Goal: Task Accomplishment & Management: Use online tool/utility

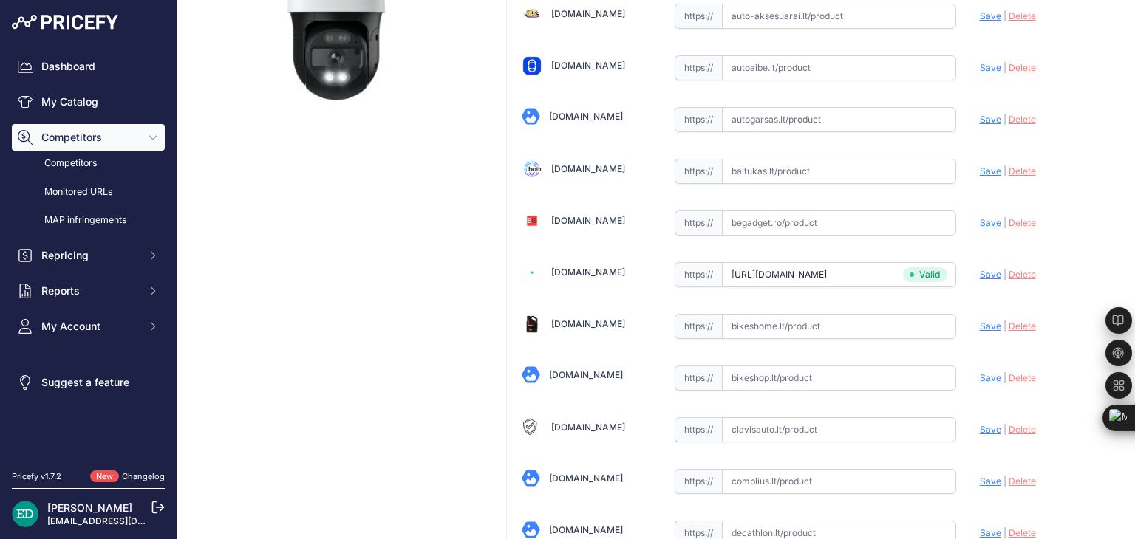
scroll to position [4262, 0]
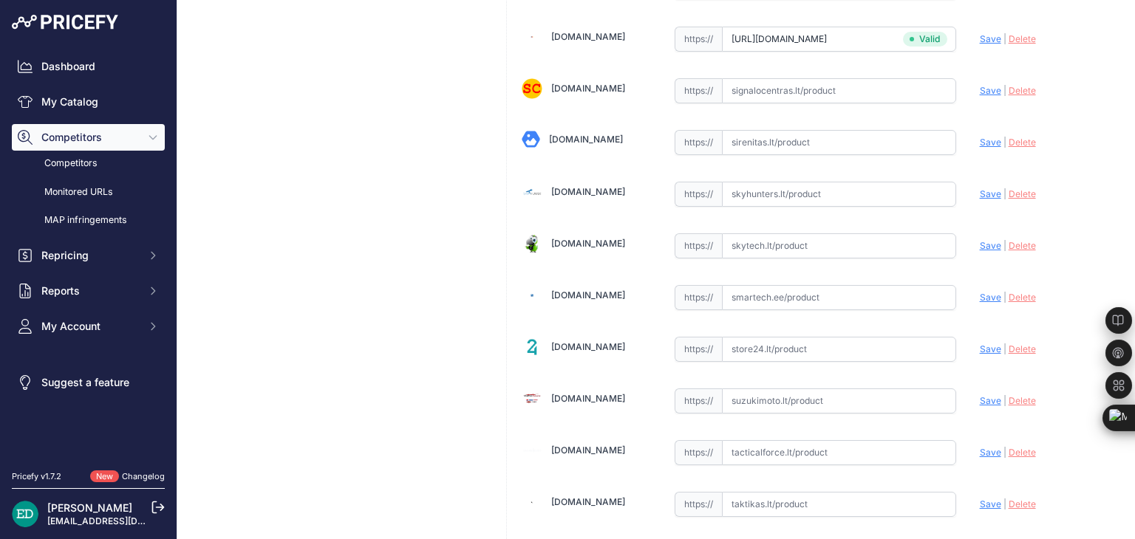
click at [736, 285] on input "text" at bounding box center [839, 297] width 234 height 25
paste input "https://www.smartech.ee/lt/products/photo-equipment-and-surveillance-cameras/se…"
click at [980, 292] on span "Save" at bounding box center [990, 297] width 21 height 11
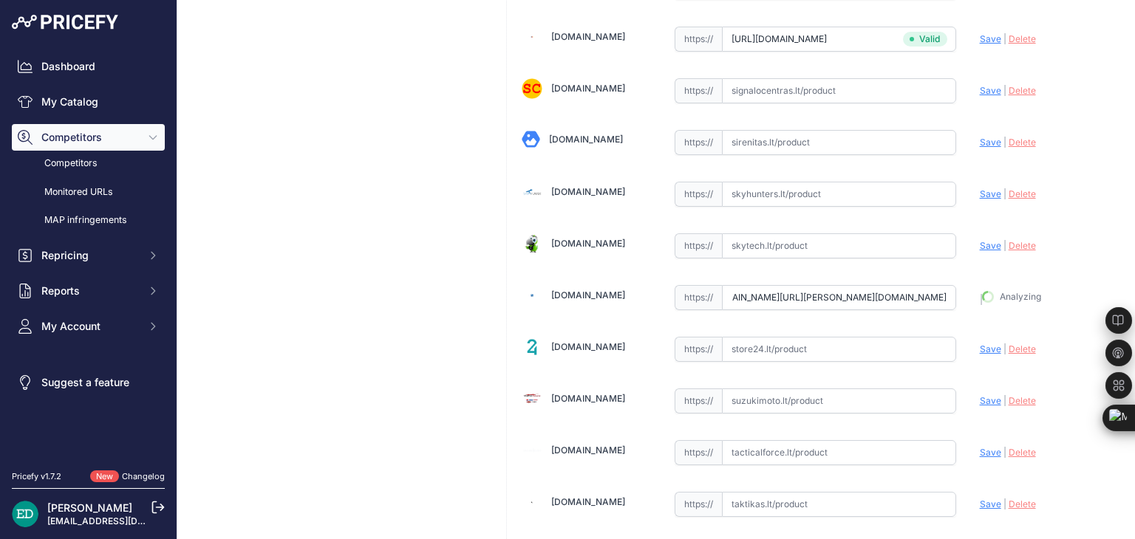
scroll to position [0, 0]
type input "https://www.smartech.ee/lt/products/photo-equipment-and-surveillance-cameras/se…"
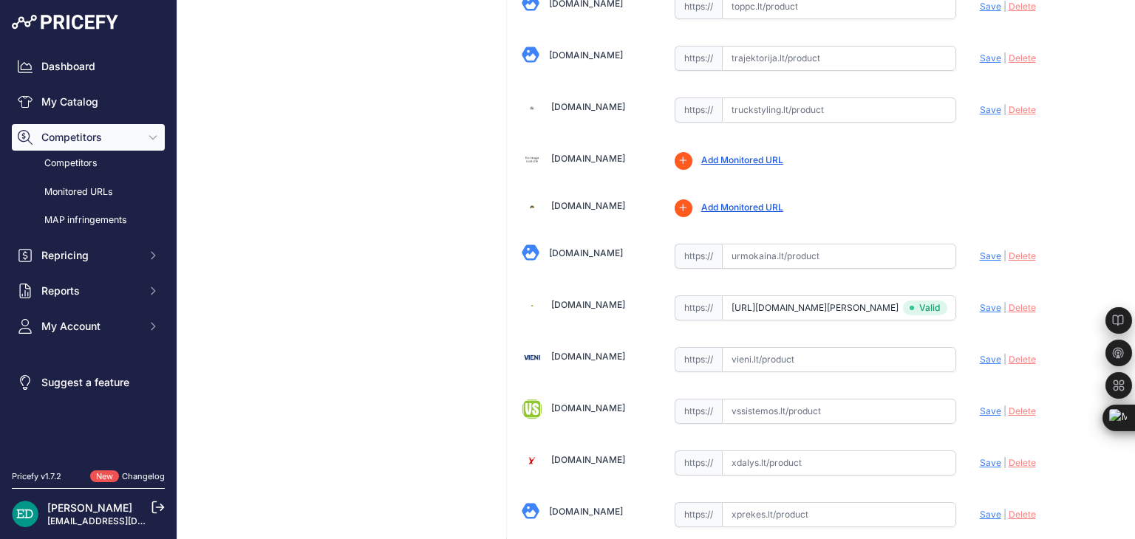
scroll to position [5121, 0]
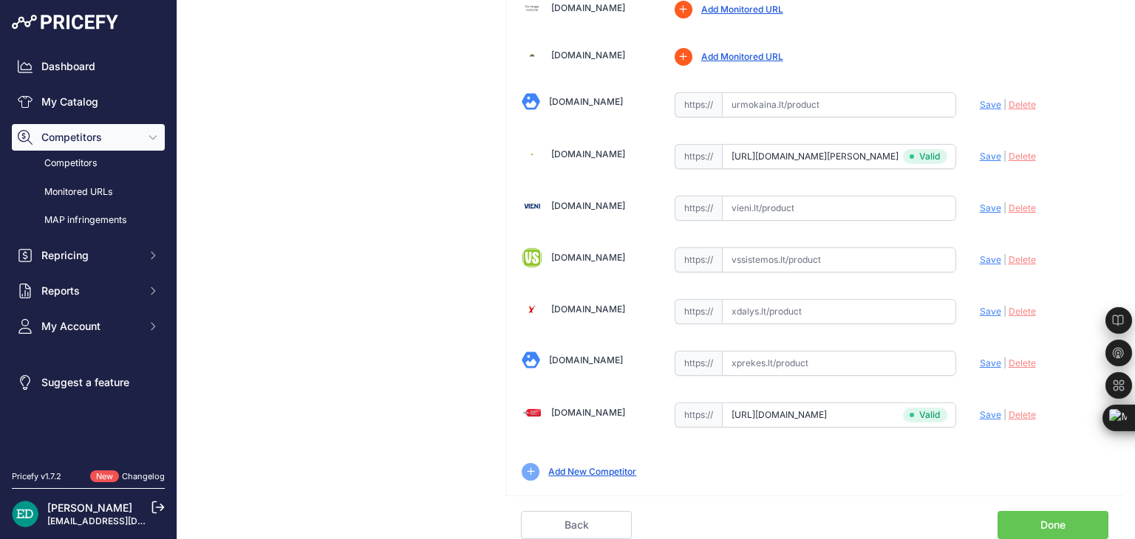
scroll to position [5087, 0]
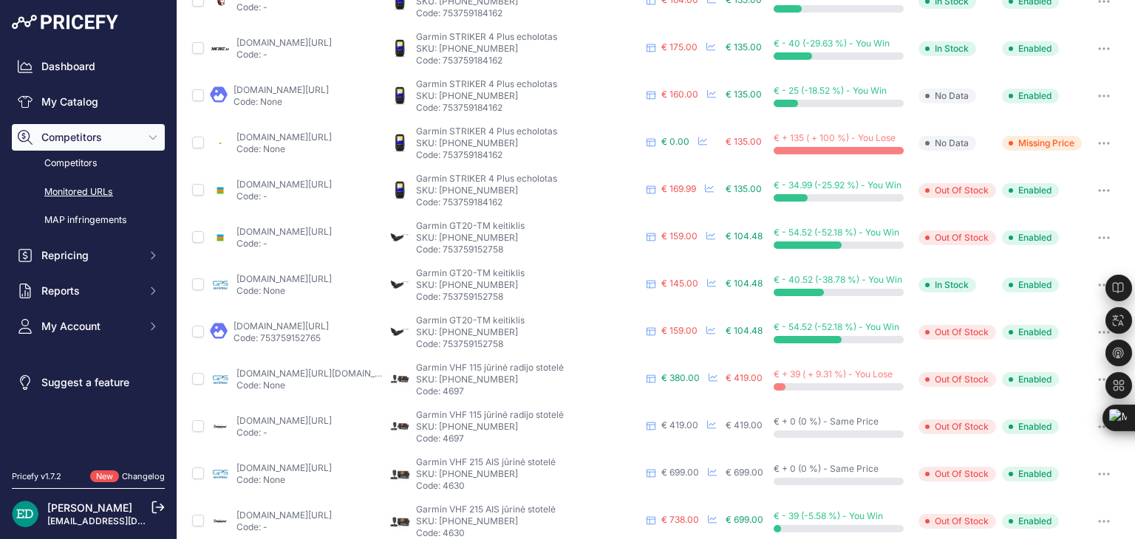
scroll to position [443, 0]
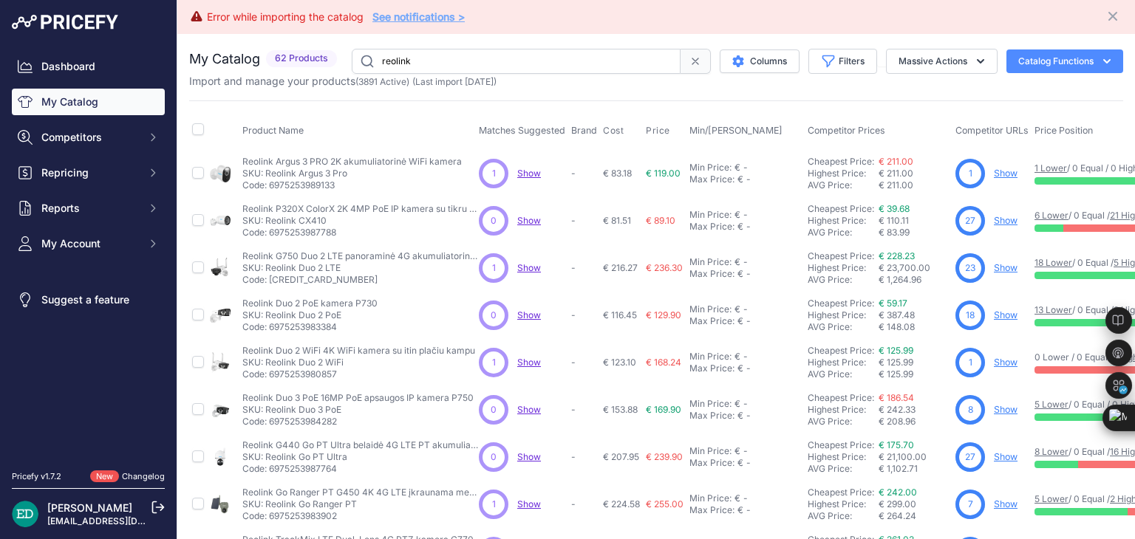
scroll to position [391, 0]
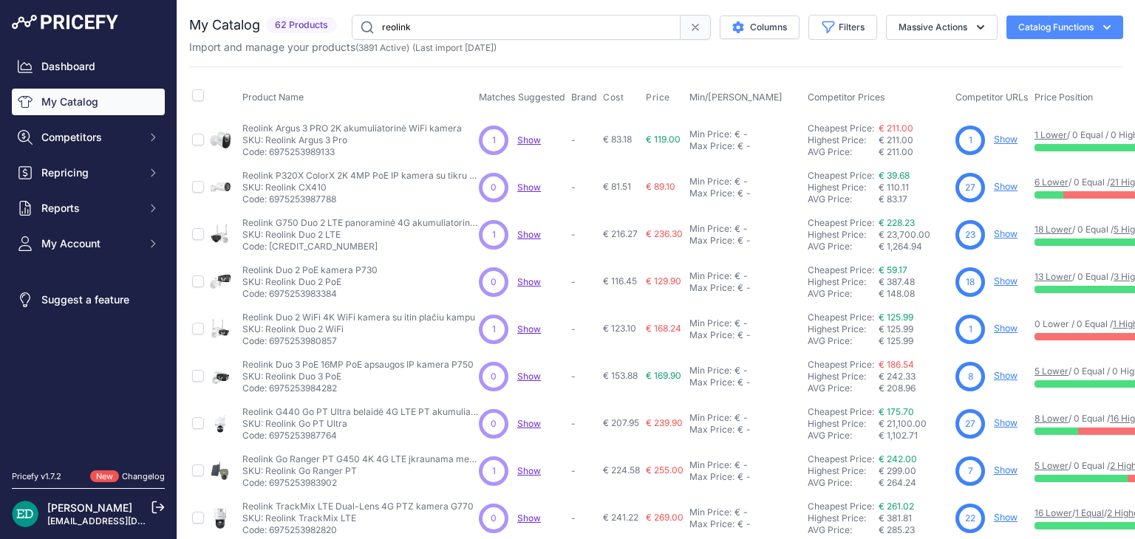
scroll to position [358, 0]
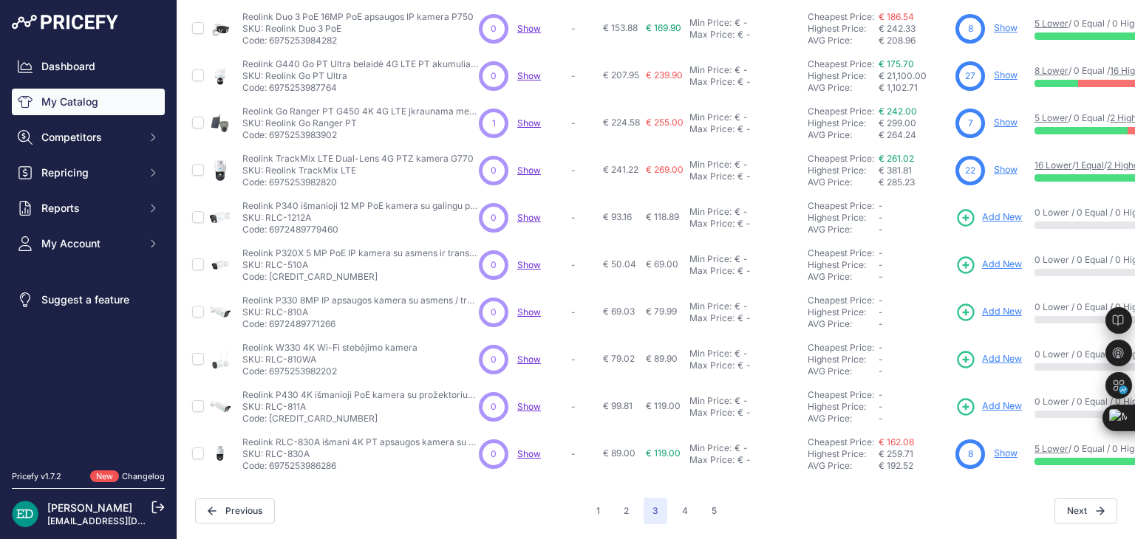
drag, startPoint x: 991, startPoint y: 392, endPoint x: 896, endPoint y: 234, distance: 184.6
click at [896, 242] on td "Cheapest Price: Click here to see from which matched product this price comes f…" at bounding box center [879, 265] width 148 height 47
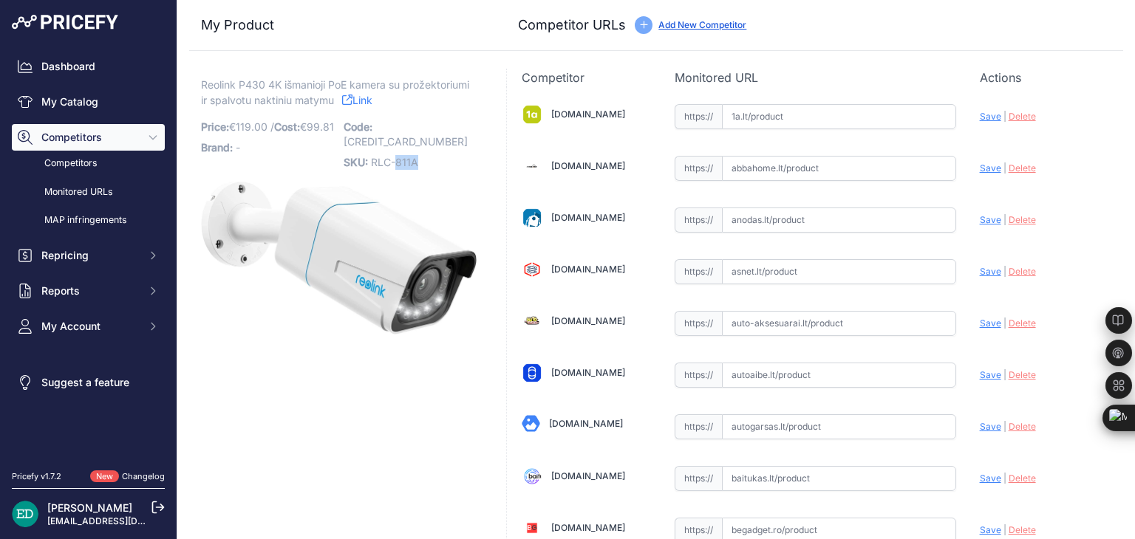
drag, startPoint x: 417, startPoint y: 143, endPoint x: 394, endPoint y: 145, distance: 23.0
click at [394, 152] on p "SKU: RLC-811A" at bounding box center [411, 162] width 134 height 21
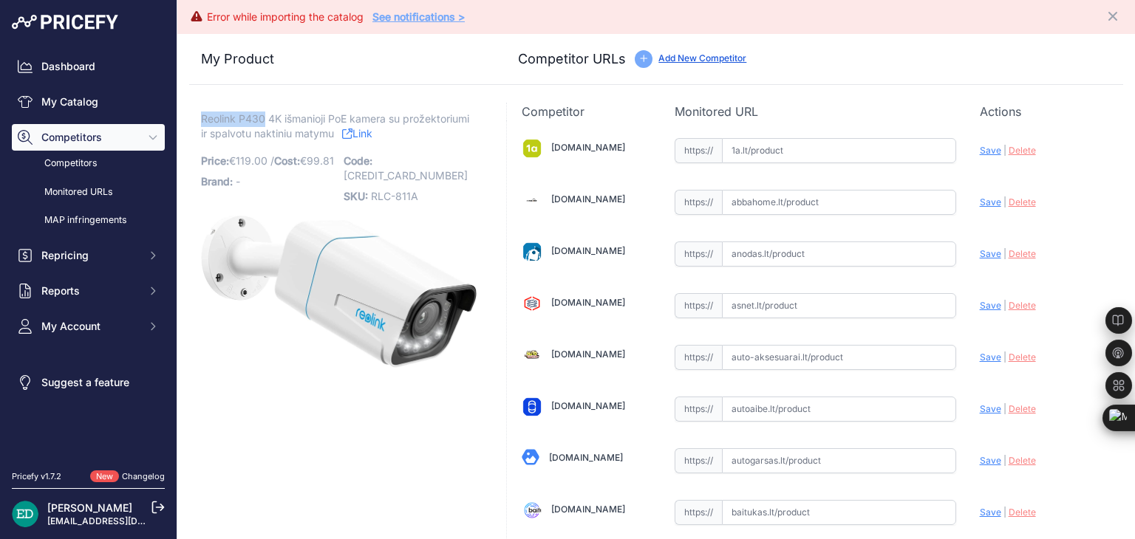
drag, startPoint x: 264, startPoint y: 115, endPoint x: 202, endPoint y: 117, distance: 62.1
click at [202, 117] on span "Reolink P430 4K išmanioji PoE kamera su prožektoriumi ir spalvotu naktiniu maty…" at bounding box center [335, 126] width 268 height 34
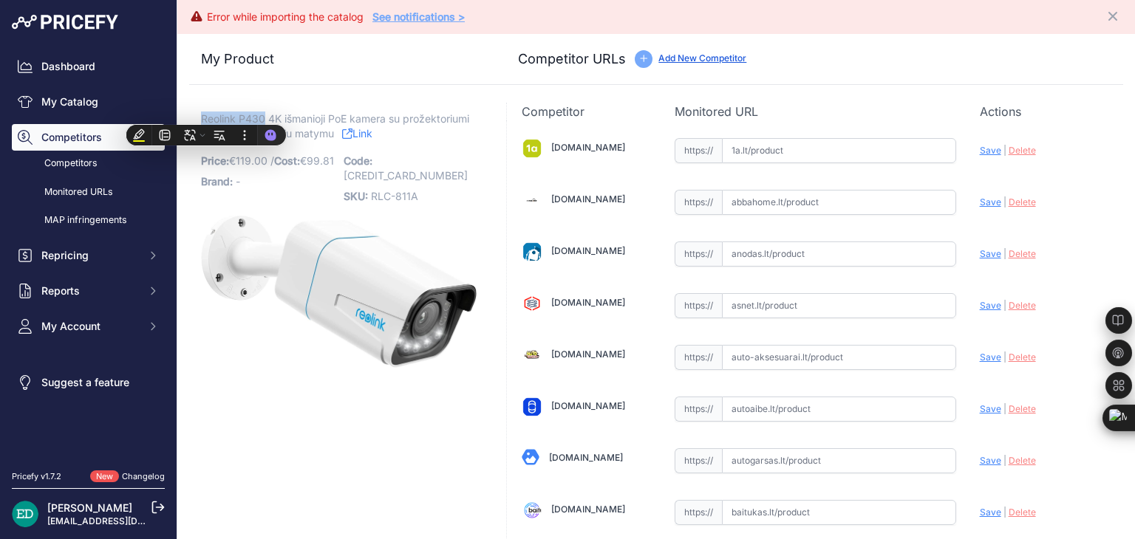
copy span "Reolink P430"
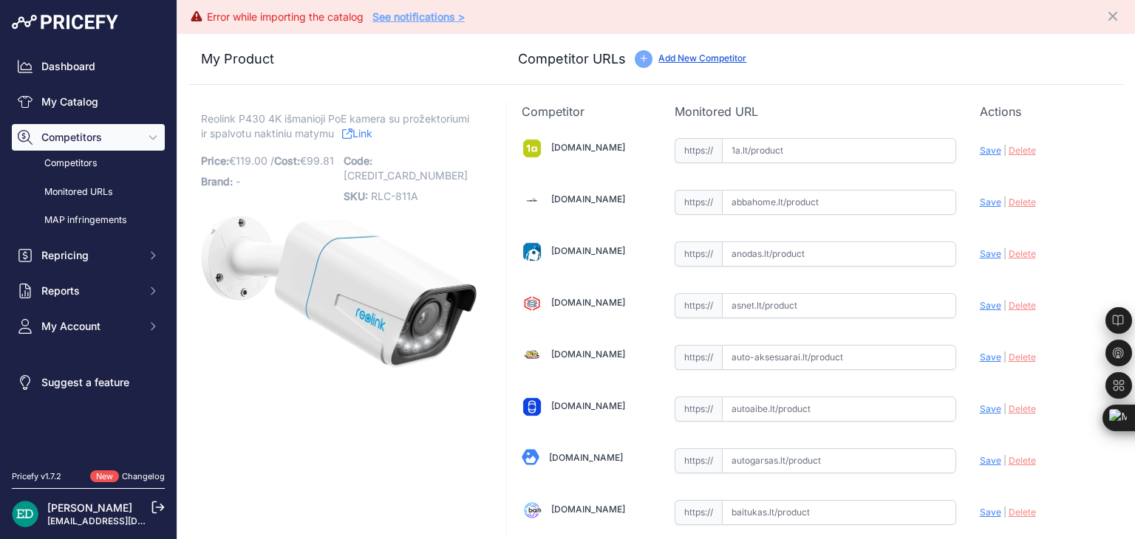
click at [899, 66] on div "Competitor URLs Add New Competitor" at bounding box center [814, 59] width 593 height 21
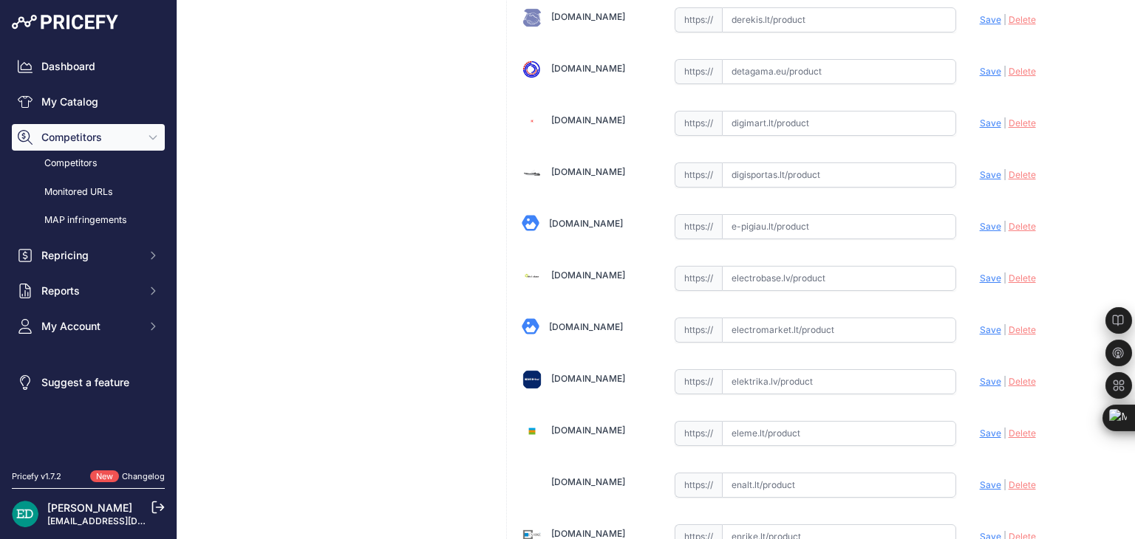
click at [793, 274] on input "text" at bounding box center [839, 278] width 234 height 25
paste input "https://electrobase.lv/lt/katalogas/ip-tinklas-vaizdo-stebejimo-kameros-electro…"
click at [981, 273] on span "Save" at bounding box center [990, 278] width 21 height 11
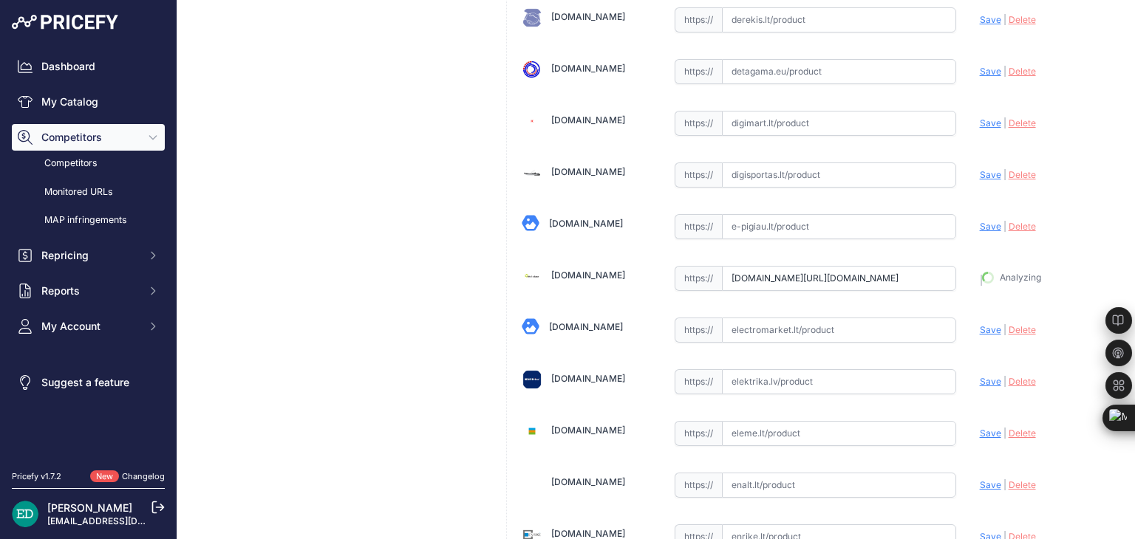
type input "https://electrobase.lv/lt/katalogas/ip-tinklas-vaizdo-stebejimo-kameros-electro…"
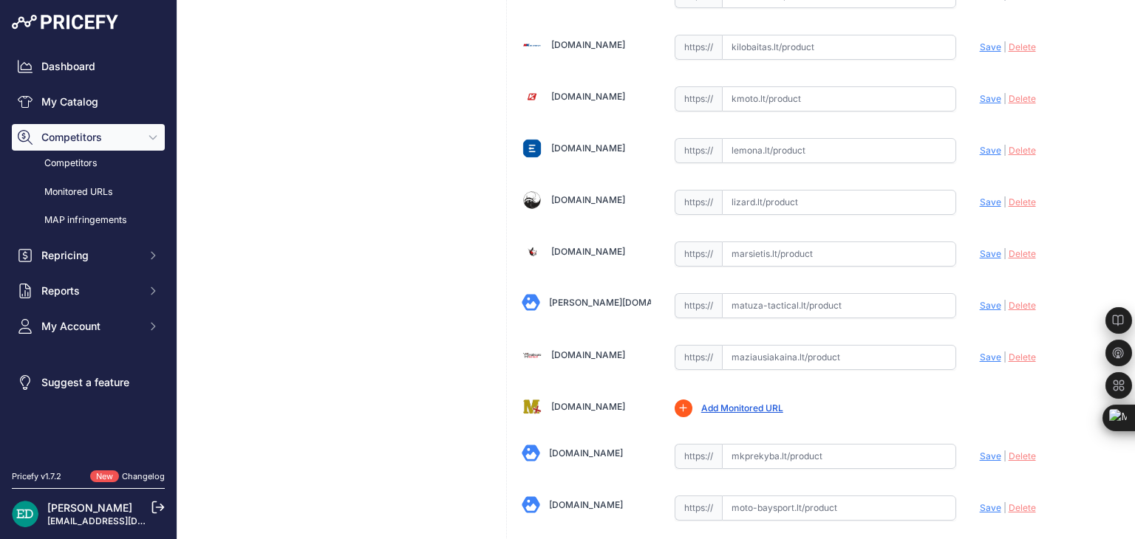
scroll to position [2570, 0]
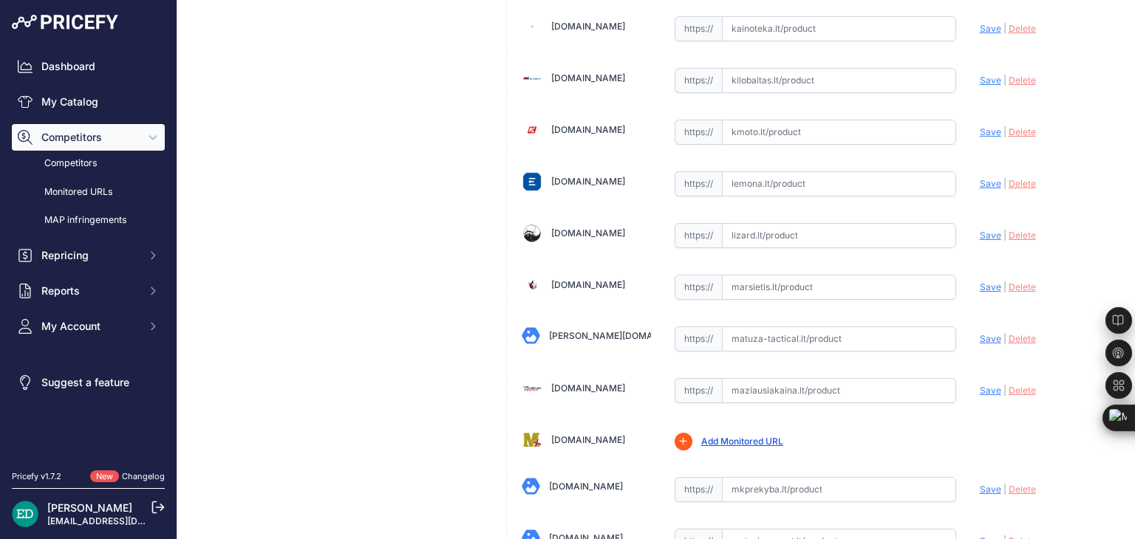
click at [780, 275] on input "text" at bounding box center [839, 287] width 234 height 25
paste input "https://marsietis.lt/reolink-p430-4k-lauko-kamera-poe-5-kartu-optinis-priartini…"
click at [980, 281] on span "Save" at bounding box center [990, 286] width 21 height 11
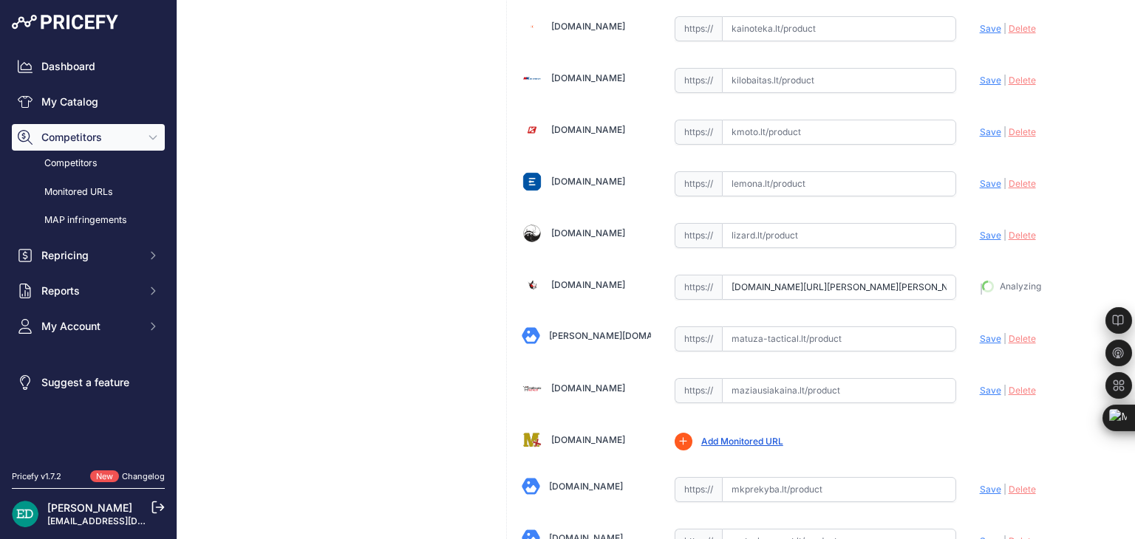
type input "https://marsietis.lt/reolink-p430-4k-lauko-kamera-poe-5-kartu-optinis-priartini…"
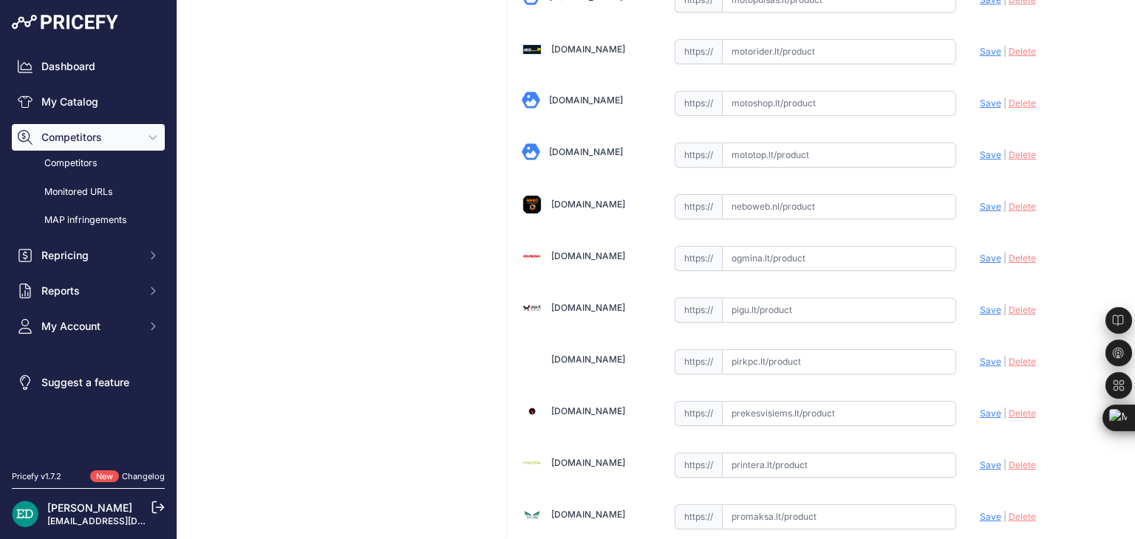
scroll to position [3286, 0]
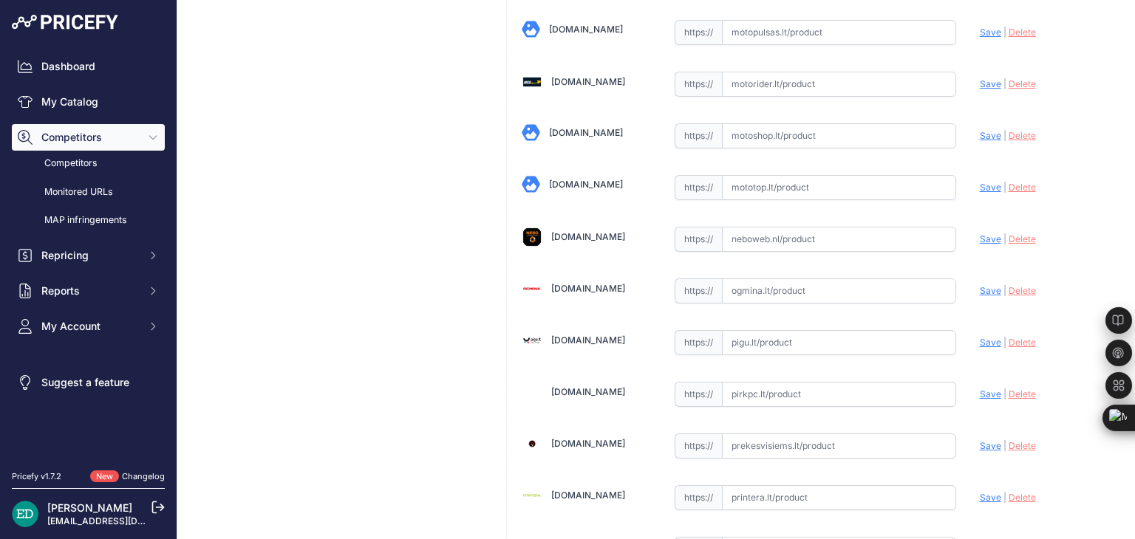
click at [762, 279] on input "text" at bounding box center [839, 291] width 234 height 25
paste input "https://www.ogmina.lt/lt/ip-kamera-reolink-4k-smart-poe-camera-with-spotlight-a…"
click at [980, 285] on span "Save" at bounding box center [990, 290] width 21 height 11
type input "https://www.ogmina.lt/lt/ip-kamera-reolink-4k-smart-poe-camera-with-spotlight-a…"
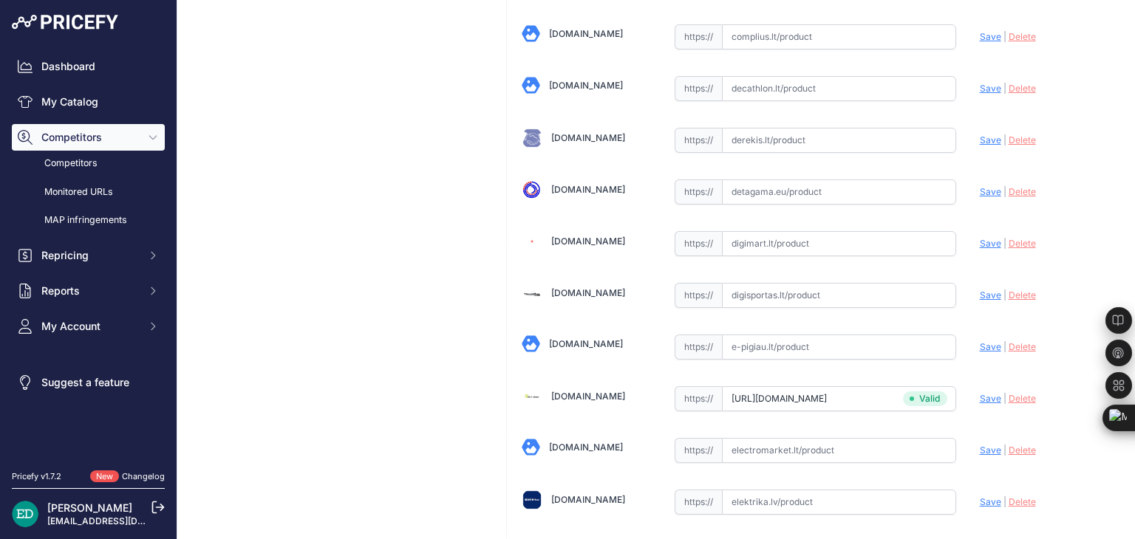
scroll to position [719, 0]
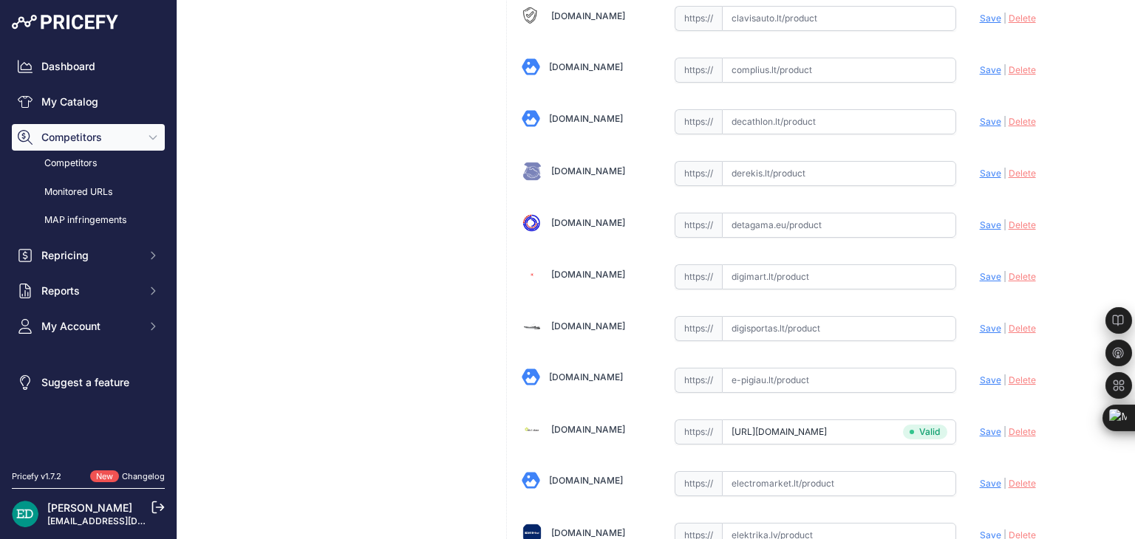
click at [793, 271] on input "text" at bounding box center [839, 276] width 234 height 25
paste input "https://digimart.lt/ismanieji-namai/namu-automatizavimas/p430-reolink-p430-surv…"
click at [980, 271] on span "Save" at bounding box center [990, 276] width 21 height 11
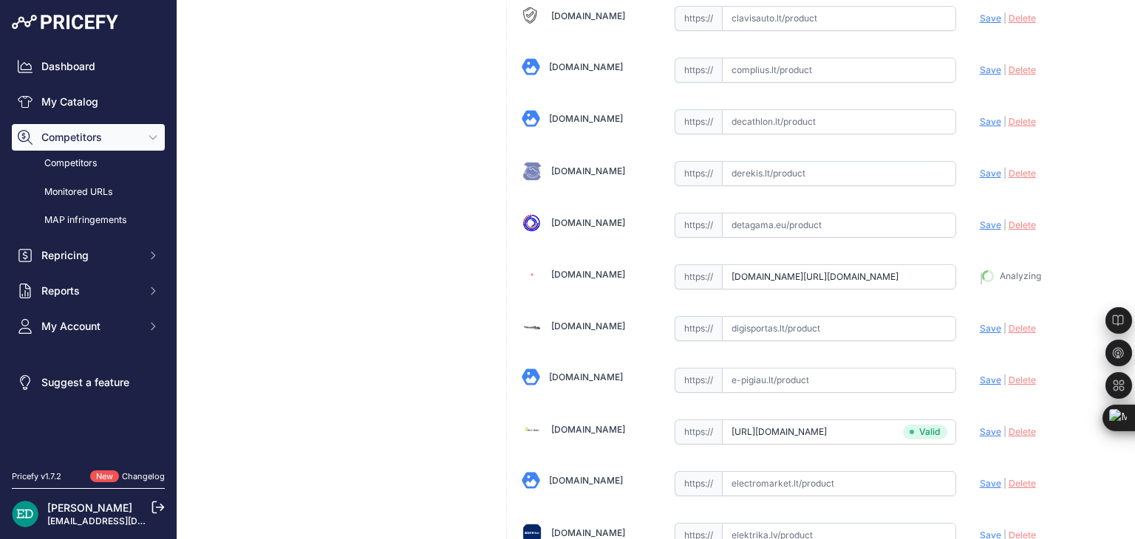
type input "https://digimart.lt/ismanieji-namai/namu-automatizavimas/p430-reolink-p430-surv…"
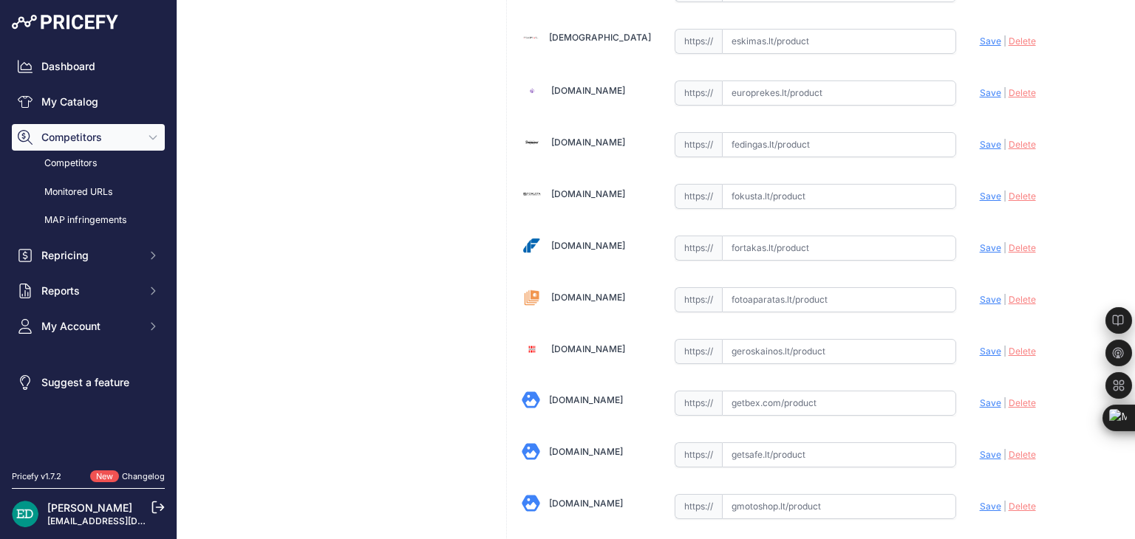
scroll to position [1490, 0]
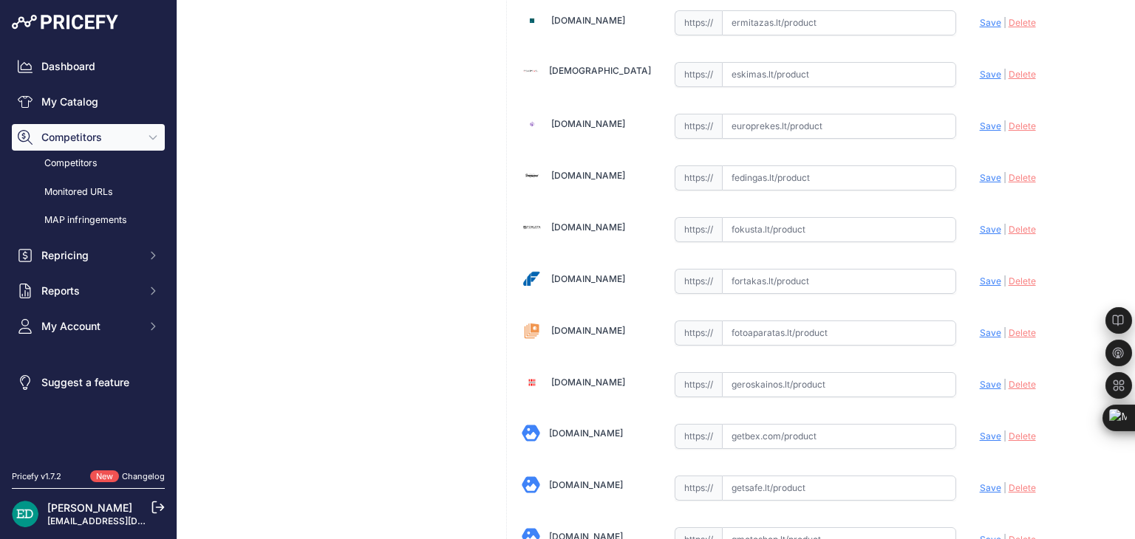
click at [744, 269] on input "text" at bounding box center [839, 281] width 234 height 25
paste input "https://fortakas.lt/preke/960556-reolink-4k-smart-poe-camera-with-spotlight-and…"
click at [985, 276] on span "Save" at bounding box center [990, 281] width 21 height 11
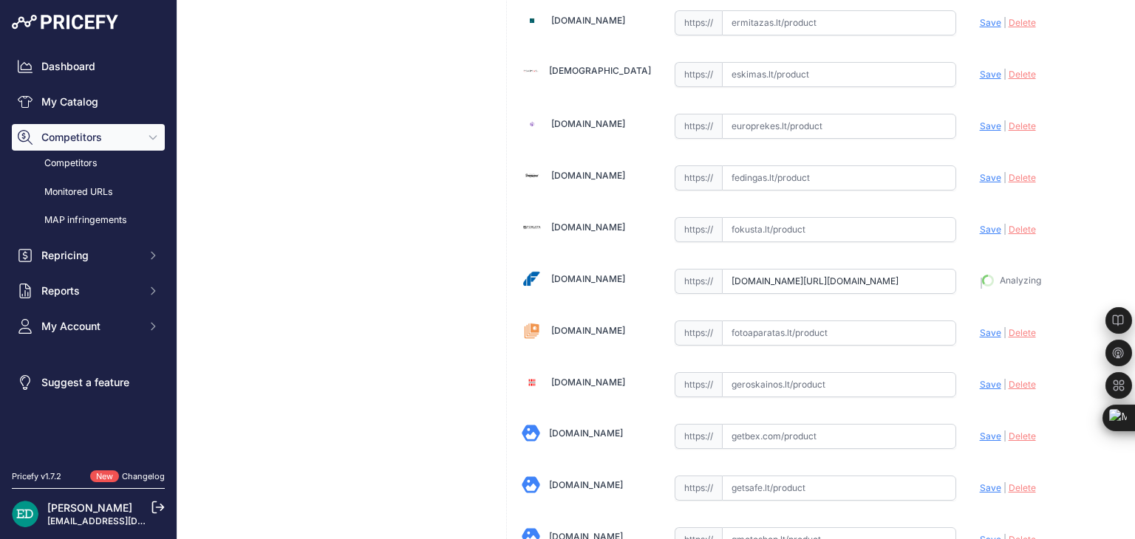
type input "https://fortakas.lt/preke/960556-reolink-4k-smart-poe-camera-with-spotlight-and…"
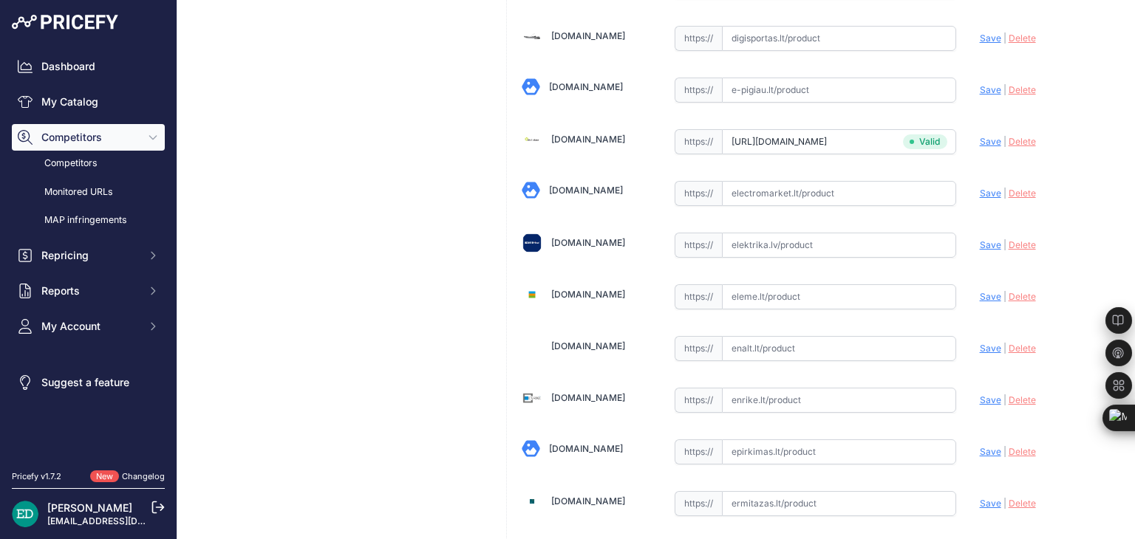
scroll to position [976, 0]
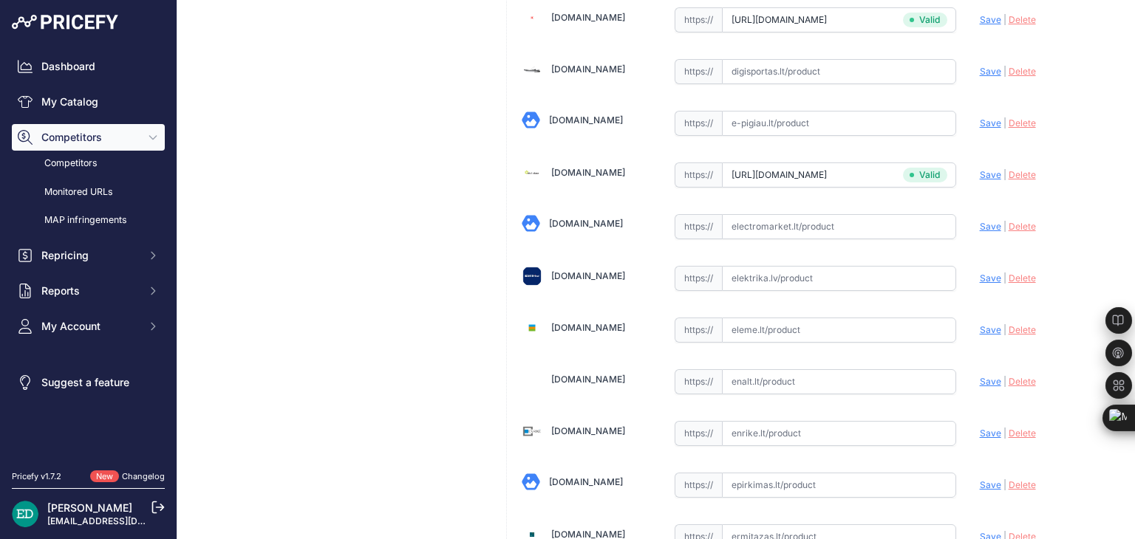
click at [771, 274] on input "text" at bounding box center [839, 278] width 234 height 25
paste input "https://www.elektrika.lv/lt/item/9679921?utm_source=kaina24.lt&utm_medium=refer…"
click at [980, 273] on span "Save" at bounding box center [990, 278] width 21 height 11
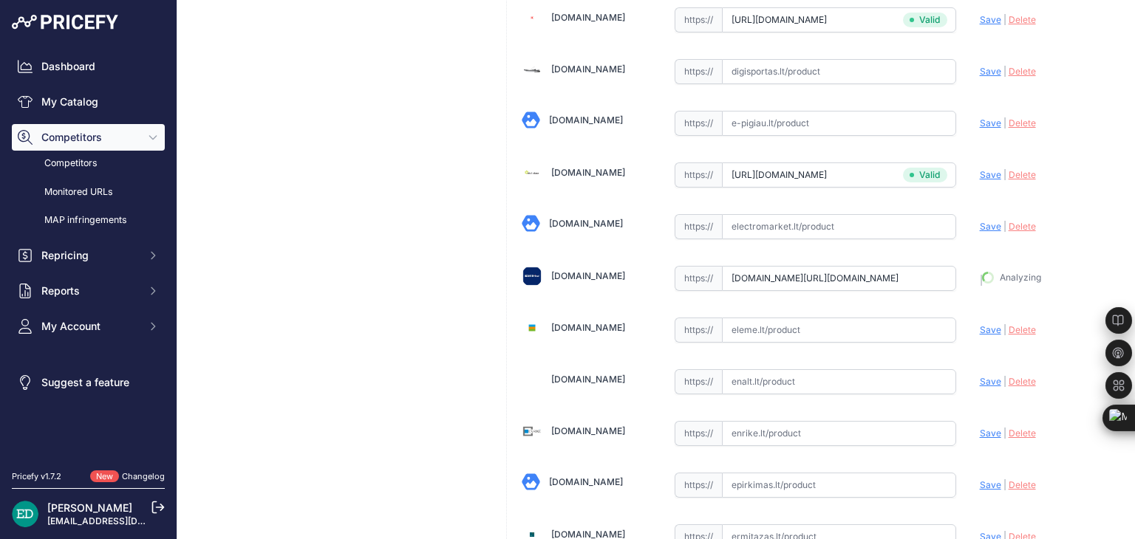
type input "https://www.elektrika.lv/lt/item/9679921?prirule_jdsnikfkfjsd=8834"
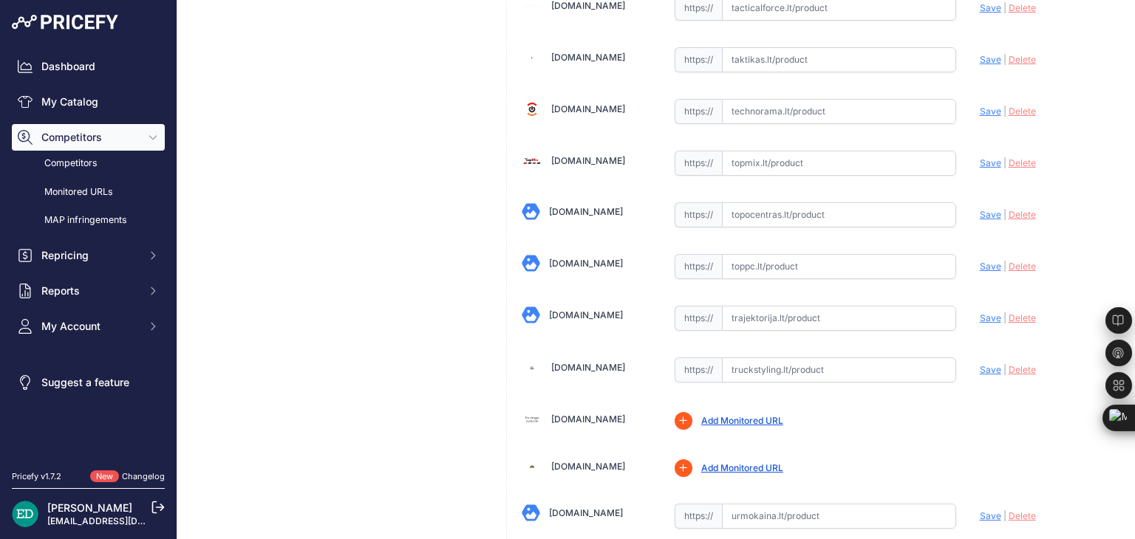
scroll to position [4674, 0]
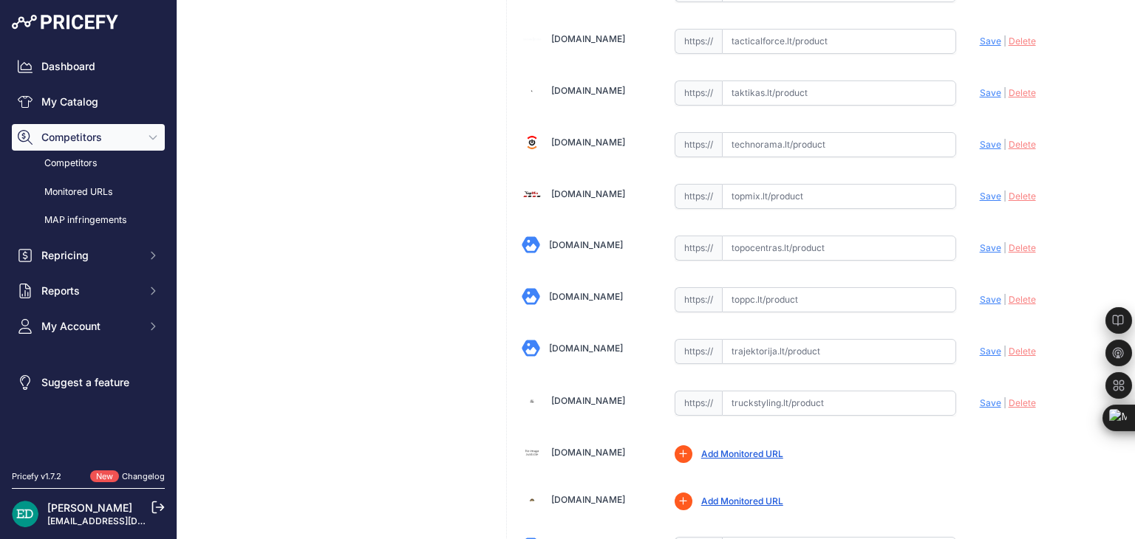
click at [772, 287] on input "text" at bounding box center [839, 299] width 234 height 25
paste input "https://www.toppc.lt/c/339-vaizdo-stebejimo-kameros/1100016-reolink-p430-2160p-…"
click at [980, 294] on span "Save" at bounding box center [990, 299] width 21 height 11
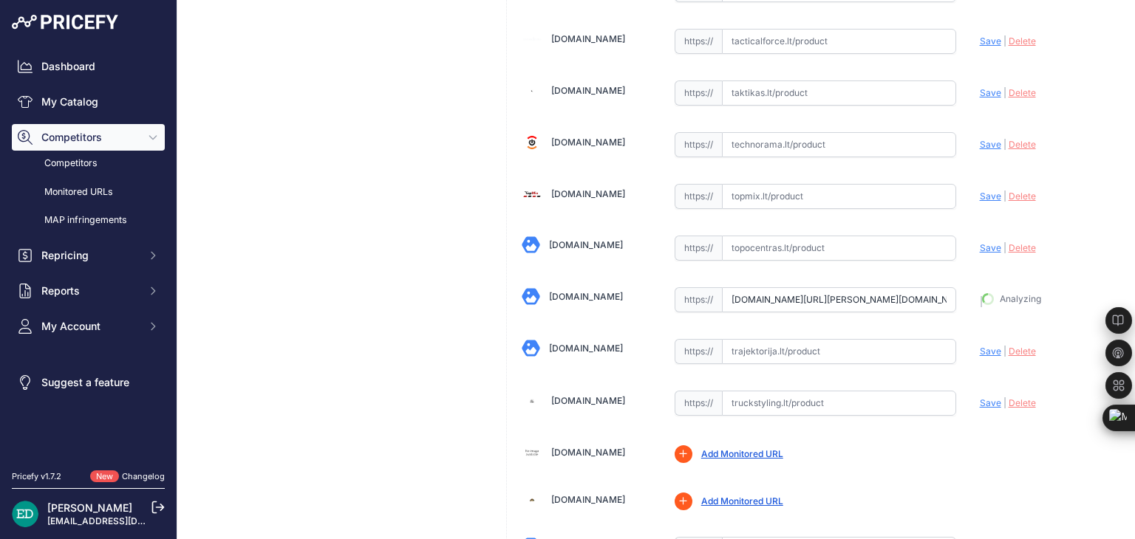
type input "https://www.toppc.lt/c/339-vaizdo-stebejimo-kameros/1100016-reolink-p430-2160p-…"
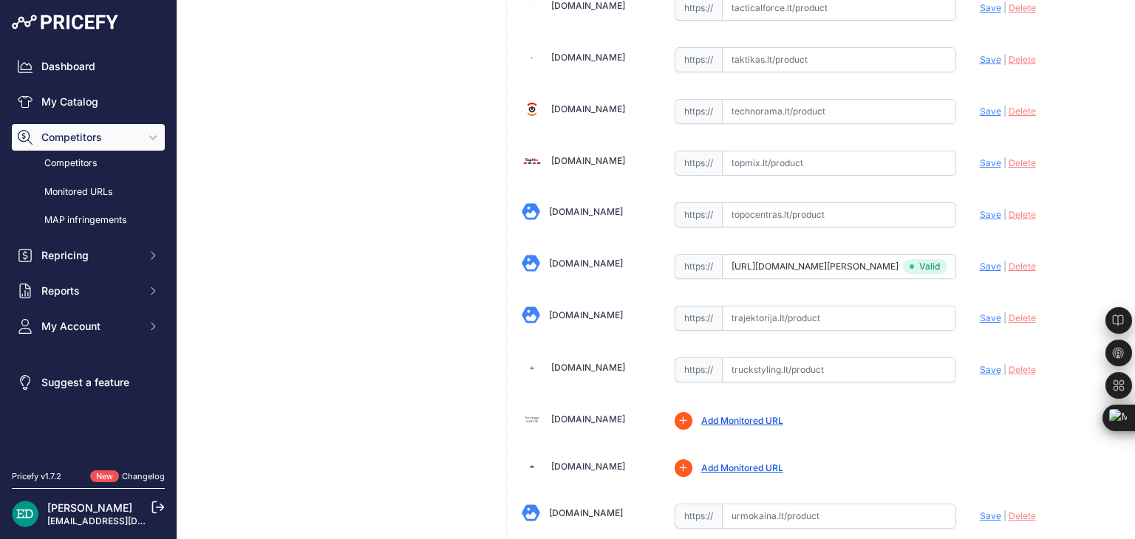
scroll to position [4674, 0]
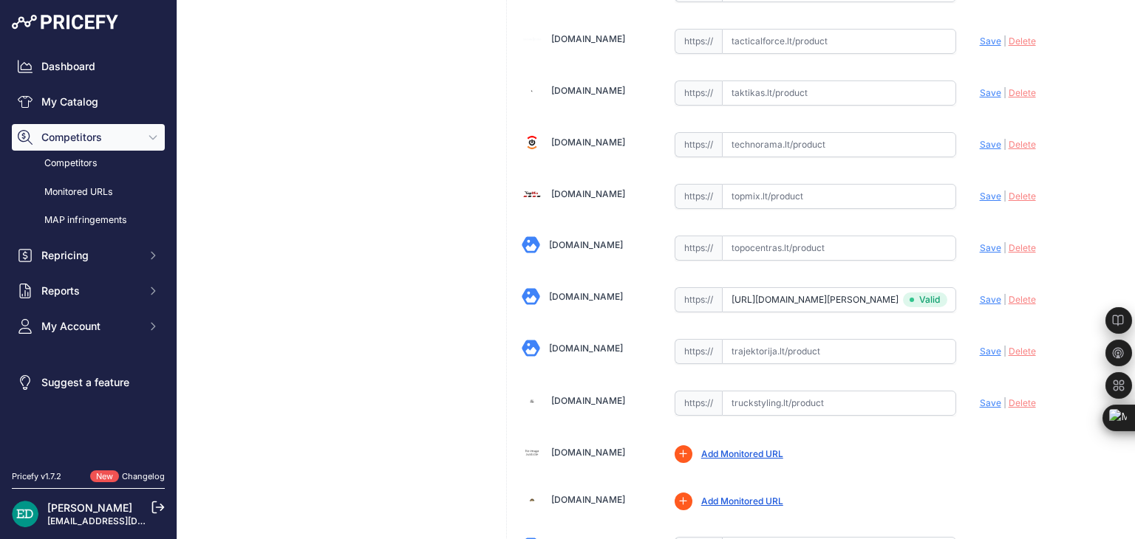
click at [768, 236] on input "text" at bounding box center [839, 248] width 234 height 25
paste input "https://www.topocentras.lt/ip-kamera-reolink-4k-smart-poe-camera-with-spotlight…"
click at [980, 242] on span "Save" at bounding box center [990, 247] width 21 height 11
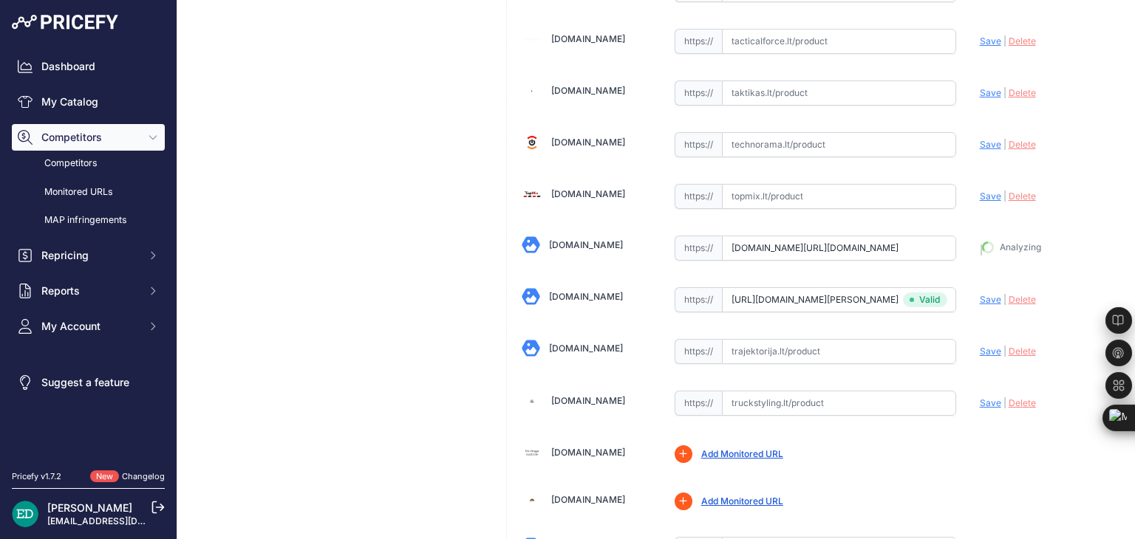
type input "https://www.topocentras.lt/ip-kamera-reolink-4k-smart-poe-camera-with-spotlight…"
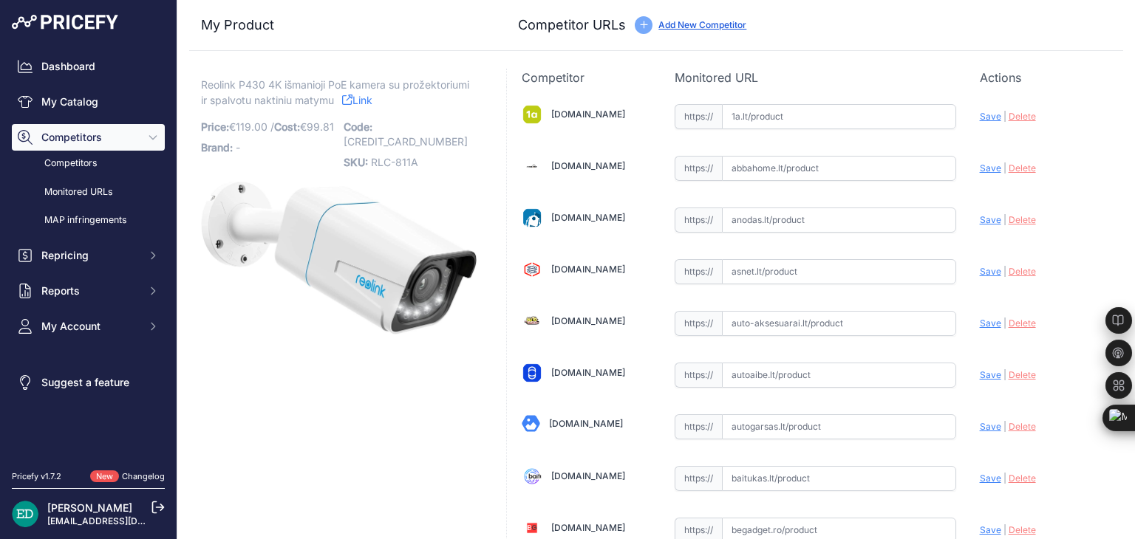
scroll to position [2672, 0]
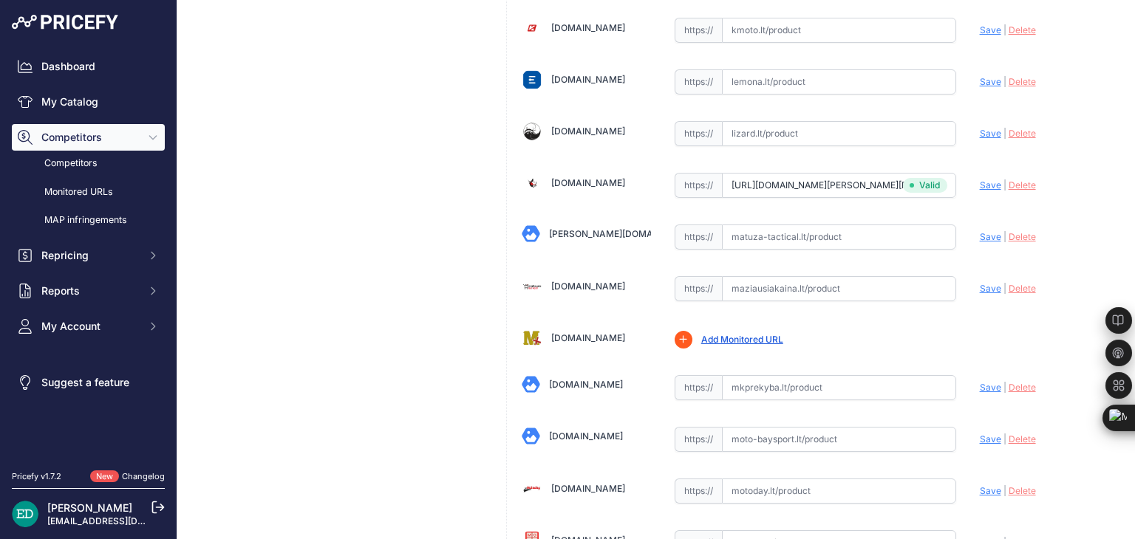
click at [768, 276] on input "text" at bounding box center [839, 288] width 234 height 25
paste input "https://maziausiakaina.lt/ip-kameros/32979-reolink-p430-4k-smart-poe-camera-wit…"
click at [982, 283] on span "Save" at bounding box center [990, 288] width 21 height 11
type input "https://maziausiakaina.lt/ip-kameros/32979-reolink-p430-4k-smart-poe-camera-wit…"
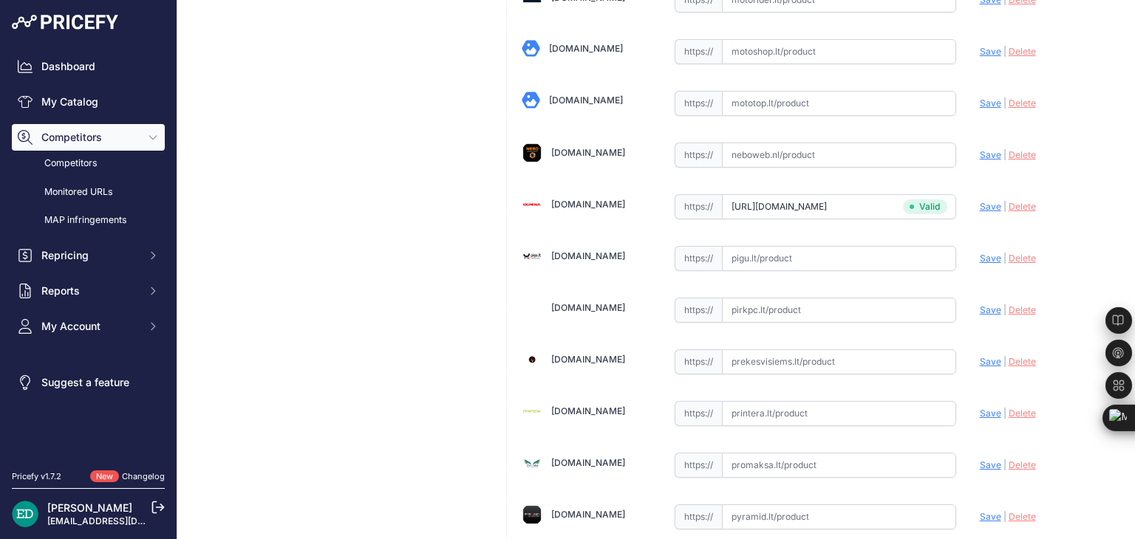
scroll to position [3337, 0]
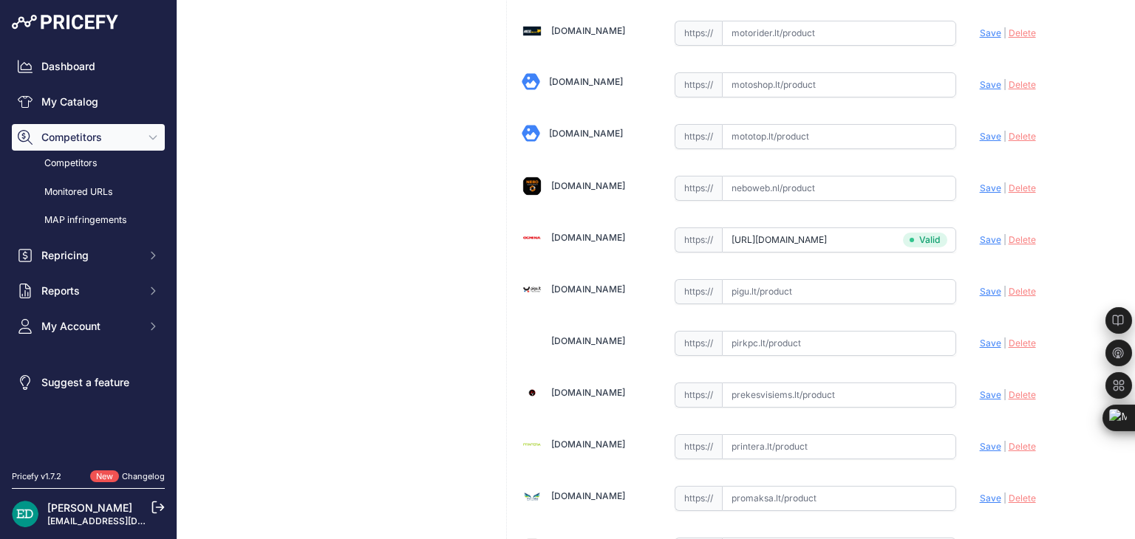
click at [784, 331] on input "text" at bounding box center [839, 343] width 234 height 25
paste input "https://www.pirkpc.lt/apsaugos-kameros/60651-425754-reolink-4k-smart-poe-camera…"
click at [980, 338] on span "Save" at bounding box center [990, 343] width 21 height 11
type input "https://www.pirkpc.lt/apsaugos-kameros/60651-425754-reolink-4k-smart-poe-camera…"
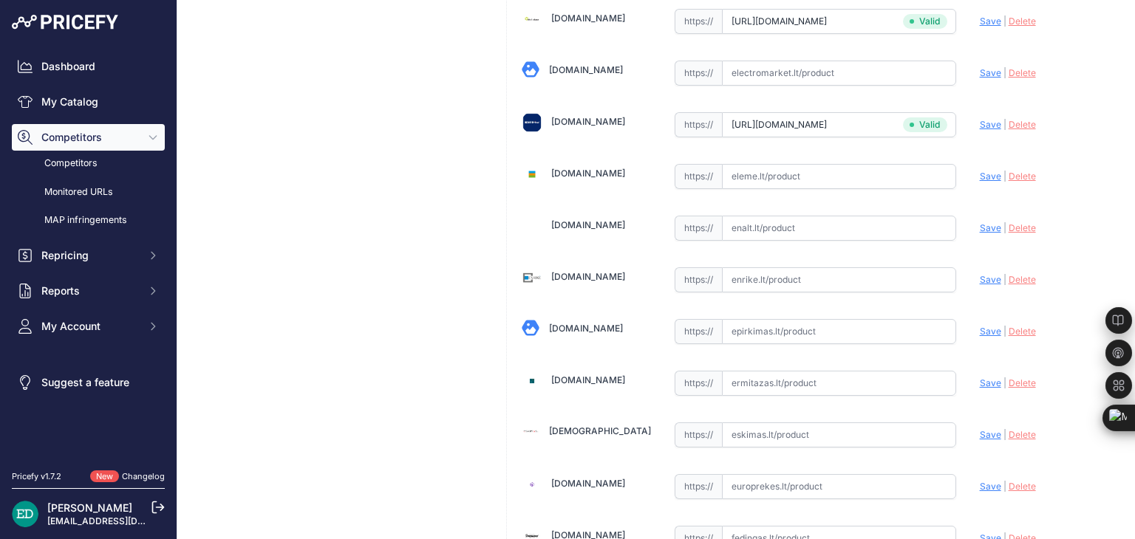
scroll to position [1130, 0]
click at [787, 270] on input "text" at bounding box center [839, 279] width 234 height 25
paste input "https://enrike.lt/lt/27406-reolink-4k-smart-poe-camera-with-spotlight-and-color…"
click at [980, 273] on span "Save" at bounding box center [990, 278] width 21 height 11
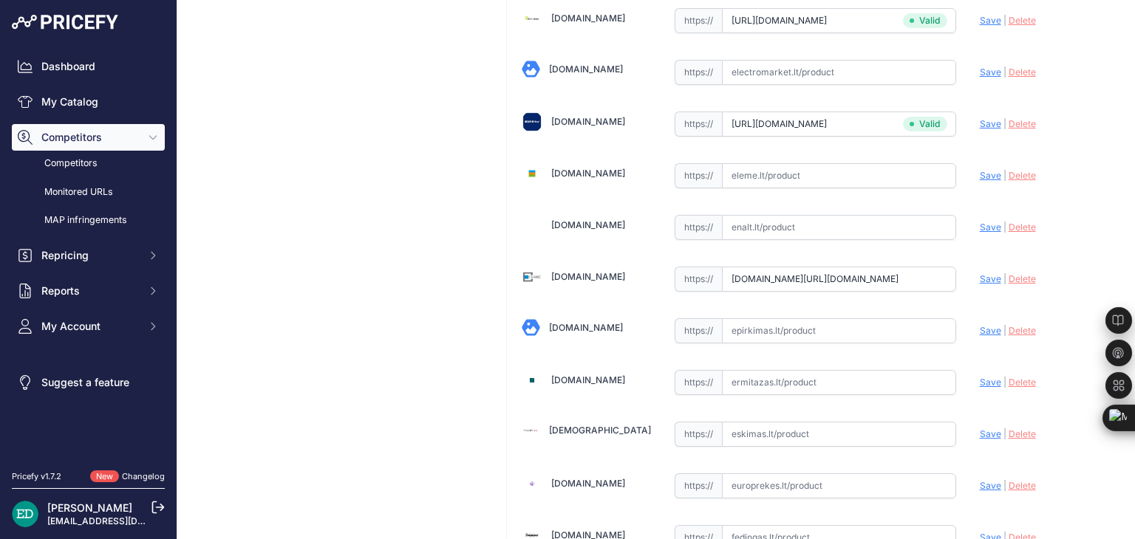
scroll to position [0, 0]
type input "https://enrike.lt/lt/27406-reolink-4k-smart-poe-camera-with-spotlight-and-color…"
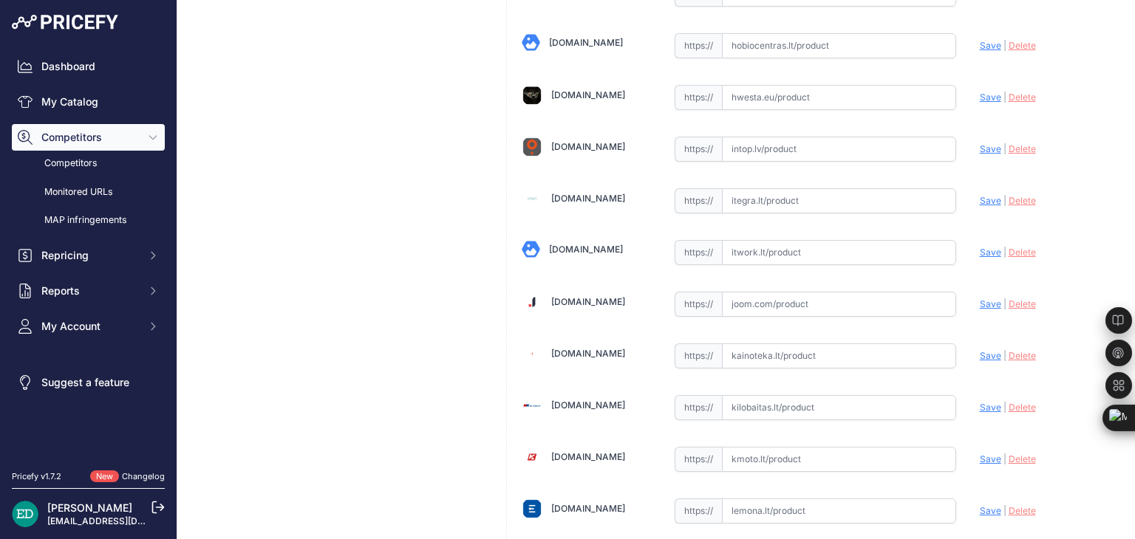
scroll to position [2210, 0]
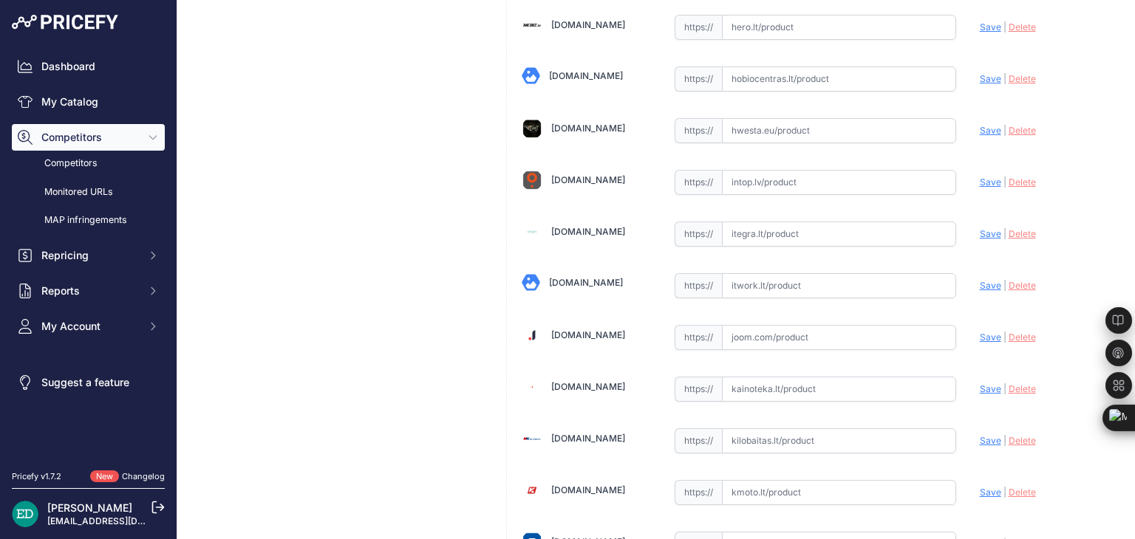
click at [748, 276] on input "text" at bounding box center [839, 285] width 234 height 25
paste input "https://www.itwork.lt/index.php?route=product/product&product_id=1267396&utm_so…"
drag, startPoint x: 978, startPoint y: 273, endPoint x: 975, endPoint y: 259, distance: 13.6
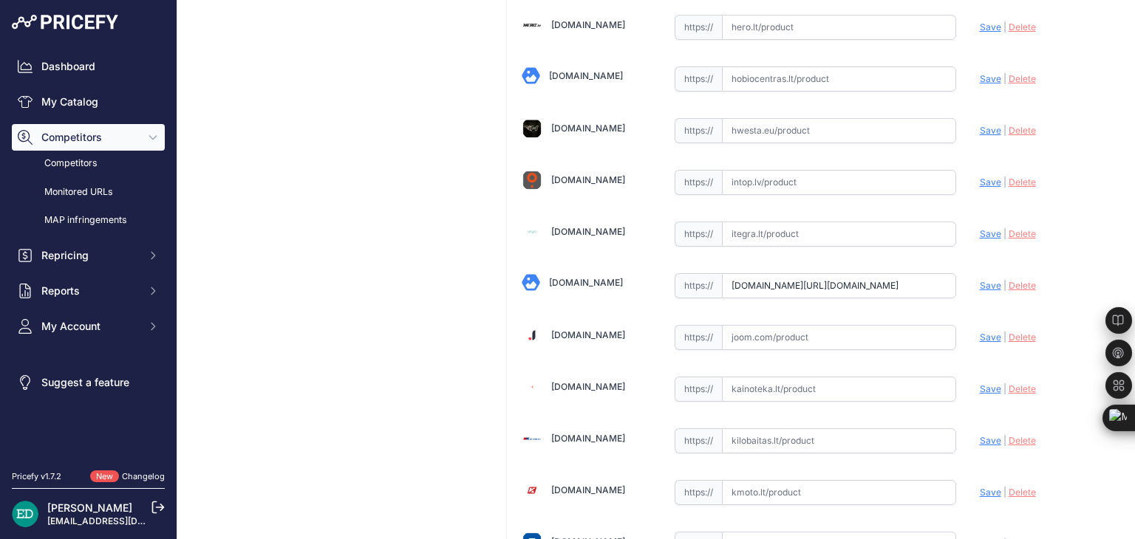
click at [980, 280] on span "Save" at bounding box center [990, 285] width 21 height 11
type input "https://www.itwork.lt/index.php?route=product%2Fproduct&product_id=1267396&prir…"
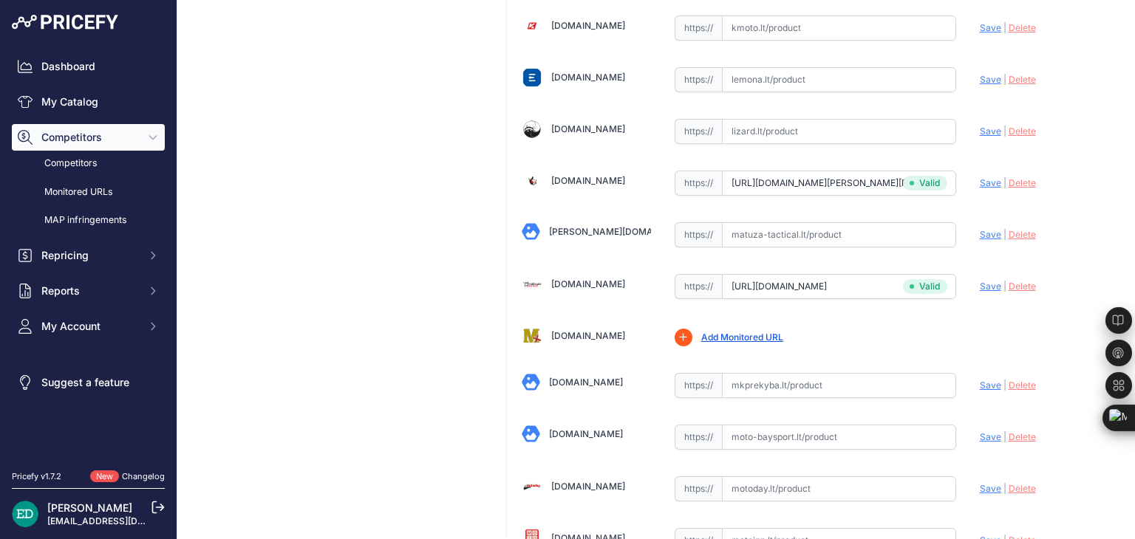
scroll to position [4262, 0]
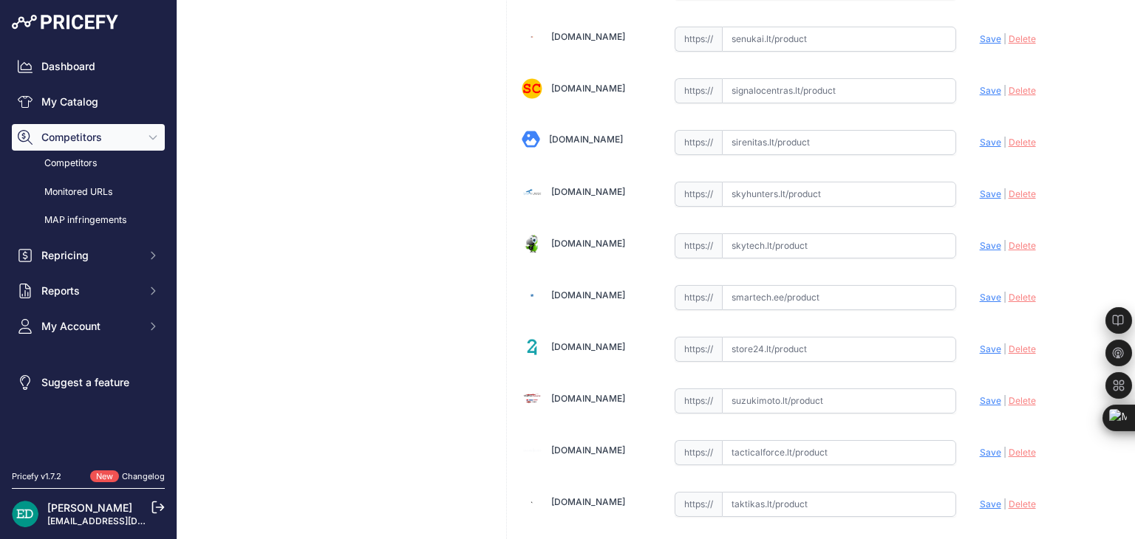
click at [783, 285] on input "text" at bounding box center [839, 297] width 234 height 25
paste input "https://www.smartech.ee/lt/products/photo-equipment-and-surveillance-cameras/se…"
drag, startPoint x: 977, startPoint y: 273, endPoint x: 898, endPoint y: 58, distance: 228.4
click at [980, 292] on span "Save" at bounding box center [990, 297] width 21 height 11
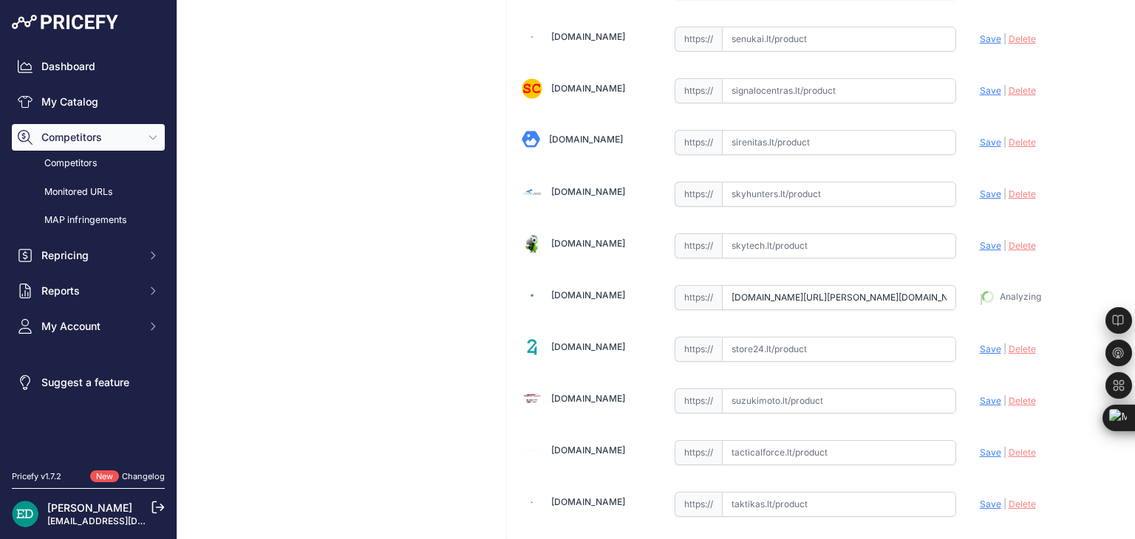
type input "https://www.smartech.ee/lt/products/photo-equipment-and-surveillance-cameras/se…"
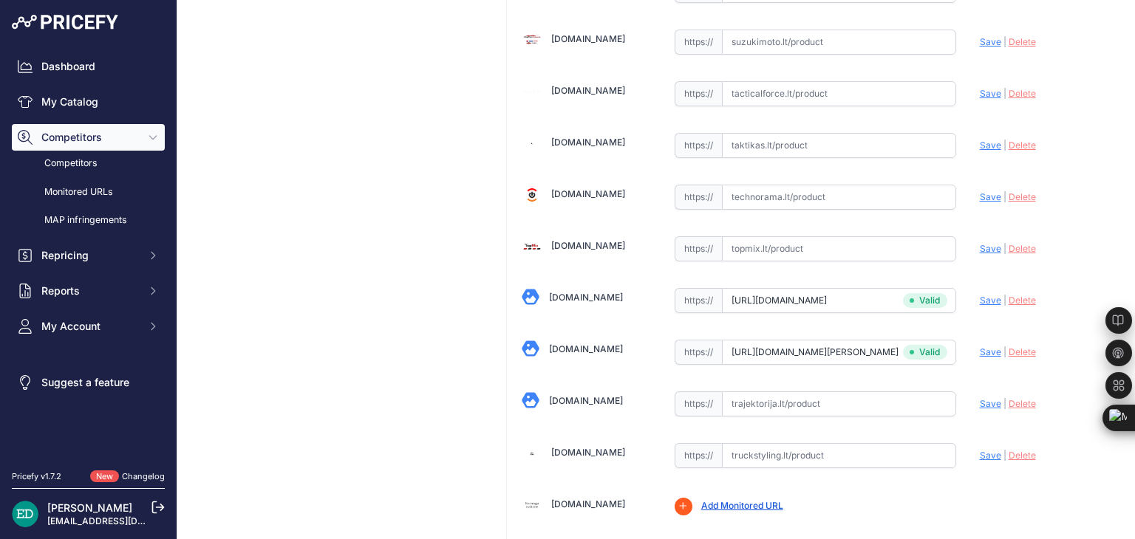
scroll to position [4622, 0]
click at [763, 391] on input "text" at bounding box center [839, 403] width 234 height 25
paste input "https://www.trajektorija.lt/ip-kameros/298767-reolink-p430-4k-outdoor-camera-po…"
click at [986, 397] on span "Save" at bounding box center [990, 402] width 21 height 11
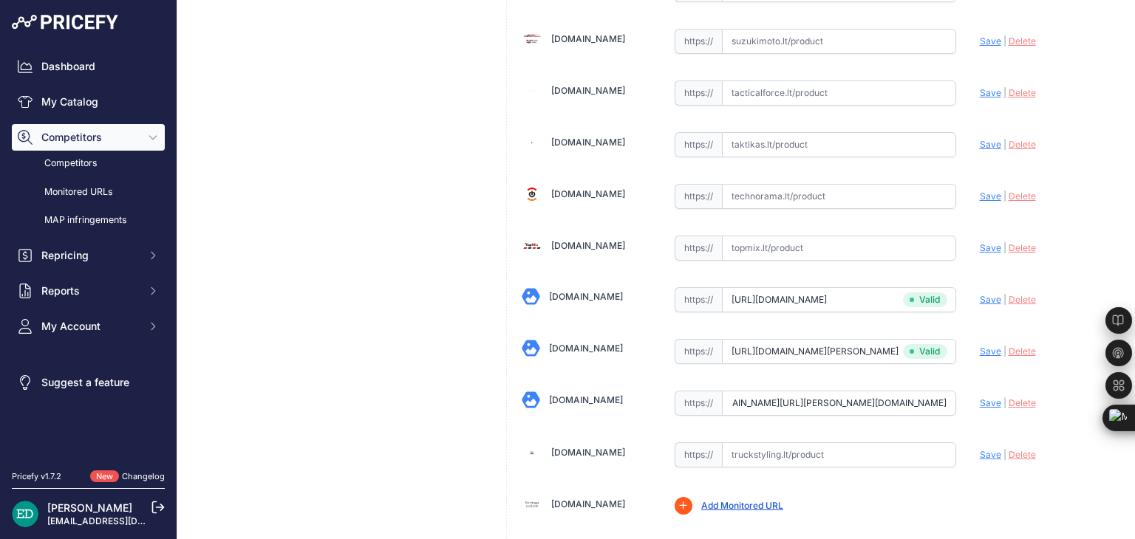
scroll to position [0, 0]
type input "https://www.trajektorija.lt/ip-kameros/298767-reolink-p430-4k-outdoor-camera-po…"
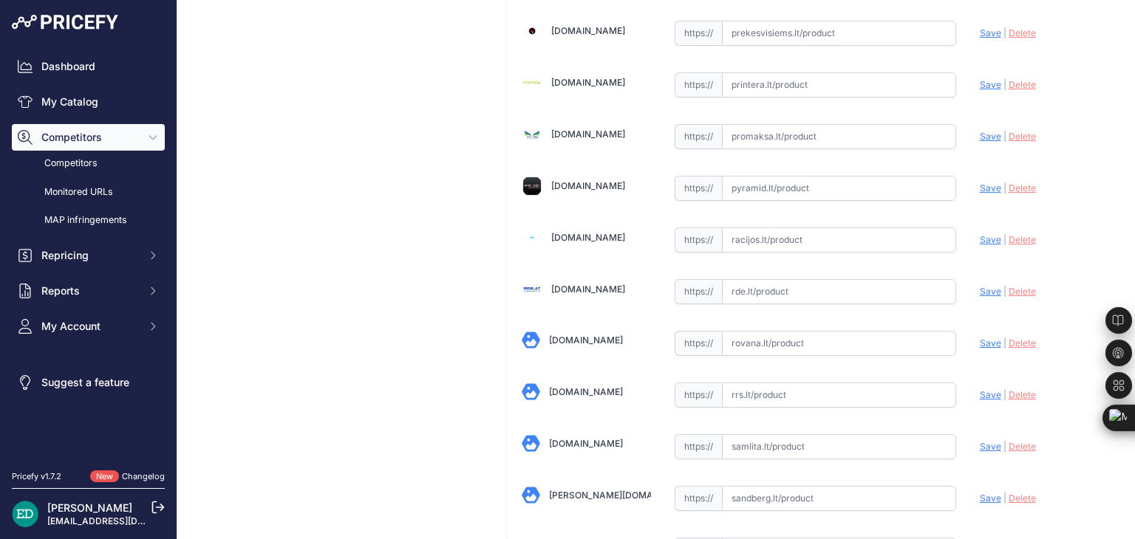
click at [791, 279] on input "text" at bounding box center [839, 291] width 234 height 25
paste input "https://www.rde.lt/products/lt/950/1345081/sort/5/filter/0_0_0_0/P430-White-vai…"
click at [983, 286] on span "Save" at bounding box center [990, 291] width 21 height 11
type input "https://www.rde.lt/products/lt/950/1345081/sort/5/filter/0_0_0_0/P430-White-vai…"
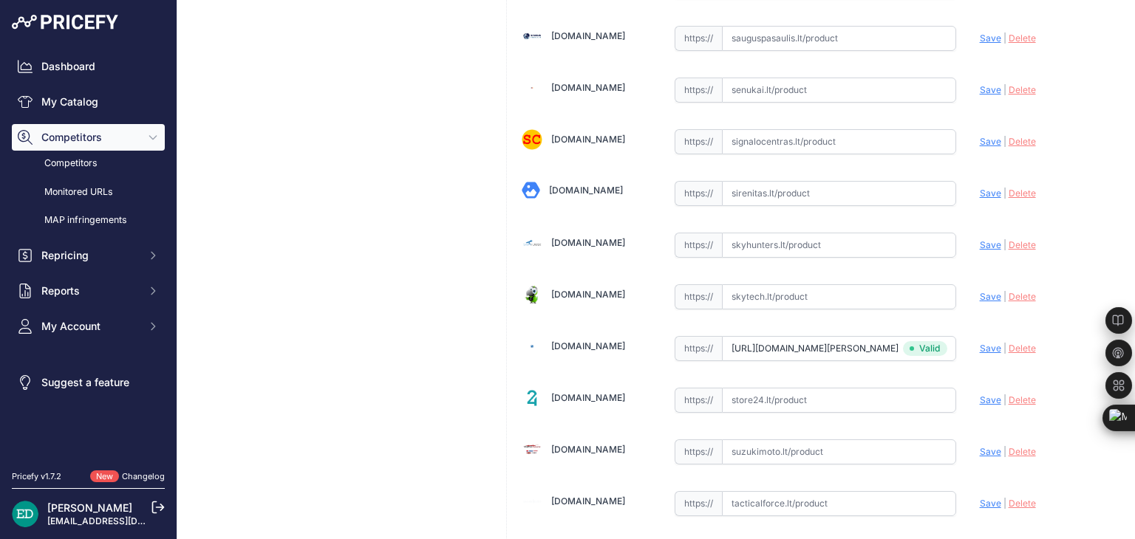
scroll to position [4519, 0]
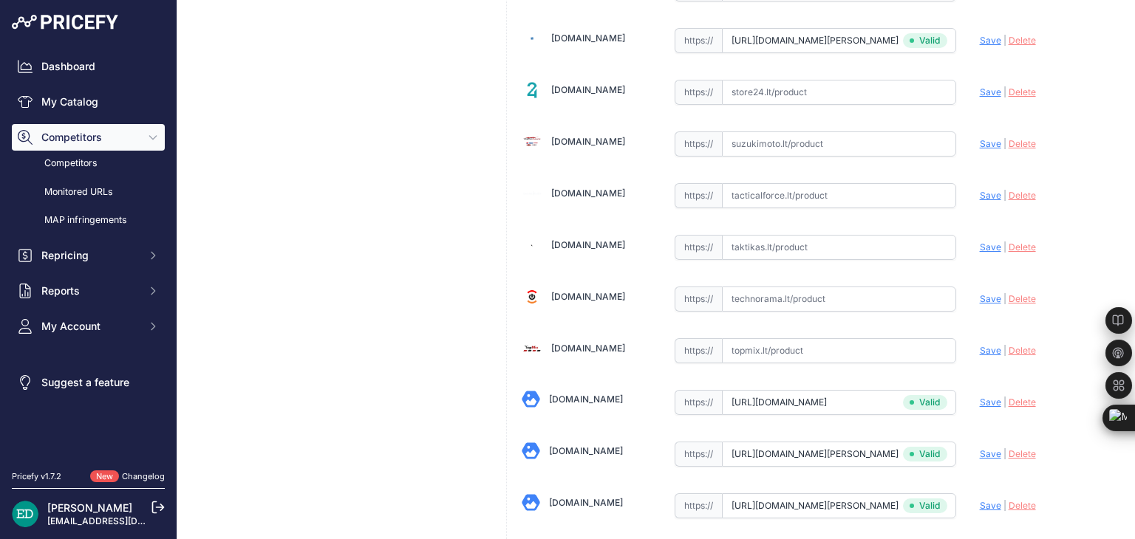
click at [823, 287] on input "text" at bounding box center [839, 299] width 234 height 25
paste input "https://www.technorama.lt/ismanieji-prietaisai/1725390-reolink-p430-4k-smart-po…"
click at [980, 293] on span "Save" at bounding box center [990, 298] width 21 height 11
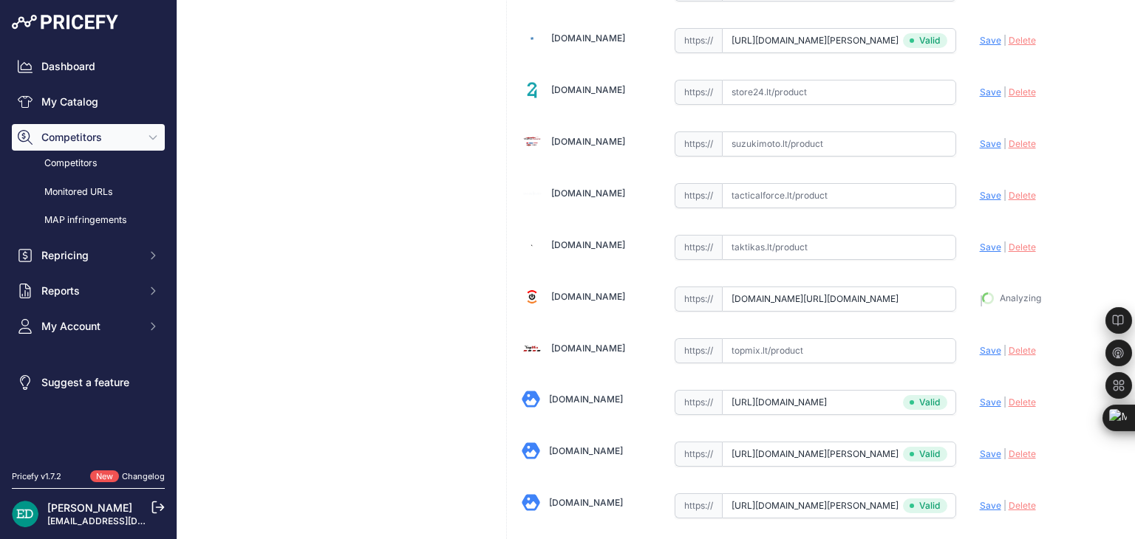
type input "https://www.technorama.lt/ismanieji-prietaisai/1725390-reolink-p430-4k-smart-po…"
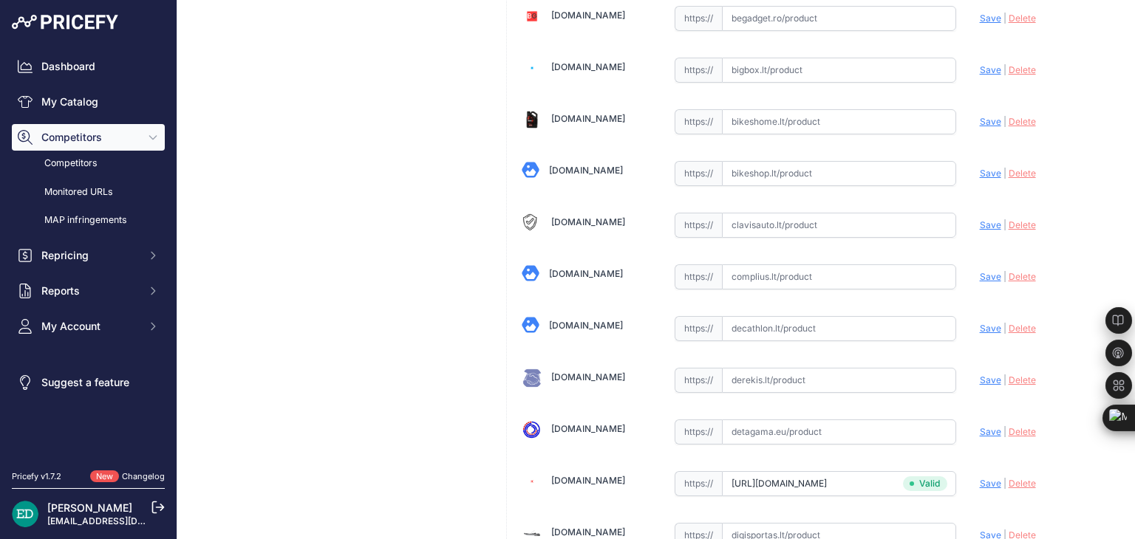
scroll to position [513, 0]
click at [786, 265] on input "text" at bounding box center [839, 276] width 234 height 25
paste input "https://complius.lt/pc811ab4k01-reolink-p430-4k-smart-poe-camera-with-spotlight…"
click at [984, 273] on span "Save" at bounding box center [990, 275] width 21 height 11
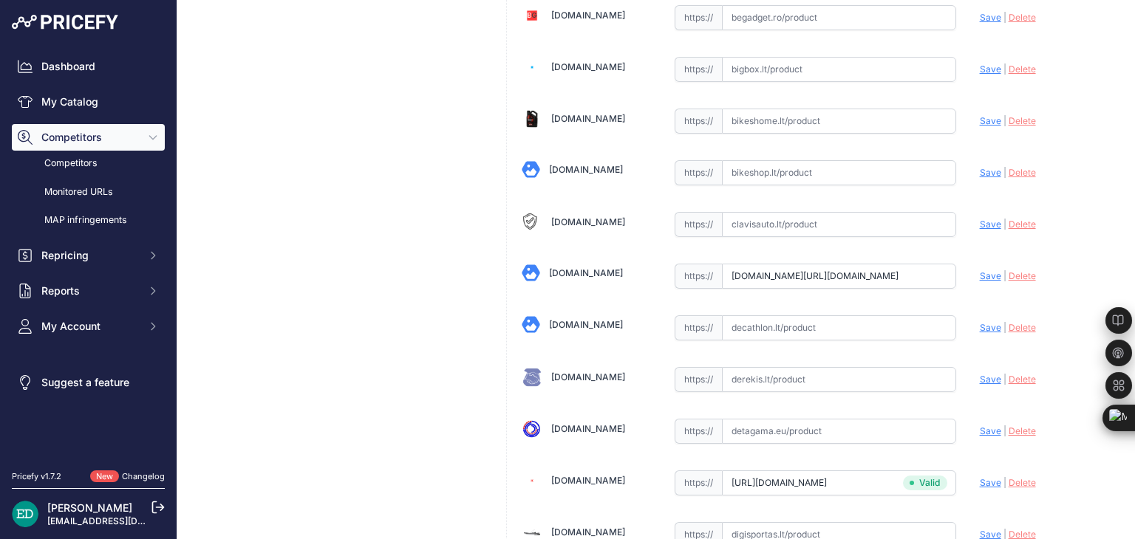
scroll to position [0, 0]
type input "https://complius.lt/pc811ab4k01-reolink-p430-4k-smart-poe-camera-with-spotlight…"
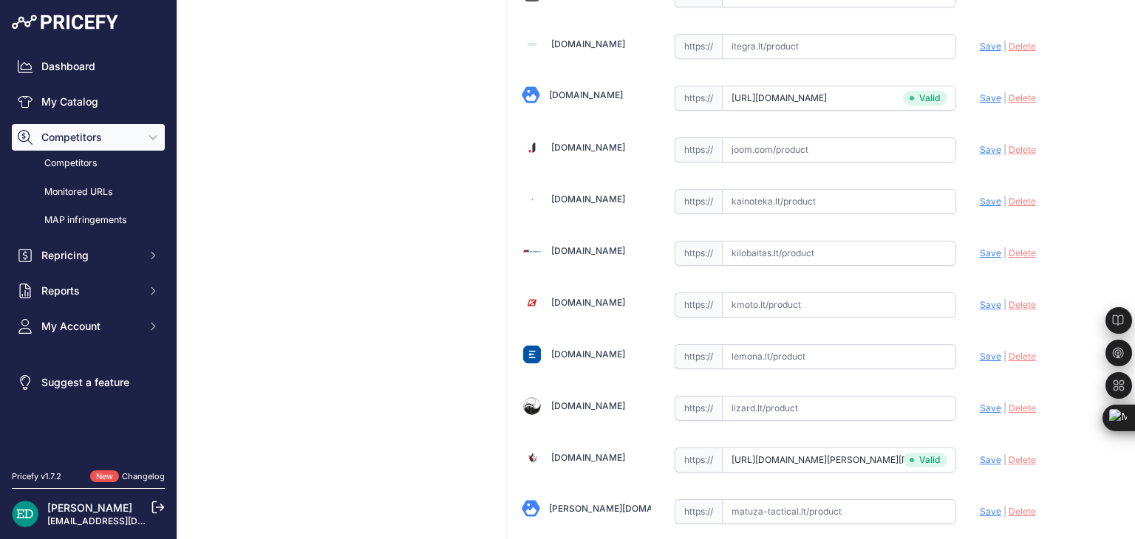
scroll to position [2364, 0]
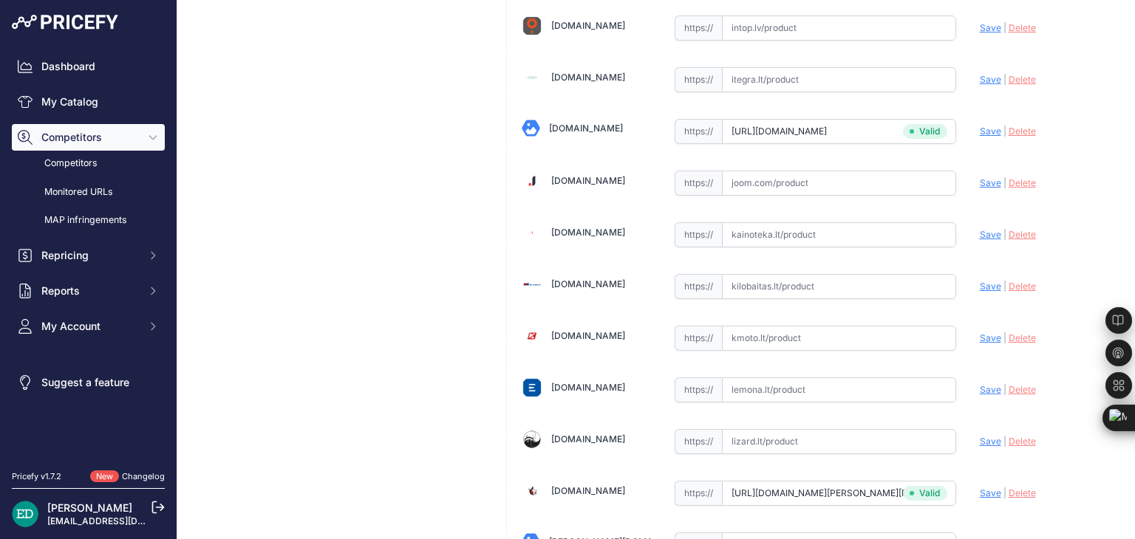
click at [796, 274] on input "text" at bounding box center [839, 286] width 234 height 25
paste input "https://www.kilobaitas.lt/vaizdo_garso_ir_foto_technika/protingas_namas/reolink…"
click at [987, 281] on span "Save" at bounding box center [990, 286] width 21 height 11
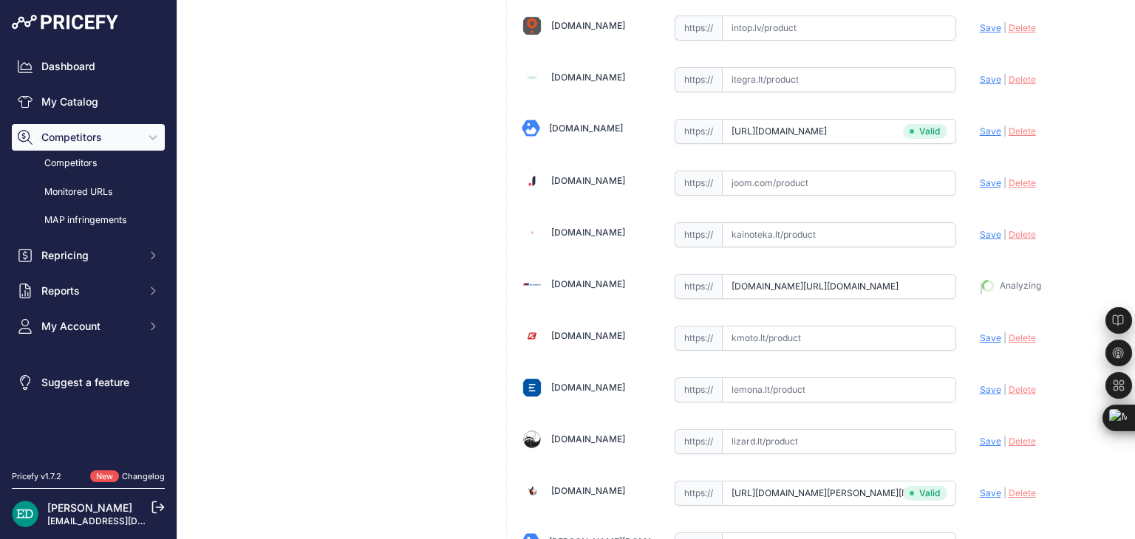
type input "https://www.kilobaitas.lt/vaizdo_garso_ir_foto_technika/protingas_namas/reolink…"
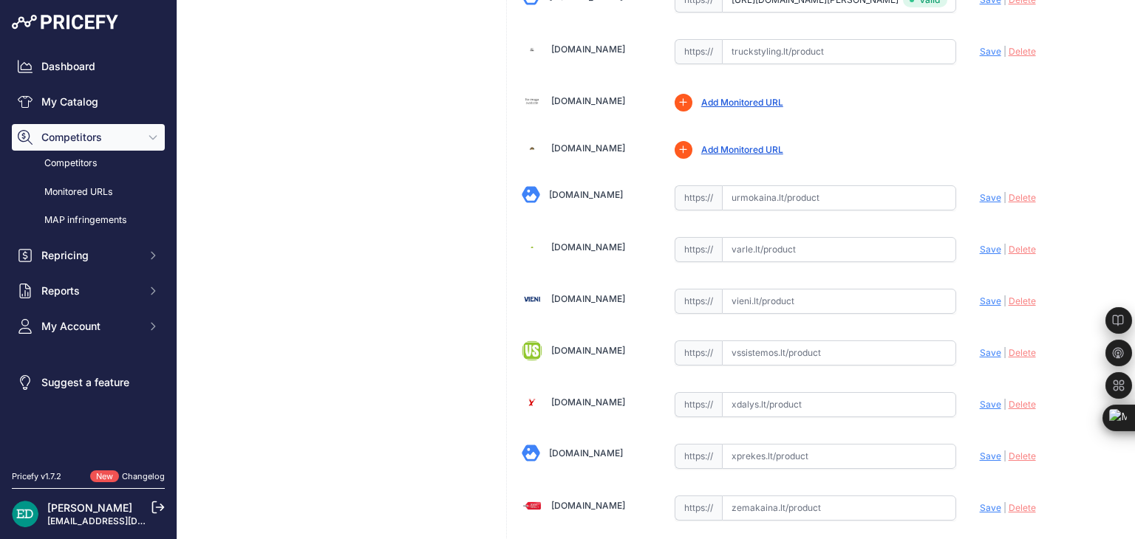
click at [783, 289] on input "text" at bounding box center [839, 301] width 234 height 25
paste input "https://vieni.lt/lt/ip-kameros/148525-reolink-4k-smart-poe-camera-with-spotligh…"
click at [980, 296] on span "Save" at bounding box center [990, 301] width 21 height 11
type input "https://vieni.lt/lt/ip-kameros/148525-reolink-4k-smart-poe-camera-with-spotligh…"
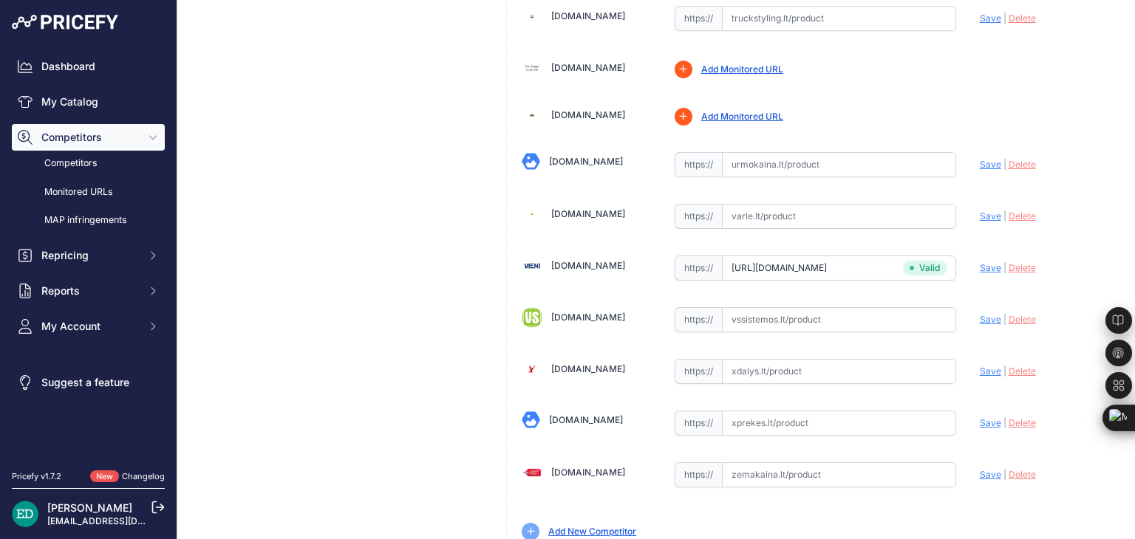
scroll to position [5025, 0]
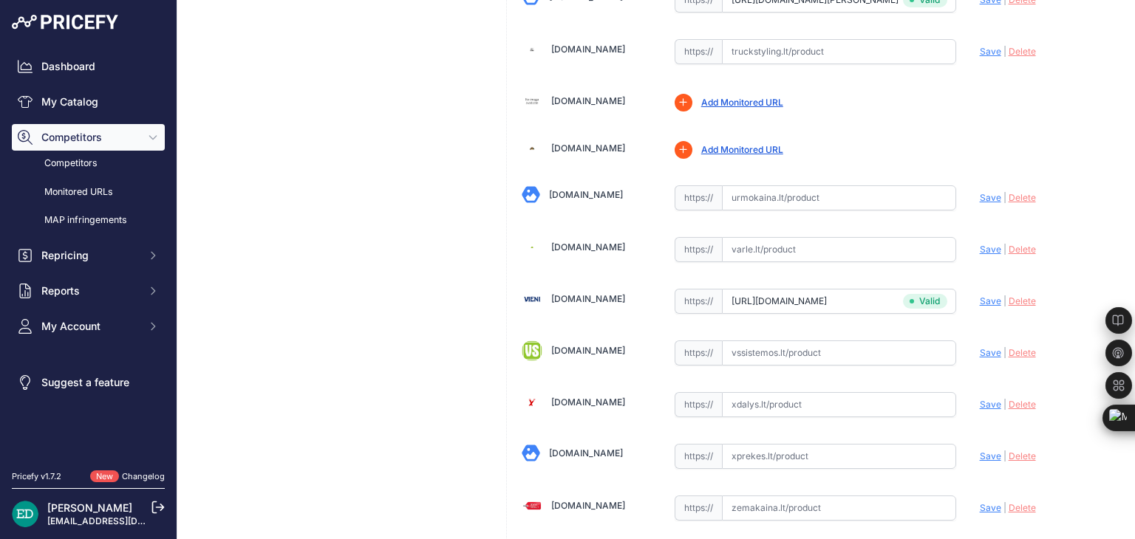
click at [810, 237] on input "text" at bounding box center [839, 249] width 234 height 25
paste input "https://www.varle.lt/tinklo-kameros-priedai-monitoringas/reolink-4k-ismanioji-p…"
click at [980, 244] on span "Save" at bounding box center [990, 249] width 21 height 11
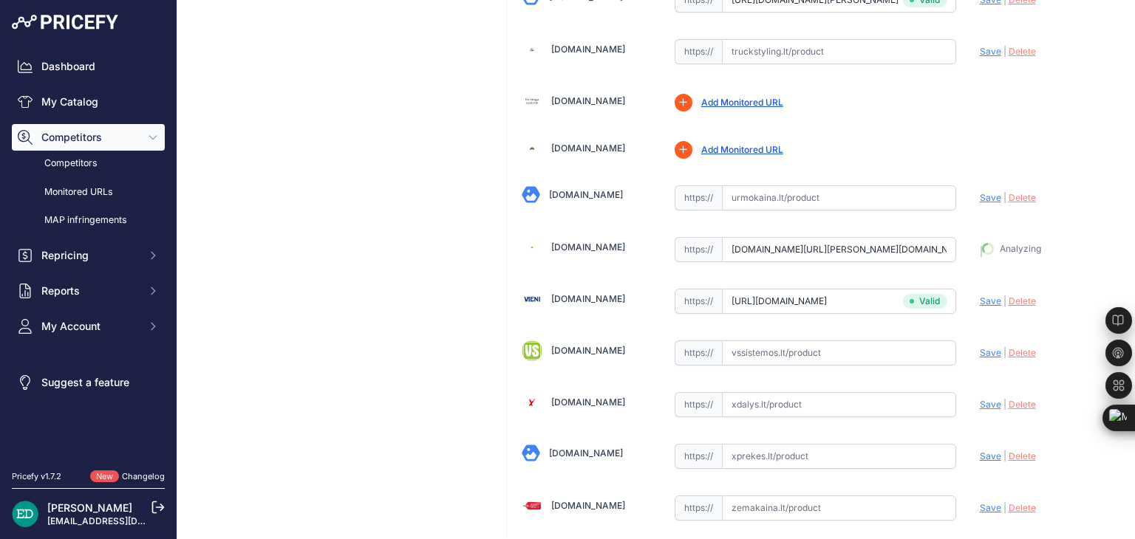
type input "https://www.varle.lt/tinklo-kameros-priedai-monitoringas/reolink-4k-ismanioji-p…"
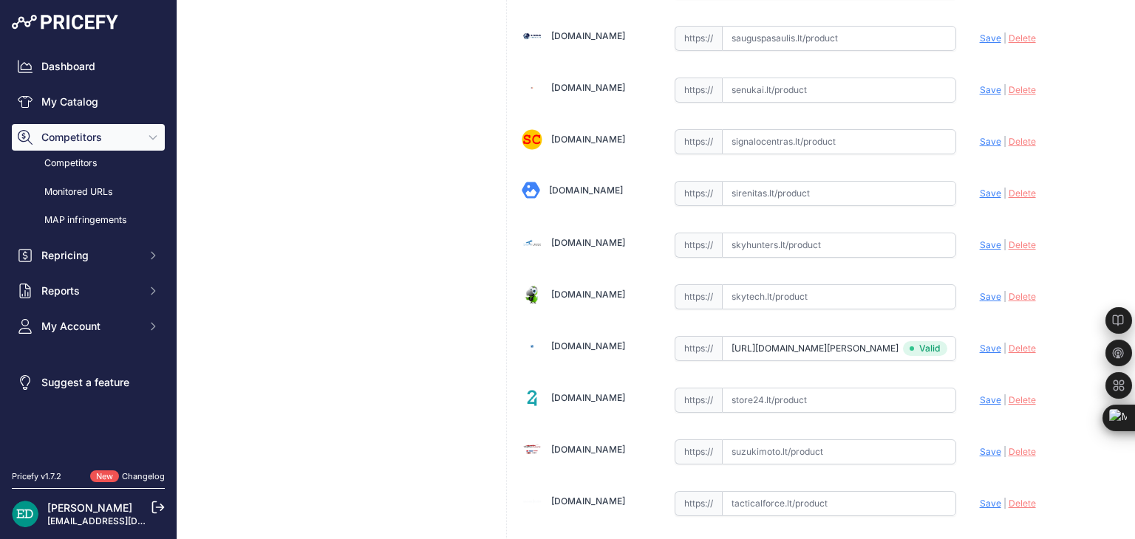
click at [766, 284] on input "text" at bounding box center [839, 296] width 234 height 25
paste input "https://www.skytech.lt/p430-reolink-p430-kulka-forma-apsaugos-kamera-vidaus-lau…"
click at [980, 291] on span "Save" at bounding box center [990, 296] width 21 height 11
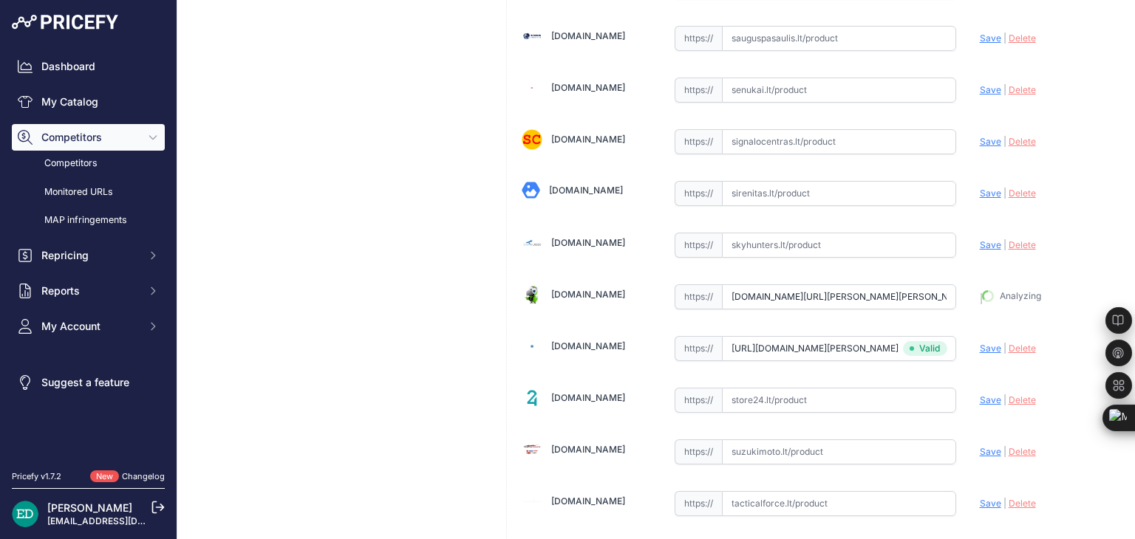
type input "https://www.skytech.lt/p430-reolink-p430-kulka-forma-apsaugos-kamera-vidaus-lau…"
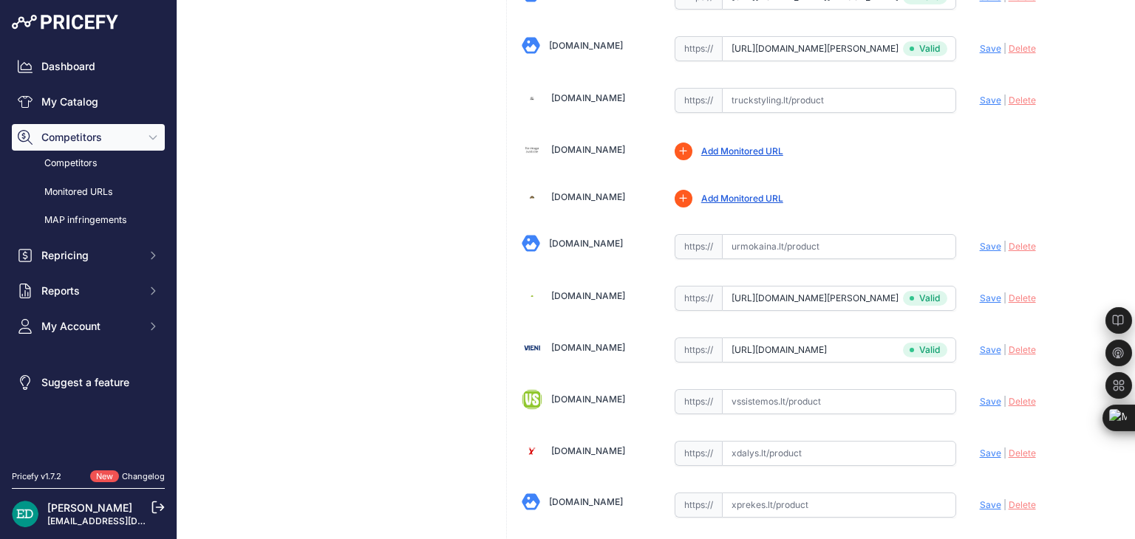
scroll to position [5087, 0]
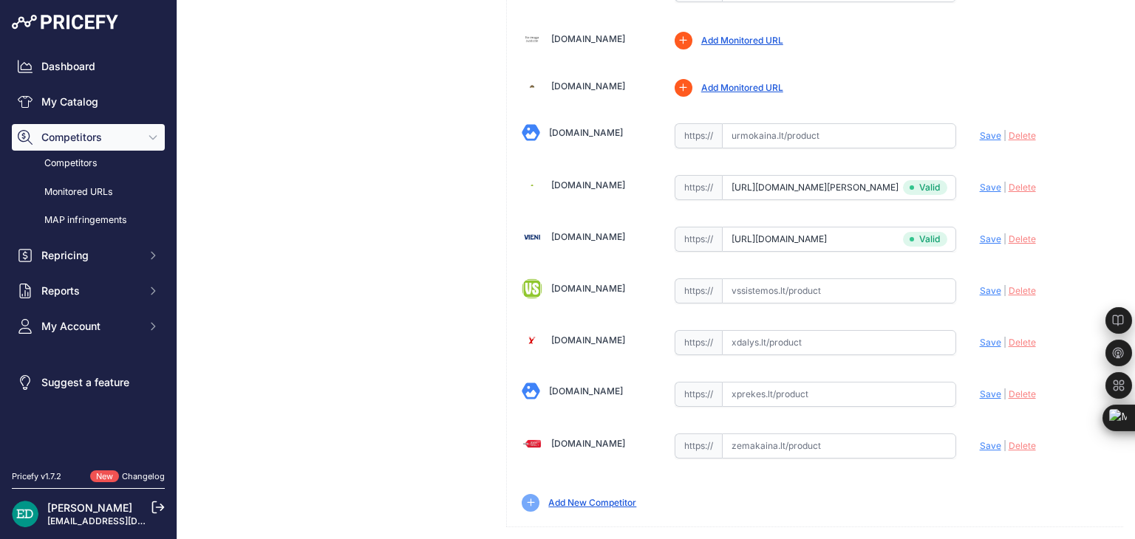
click at [768, 434] on input "text" at bounding box center [839, 446] width 234 height 25
paste input "https://www.zemakaina.lt/reolink-p430-kulka-forma-ip-apsaugos-kamera-vidaus-ir-…"
click at [981, 440] on span "Save" at bounding box center [990, 445] width 21 height 11
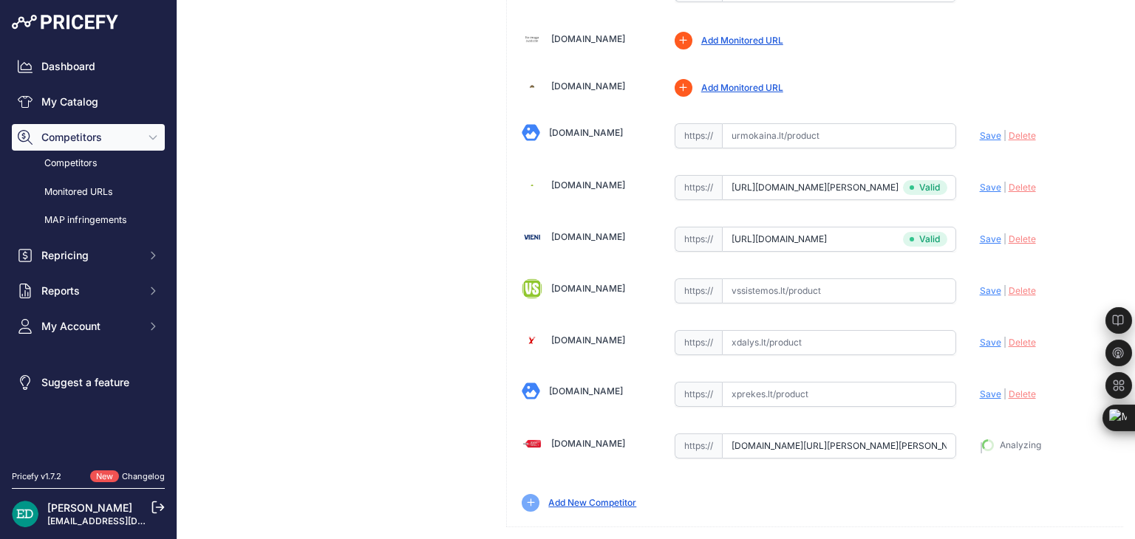
type input "https://www.zemakaina.lt/reolink-p430-kulka-forma-ip-apsaugos-kamera-vidaus-ir-…"
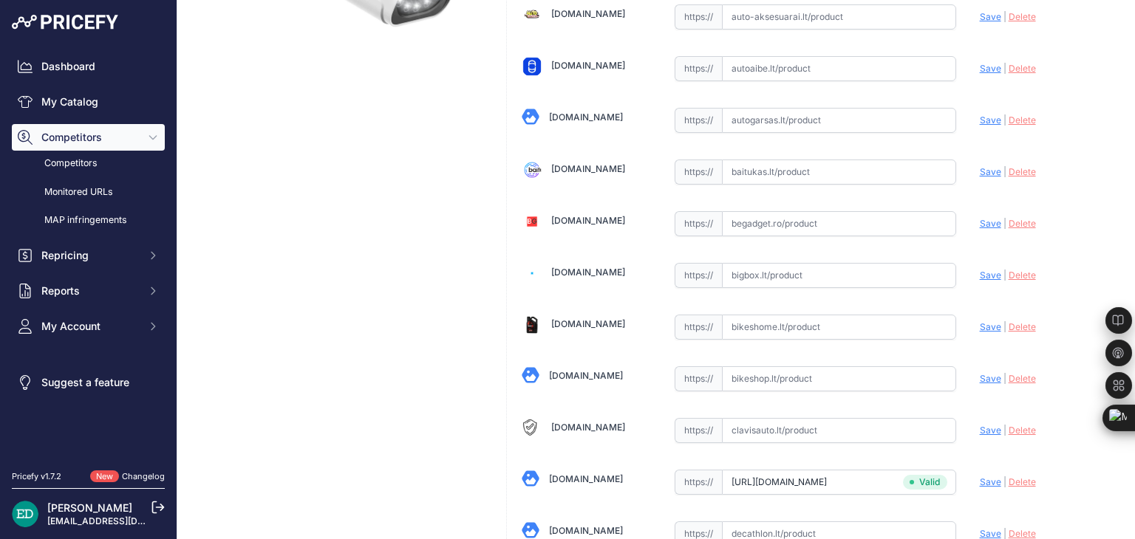
scroll to position [307, 0]
click at [798, 271] on input "text" at bounding box center [839, 274] width 234 height 25
paste input "https://bigbox.lt/product/4177307-reolink-p430-4k-smart-poe-camera-with-spotlig…"
click at [980, 273] on span "Save" at bounding box center [990, 274] width 21 height 11
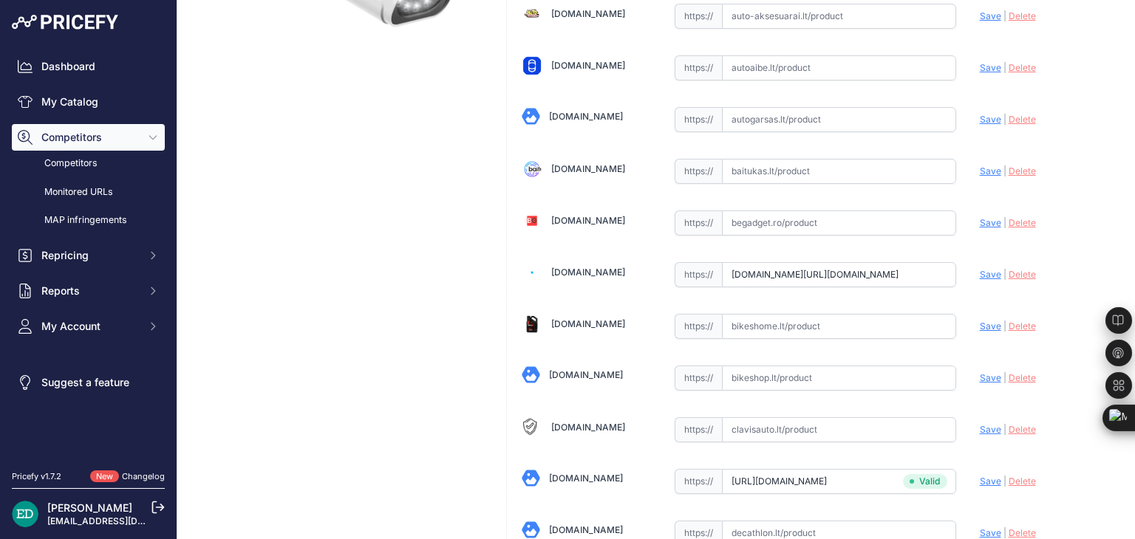
scroll to position [0, 0]
type input "https://bigbox.lt/product/4177307-reolink-p430-4k-smart-poe-camera-with-spotlig…"
drag, startPoint x: 1088, startPoint y: 49, endPoint x: 1134, endPoint y: 41, distance: 47.1
click at [1131, 41] on main "Competitor URL added. It will be now analyzed and available in the Monitored UR…" at bounding box center [656, 269] width 958 height 539
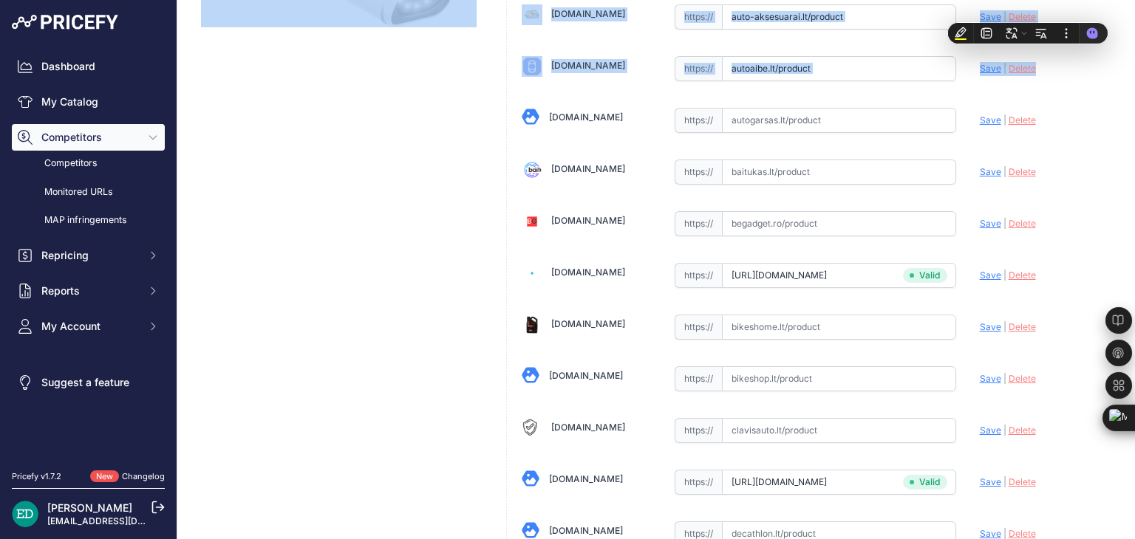
scroll to position [0, 0]
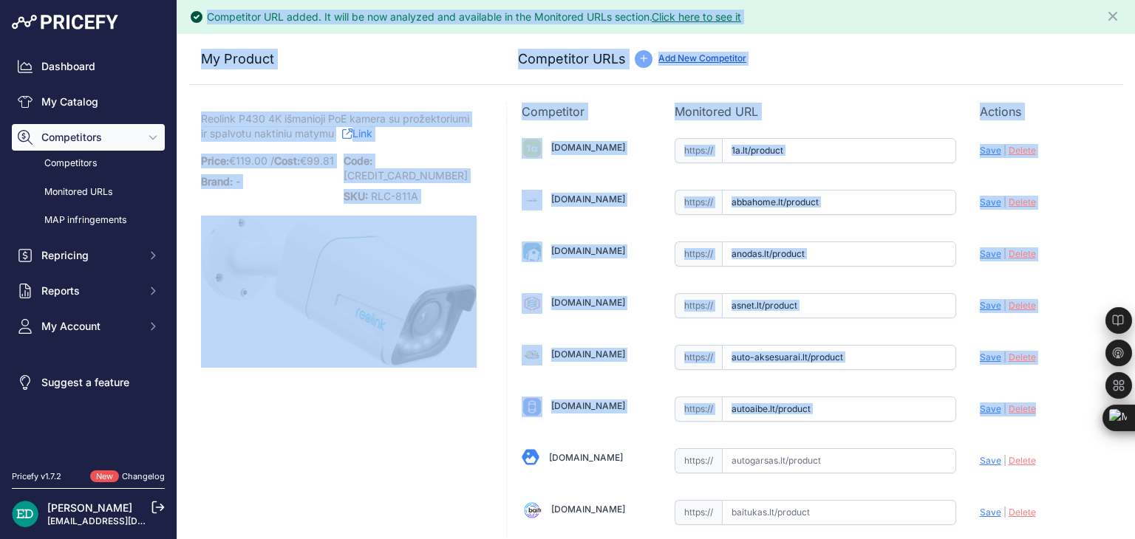
click at [1070, 108] on p "Actions" at bounding box center [1044, 112] width 129 height 18
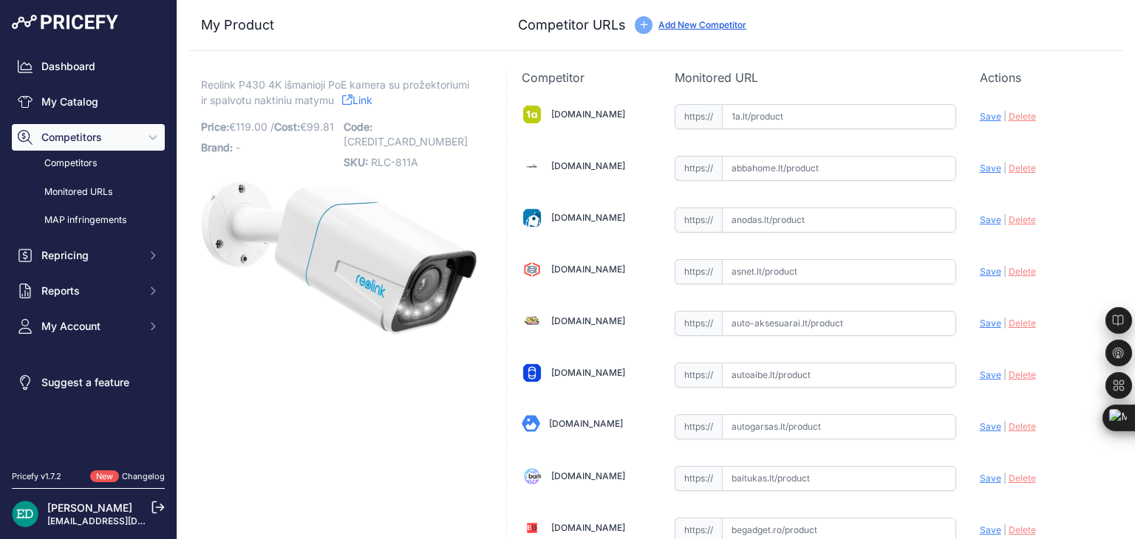
click at [773, 116] on input "text" at bounding box center [839, 116] width 234 height 25
paste input "https://www.1a.lt/p/kamera-su-korpusu-reolink-p430/t8v1?utm_medium=referral&utm…"
click at [980, 119] on span "Save" at bounding box center [990, 116] width 21 height 11
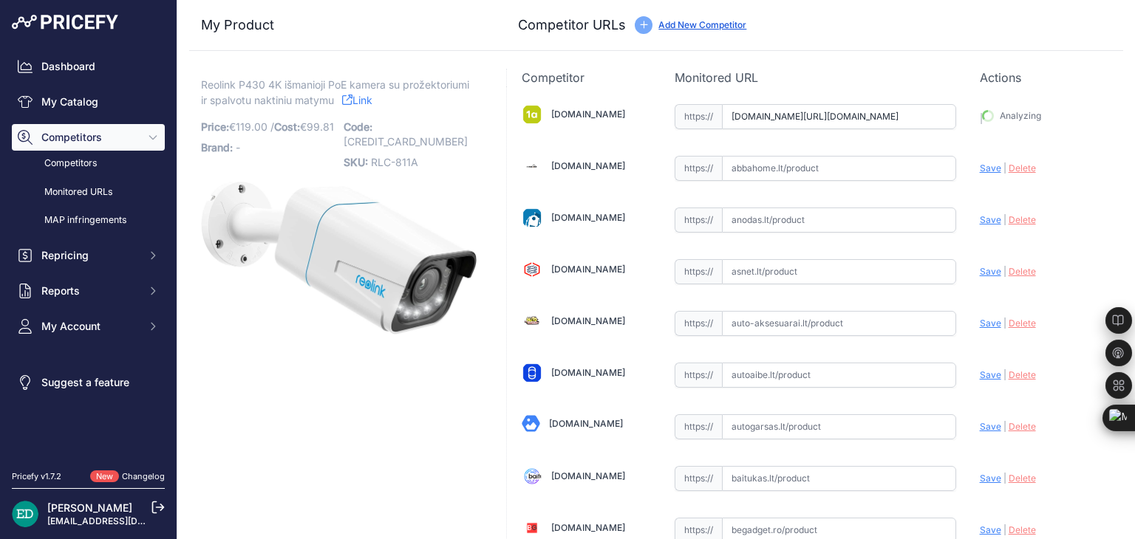
type input "https://www.1a.lt/p/kamera-su-korpusu-reolink-p430/t8v1?prirule_jdsnikfkfjsd=88…"
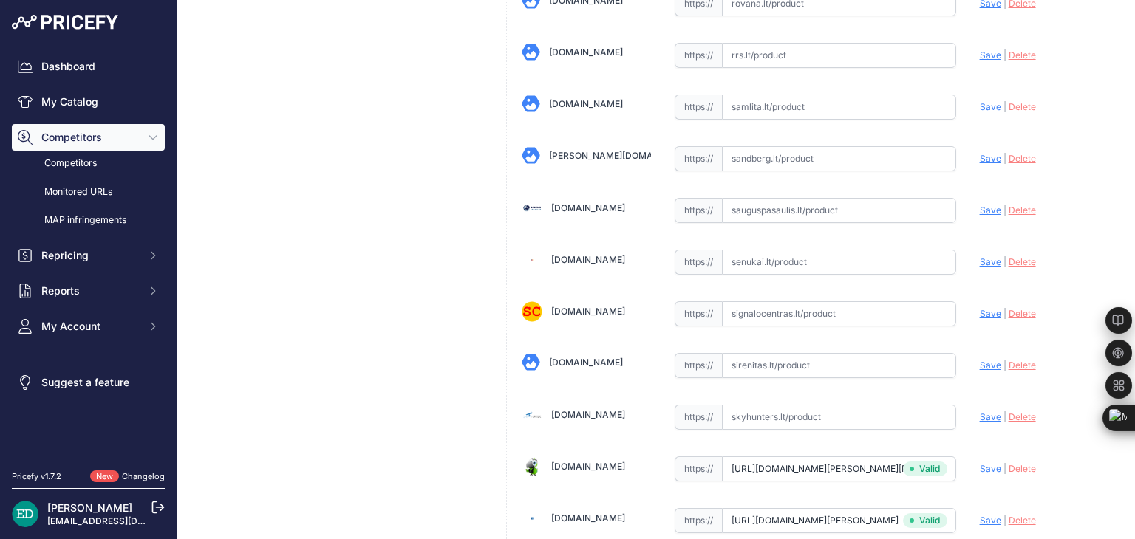
scroll to position [4006, 0]
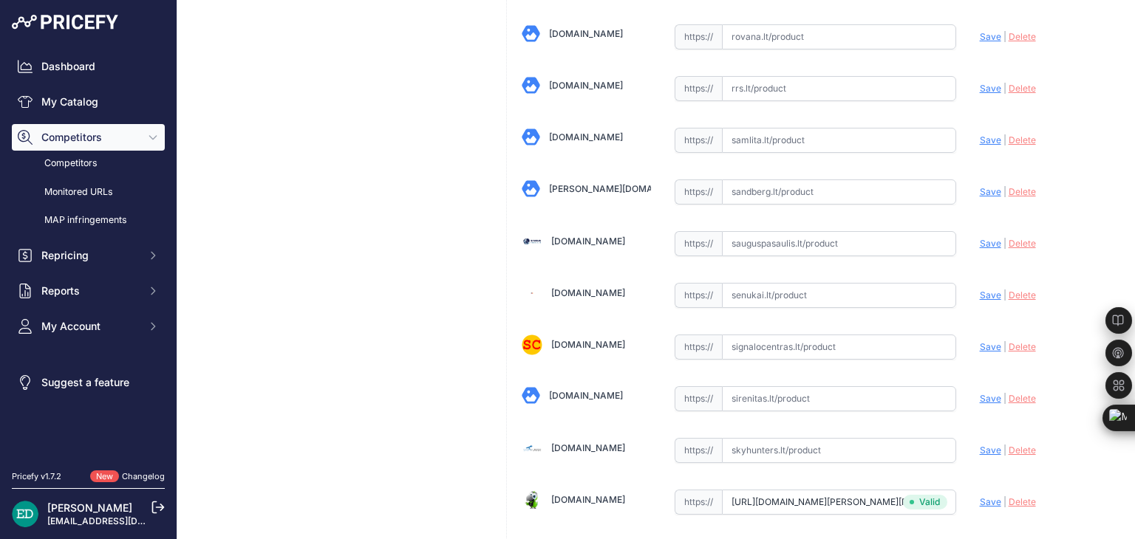
click at [766, 283] on input "text" at bounding box center [839, 295] width 234 height 25
paste input "https://www.senukai.lt/p/kamera-su-korpusu-reolink-p430/yx53?utm_medium=referra…"
click at [982, 290] on span "Save" at bounding box center [990, 295] width 21 height 11
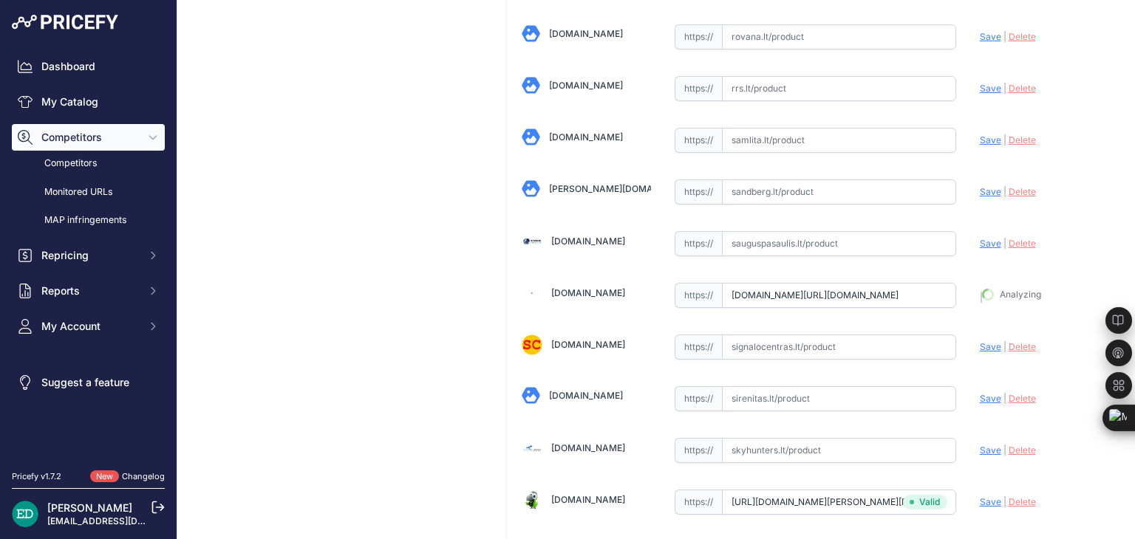
type input "https://www.senukai.lt/p/kamera-su-korpusu-reolink-p430/yx53?prirule_jdsnikfkfj…"
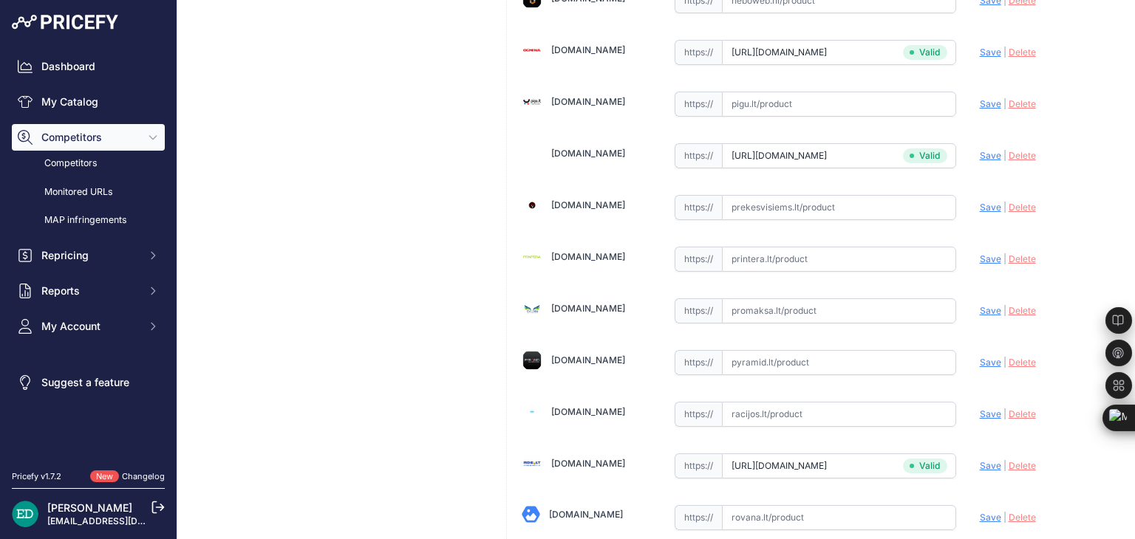
scroll to position [3492, 0]
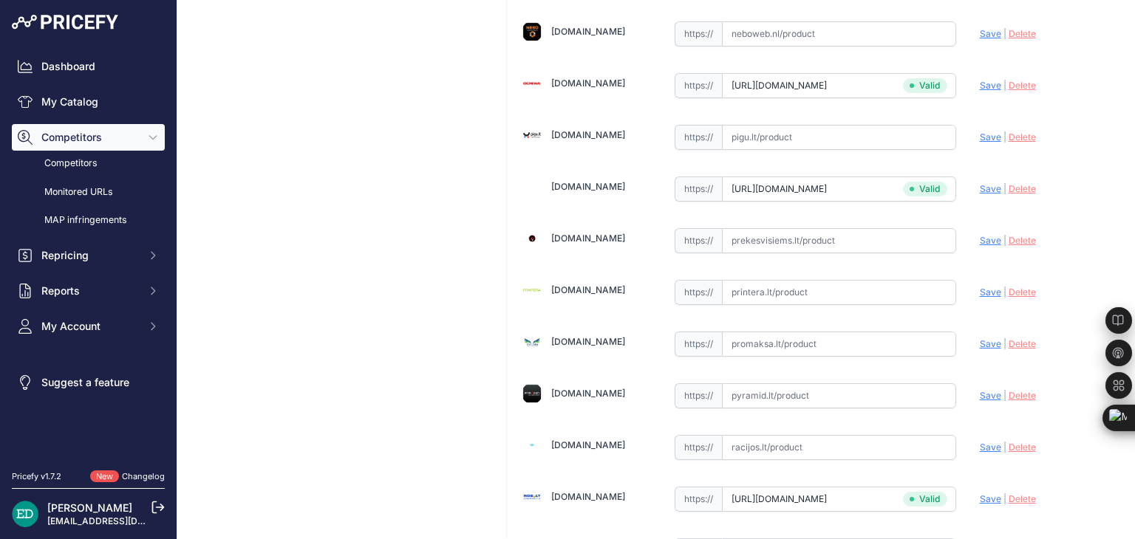
click at [781, 280] on input "text" at bounding box center [839, 292] width 234 height 25
paste input "https://www.printera.lt/c/p/reolink-p430-4k-outdoor-camera-poe-5x-optical-zoom-…"
click at [980, 287] on span "Save" at bounding box center [990, 292] width 21 height 11
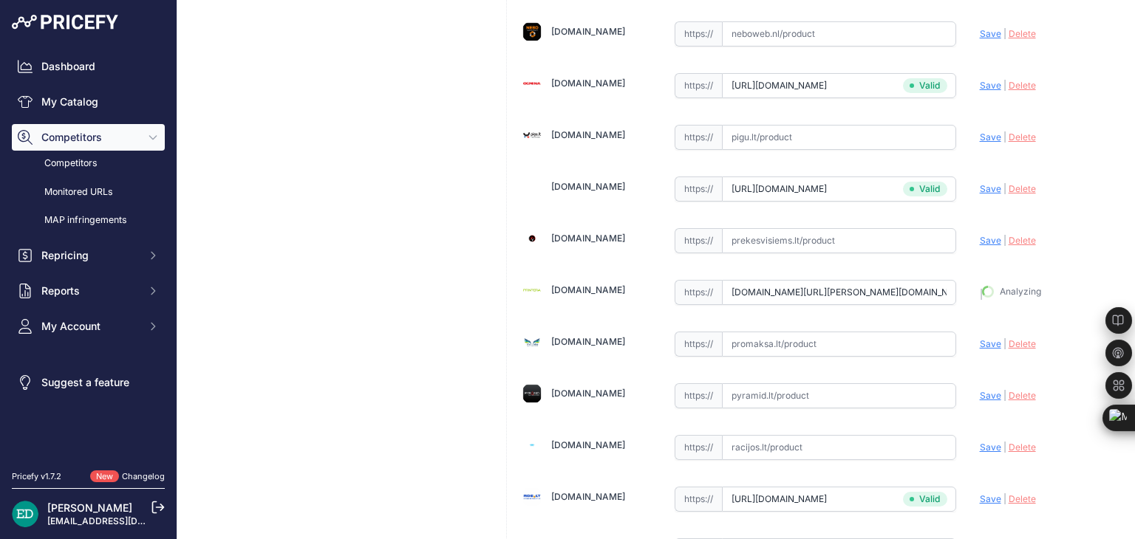
type input "https://www.printera.lt/c/p/reolink-p430-4k-outdoor-camera-poe-5x-optical-zoom-…"
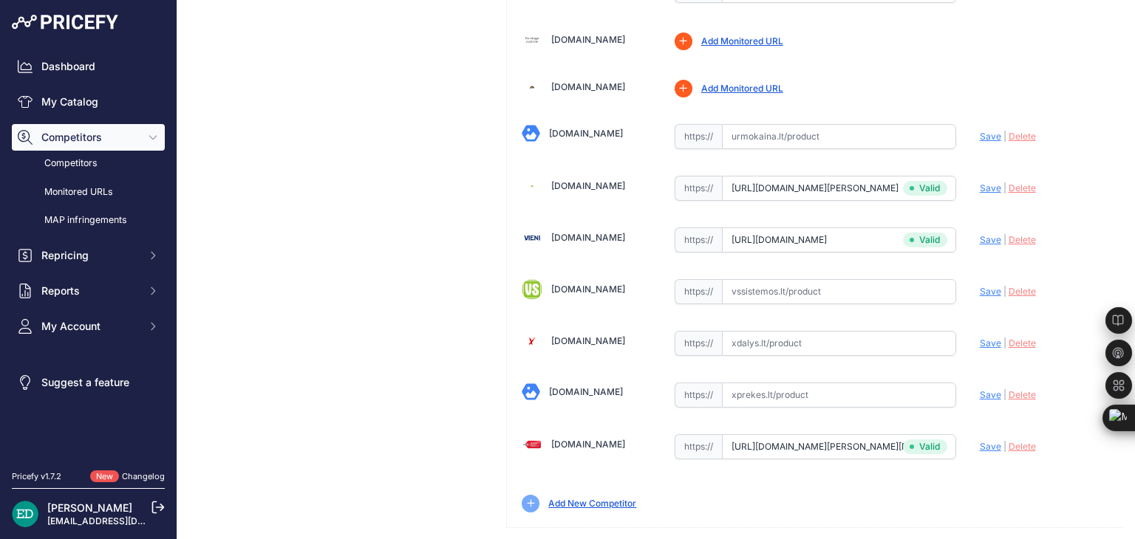
scroll to position [5087, 0]
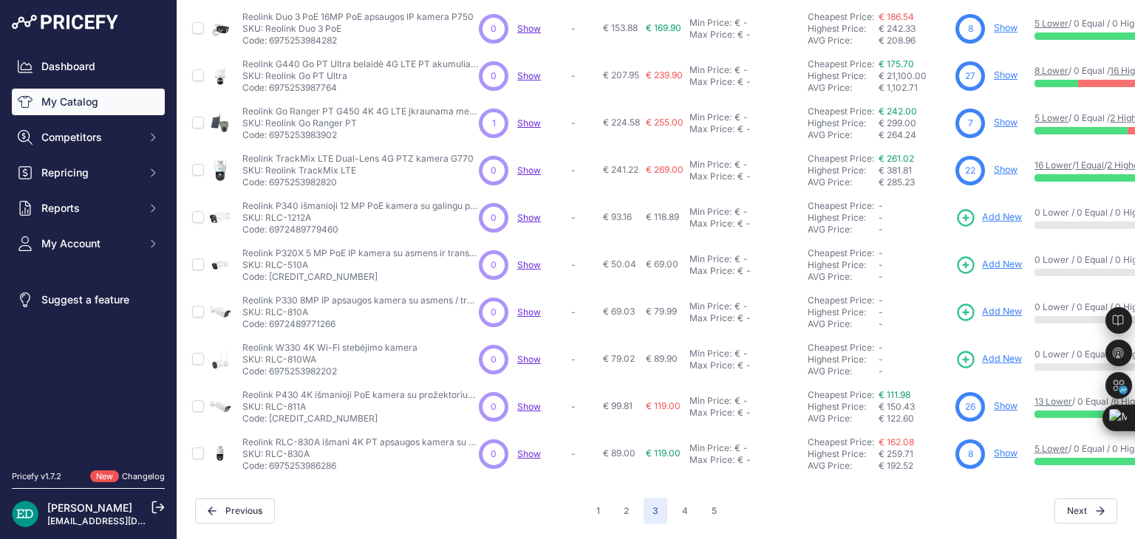
scroll to position [391, 0]
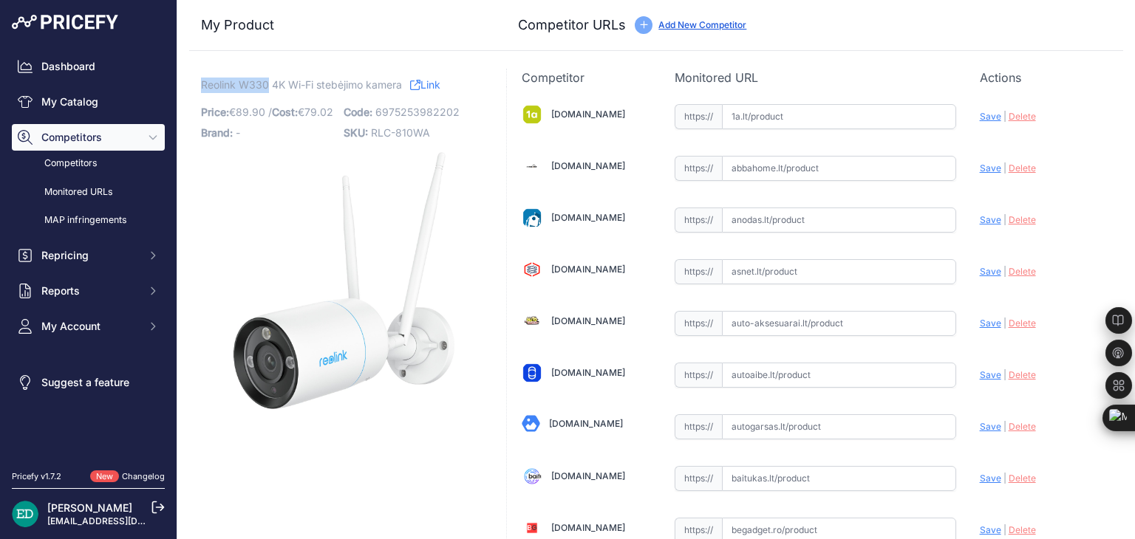
drag, startPoint x: 0, startPoint y: 0, endPoint x: 201, endPoint y: 83, distance: 217.6
click at [201, 83] on span "Reolink W330 4K Wi-Fi stebėjimo kamera" at bounding box center [301, 84] width 201 height 18
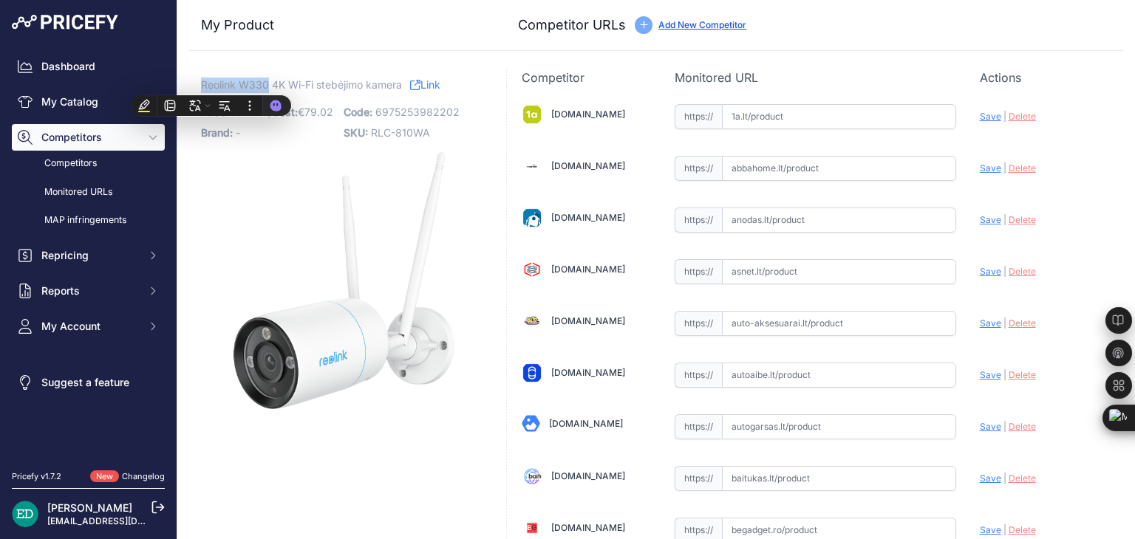
copy span "Reolink W330"
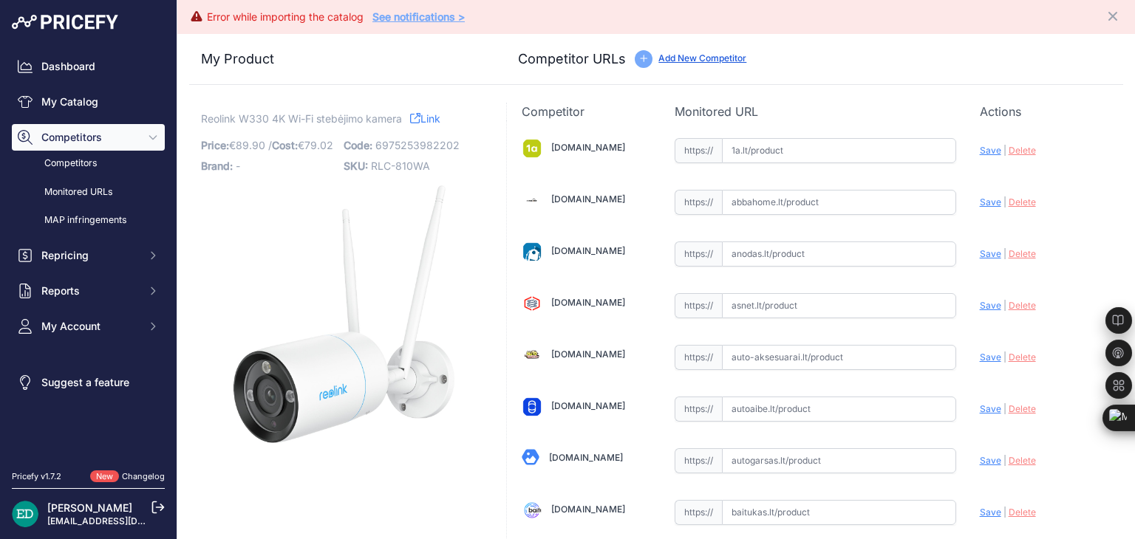
click at [890, 69] on div "My Product Competitor URLs" at bounding box center [656, 59] width 934 height 51
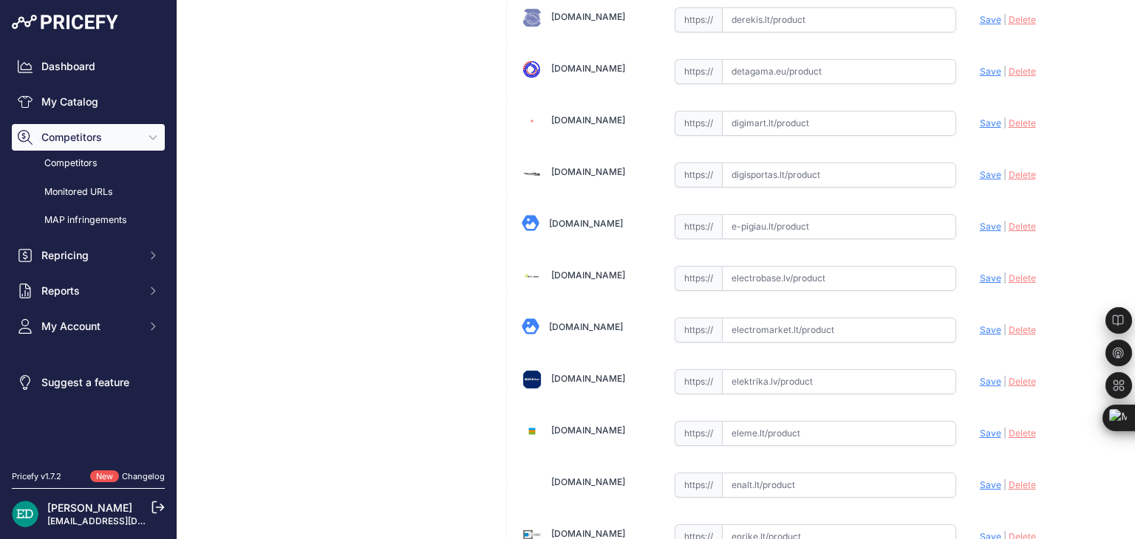
click at [794, 267] on input "text" at bounding box center [839, 278] width 234 height 25
paste input "https://electrobase.lv/lt/katalogas/ip-tinklas-vaizdo-stebejimo-kameros-electro…"
click at [980, 273] on span "Save" at bounding box center [990, 278] width 21 height 11
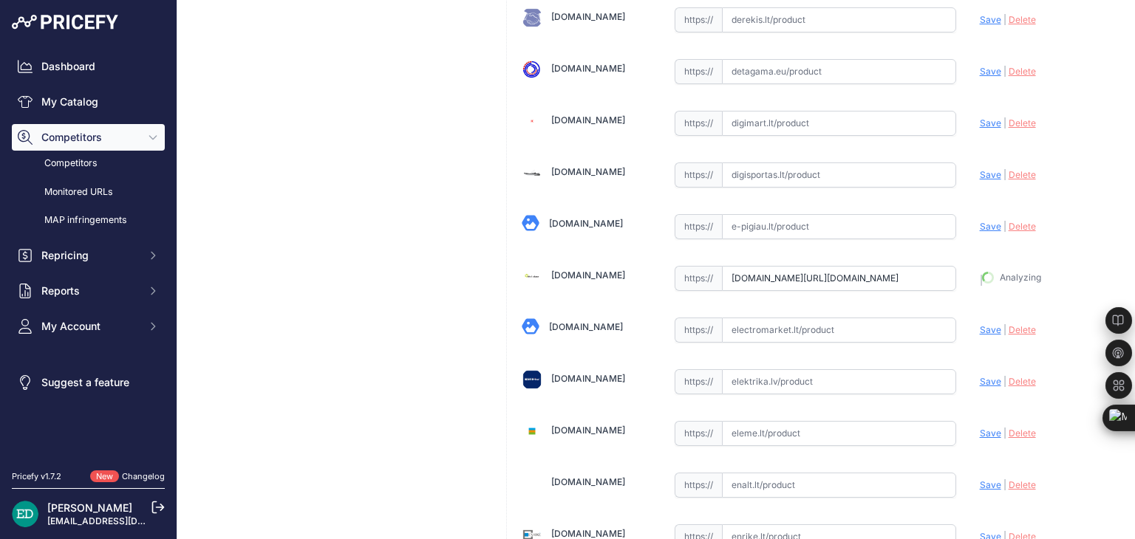
type input "https://electrobase.lv/lt/katalogas/ip-tinklas-vaizdo-stebejimo-kameros-electro…"
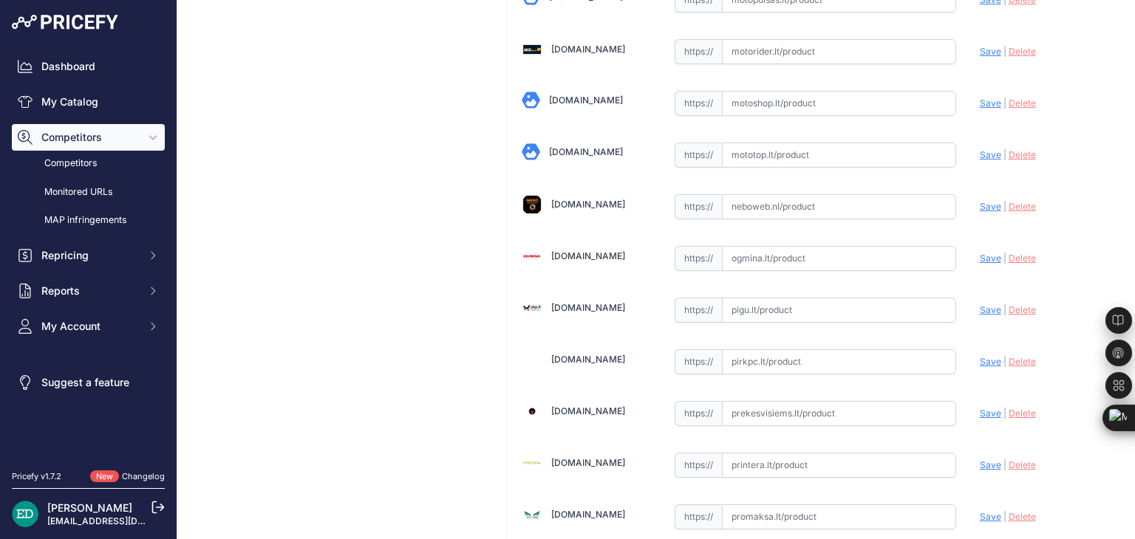
scroll to position [3286, 0]
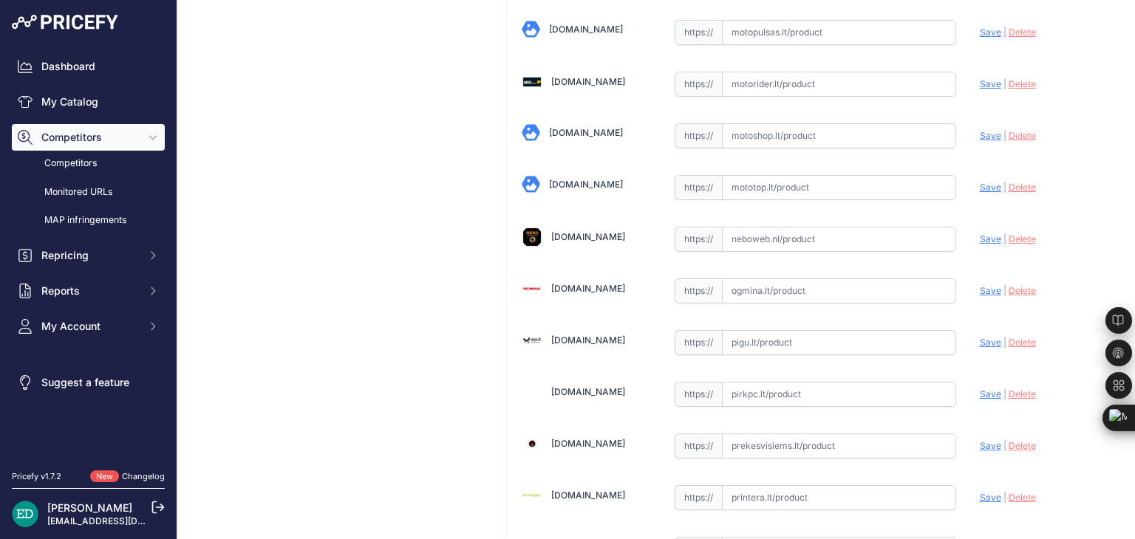
click at [752, 279] on input "text" at bounding box center [839, 291] width 234 height 25
paste input "https://www.ogmina.lt/lt/ip-kamera-reolink-4k-wifi-6-surveillance-camera-w330-b…"
click at [984, 285] on span "Save" at bounding box center [990, 290] width 21 height 11
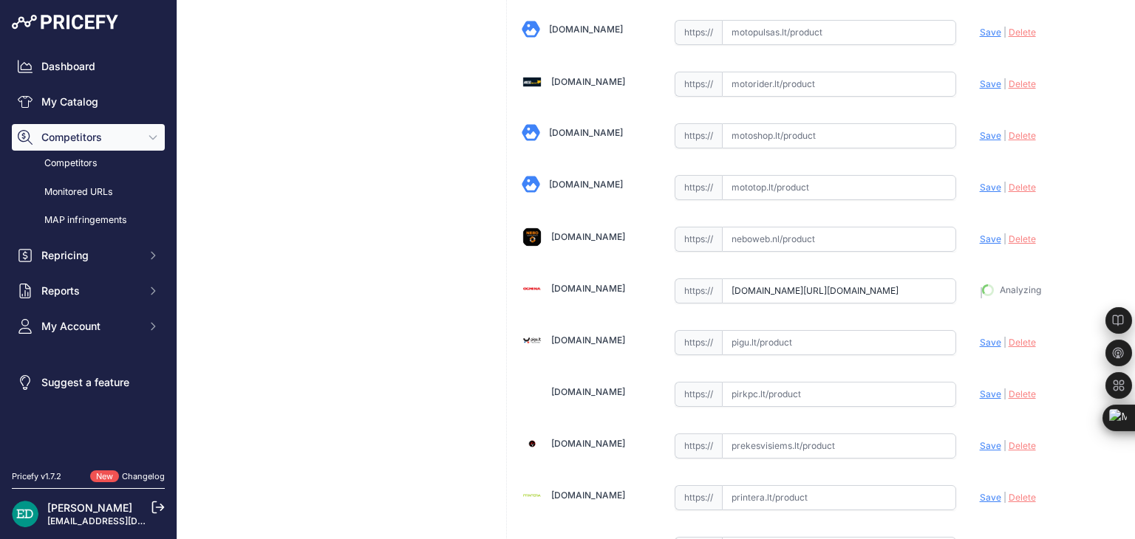
type input "https://www.ogmina.lt/lt/ip-kamera-reolink-4k-wifi-6-surveillance-camera-w330-b…"
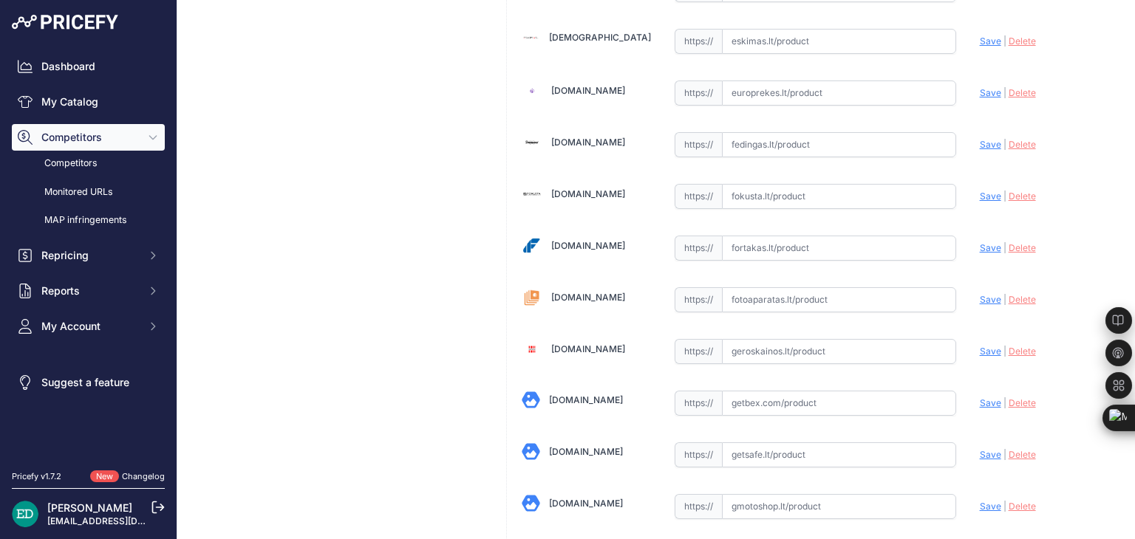
scroll to position [1490, 0]
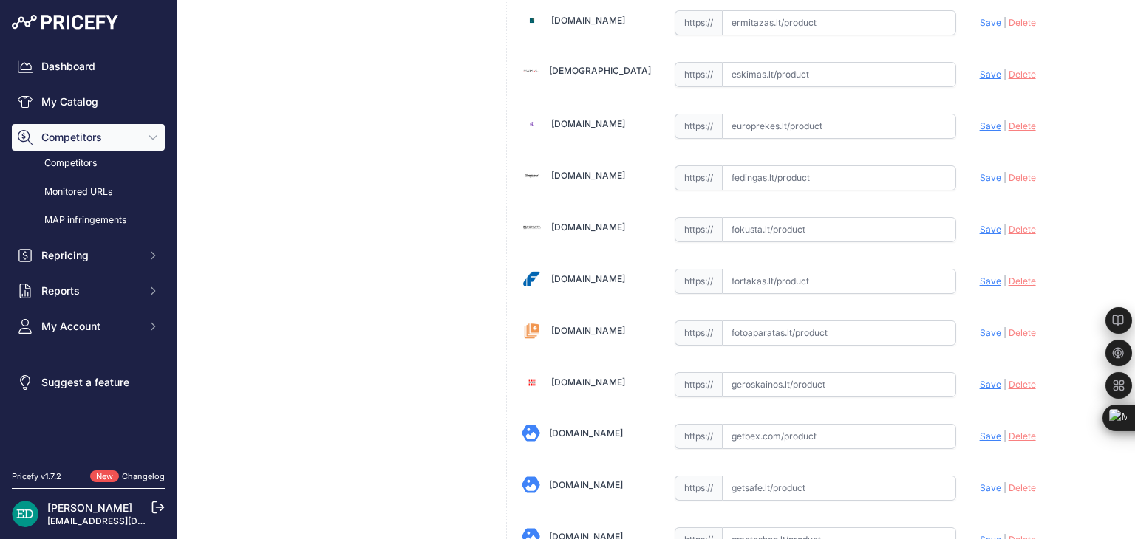
click at [796, 276] on input "text" at bounding box center [839, 281] width 234 height 25
paste input "https://fortakas.lt/preke/960558-reolink-4k-wifi-6-surveillance-camera-w330-bul…"
drag, startPoint x: 975, startPoint y: 267, endPoint x: 962, endPoint y: 230, distance: 40.0
click at [980, 276] on span "Save" at bounding box center [990, 281] width 21 height 11
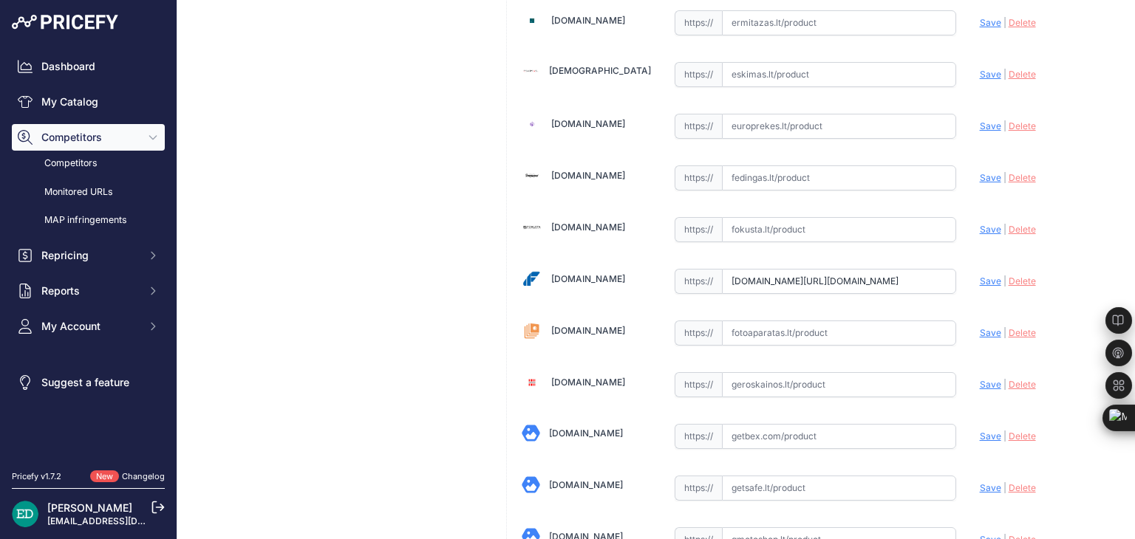
scroll to position [0, 0]
type input "https://fortakas.lt/preke/960558-reolink-4k-wifi-6-surveillance-camera-w330-bul…"
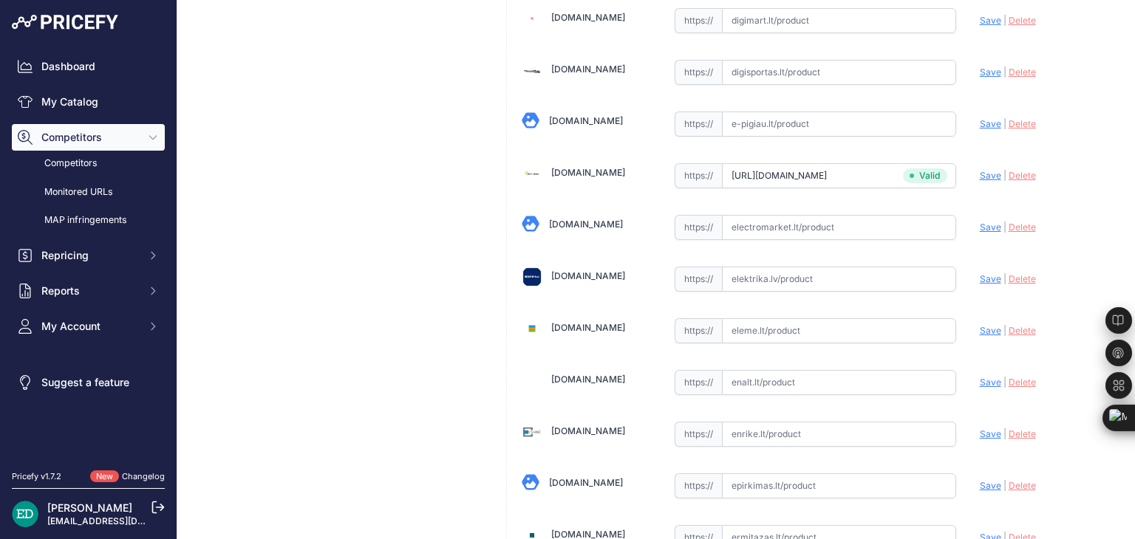
scroll to position [976, 0]
click at [769, 274] on input "text" at bounding box center [839, 278] width 234 height 25
paste input "https://www.elektrika.lv/lt/item/9679922?utm_source=kaina24.lt&utm_medium=refer…"
click at [980, 273] on span "Save" at bounding box center [990, 278] width 21 height 11
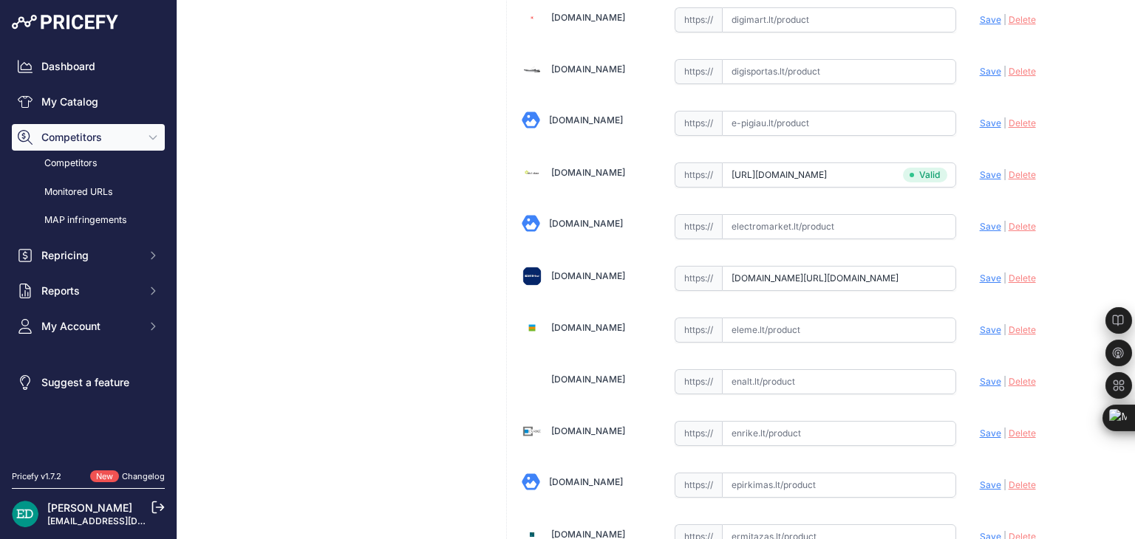
scroll to position [0, 0]
type input "https://www.elektrika.lv/lt/item/9679922?prirule_jdsnikfkfjsd=8834"
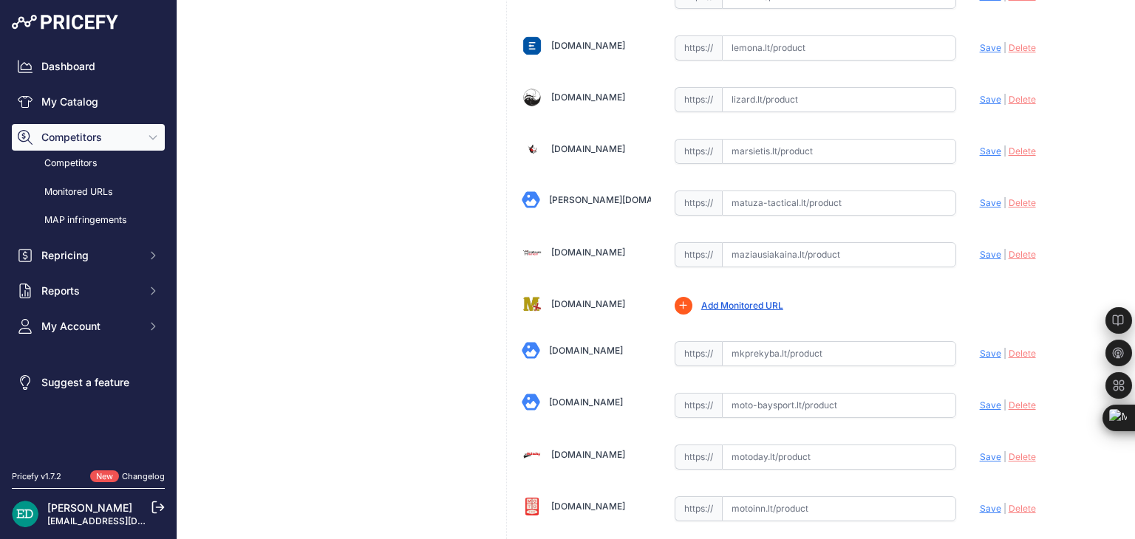
scroll to position [2673, 0]
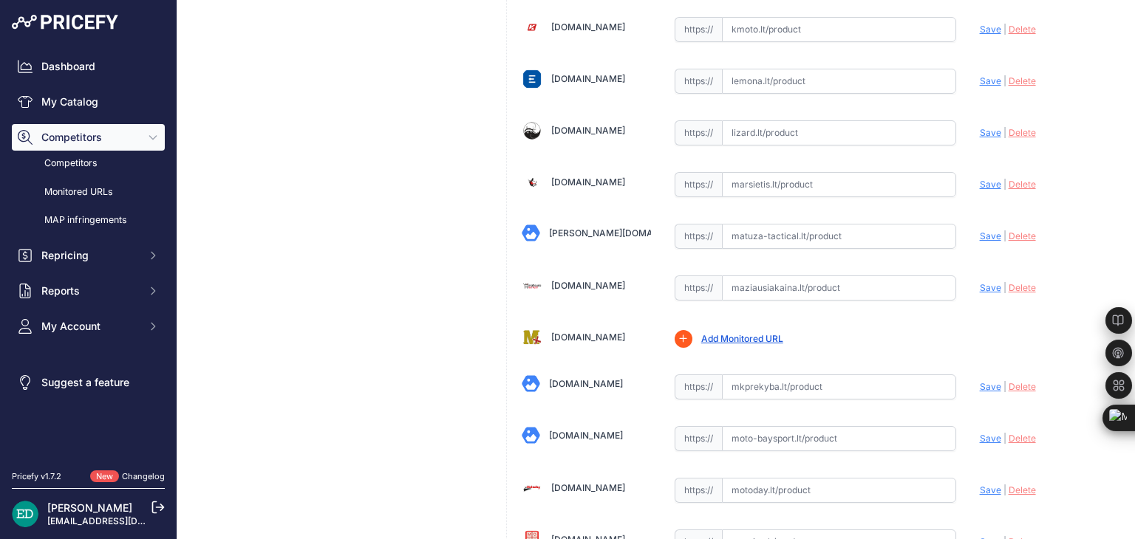
click at [771, 276] on input "text" at bounding box center [839, 288] width 234 height 25
paste input "https://maziausiakaina.lt/ip-kameros/32982-reolink-w330-4k-wifi-6-surveillance-…"
click at [982, 282] on span "Save" at bounding box center [990, 287] width 21 height 11
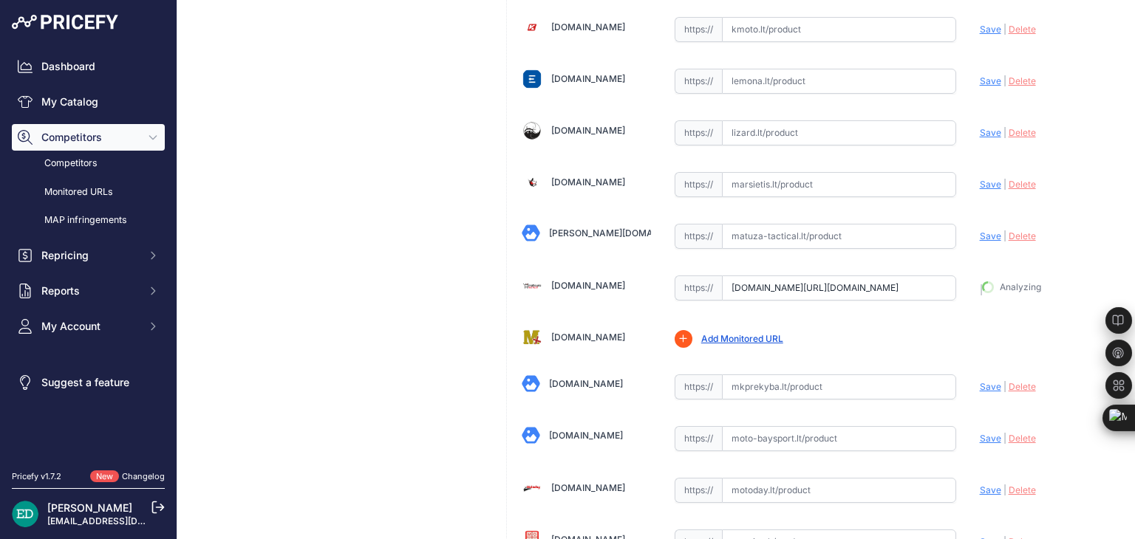
type input "https://maziausiakaina.lt/ip-kameros/32982-reolink-w330-4k-wifi-6-surveillance-…"
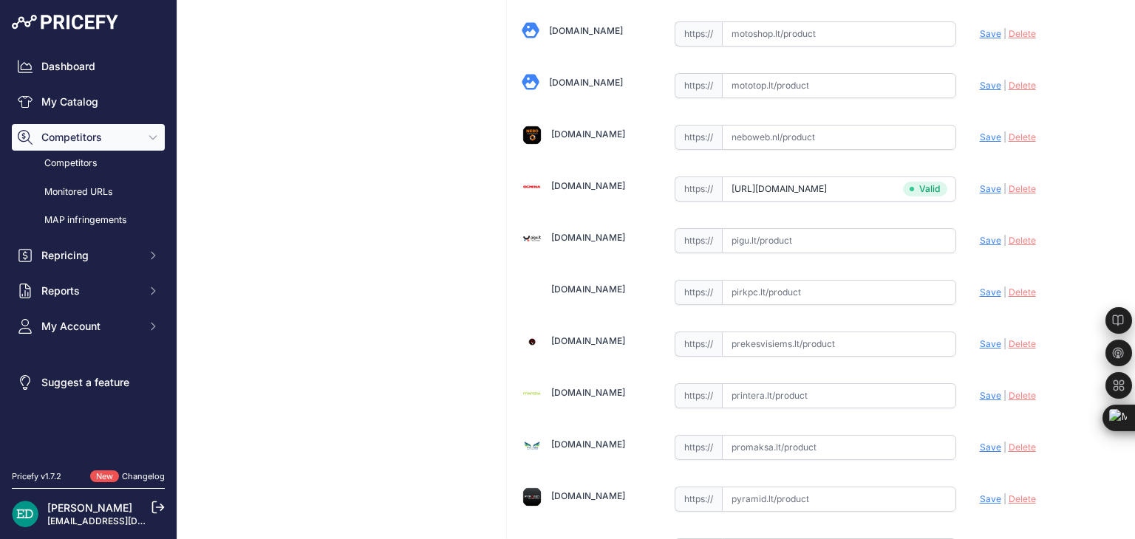
scroll to position [3389, 0]
click at [791, 279] on input "text" at bounding box center [839, 291] width 234 height 25
paste input "https://www.pirkpc.lt/apsaugos-kameros/60653-425757-reolink-4k-wifi-6-surveilla…"
click at [980, 286] on span "Save" at bounding box center [990, 291] width 21 height 11
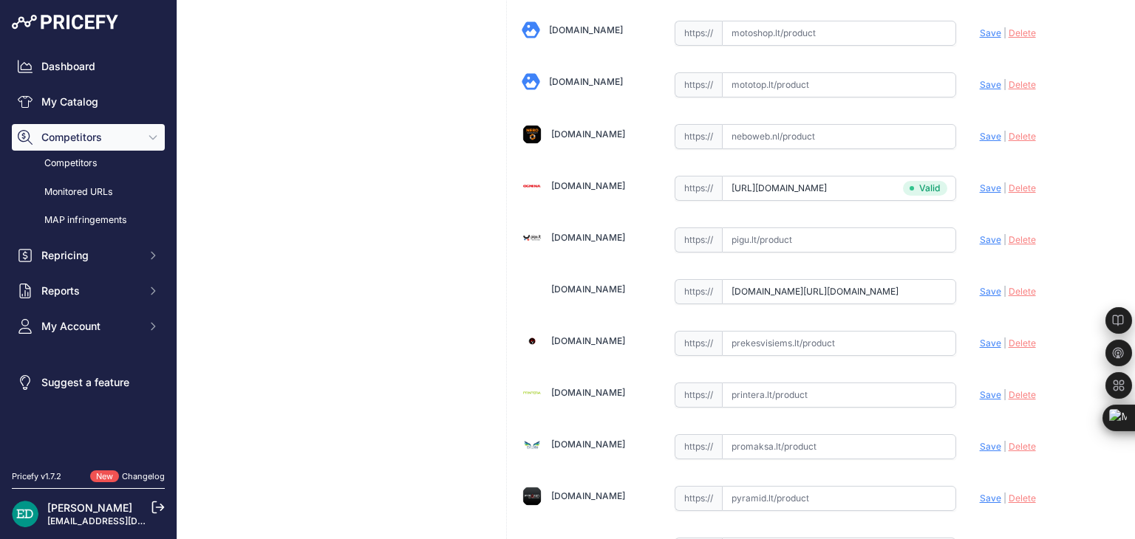
scroll to position [0, 0]
type input "https://www.pirkpc.lt/apsaugos-kameros/60653-425757-reolink-4k-wifi-6-surveilla…"
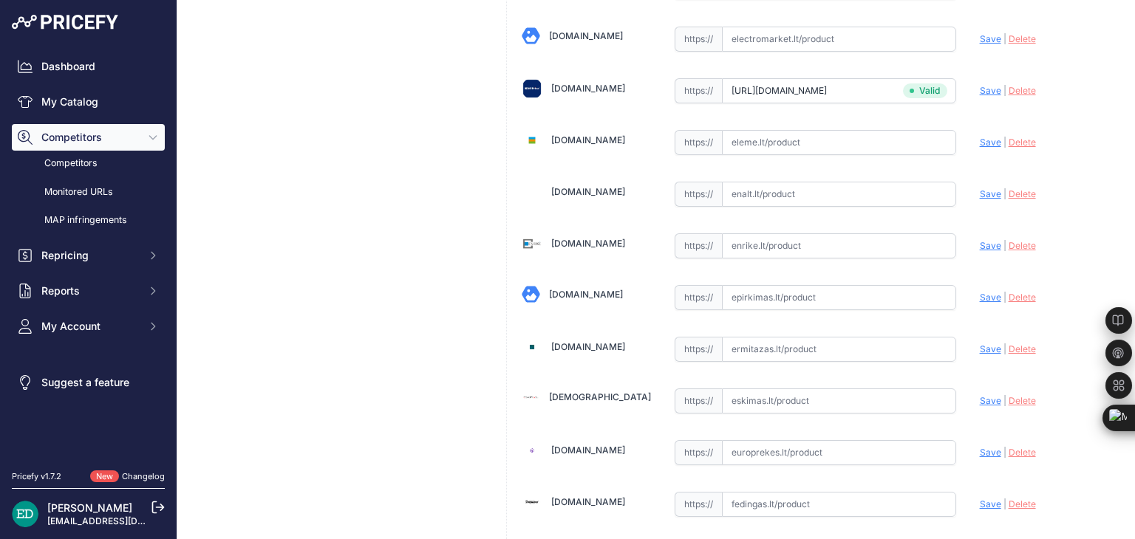
scroll to position [1130, 0]
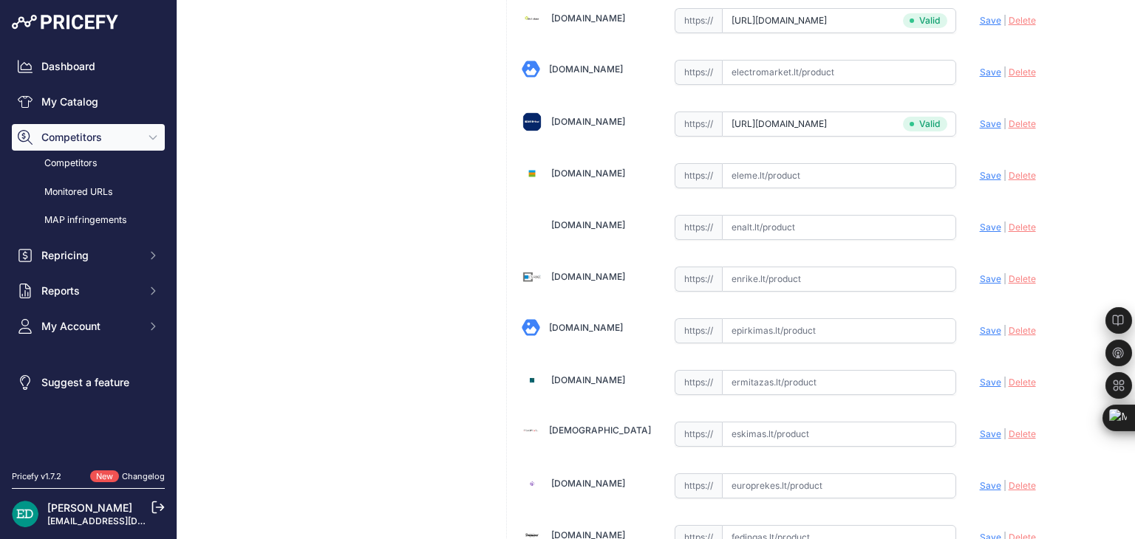
click at [773, 267] on input "text" at bounding box center [839, 279] width 234 height 25
paste input "https://enrike.lt/lt/27409-reolink-4k-wifi-6-surveillance-camera-w330-bullet-8-…"
click at [980, 275] on span "Save" at bounding box center [990, 278] width 21 height 11
type input "https://enrike.lt/lt/27409-reolink-4k-wifi-6-surveillance-camera-w330-bullet-8-…"
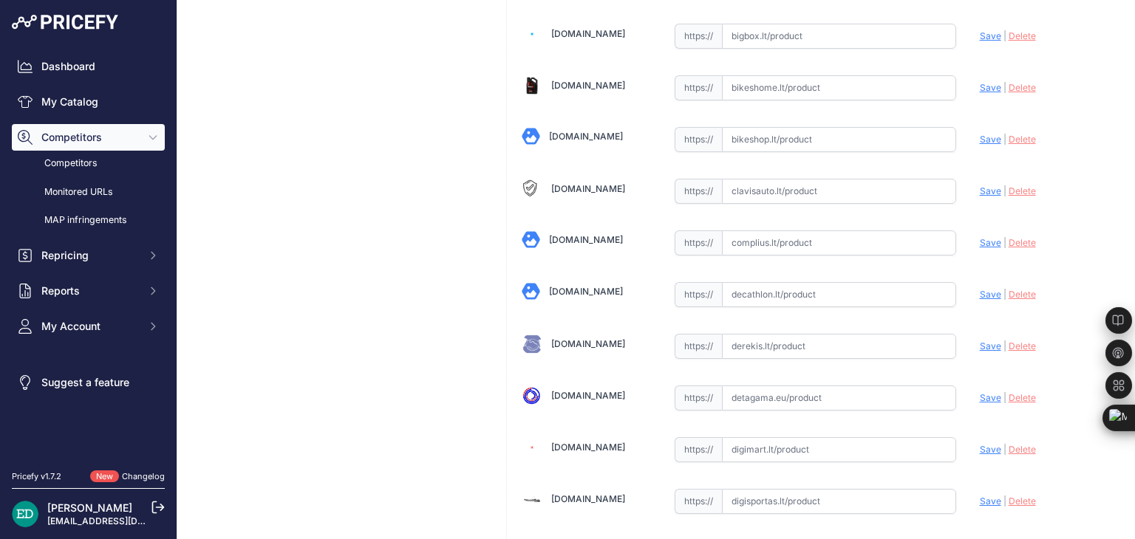
scroll to position [513, 0]
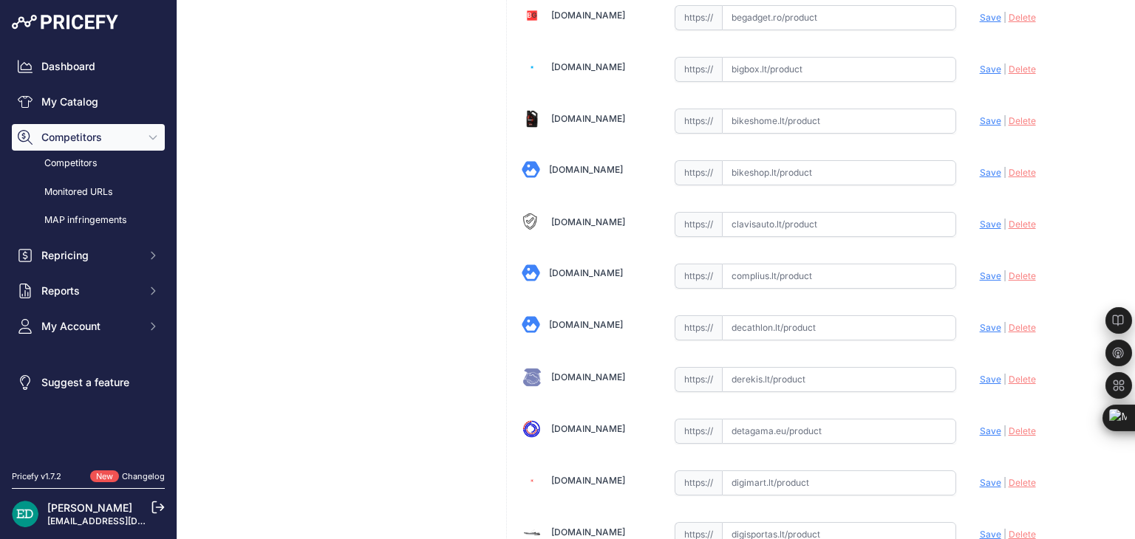
drag, startPoint x: 792, startPoint y: 271, endPoint x: 777, endPoint y: 262, distance: 17.6
click at [789, 267] on input "text" at bounding box center [839, 276] width 234 height 25
paste input "https://complius.lt/wc810wab4k03-reolink-w330-4k-wifi-6-surveillance-camera-fas…"
click at [980, 270] on span "Save" at bounding box center [990, 275] width 21 height 11
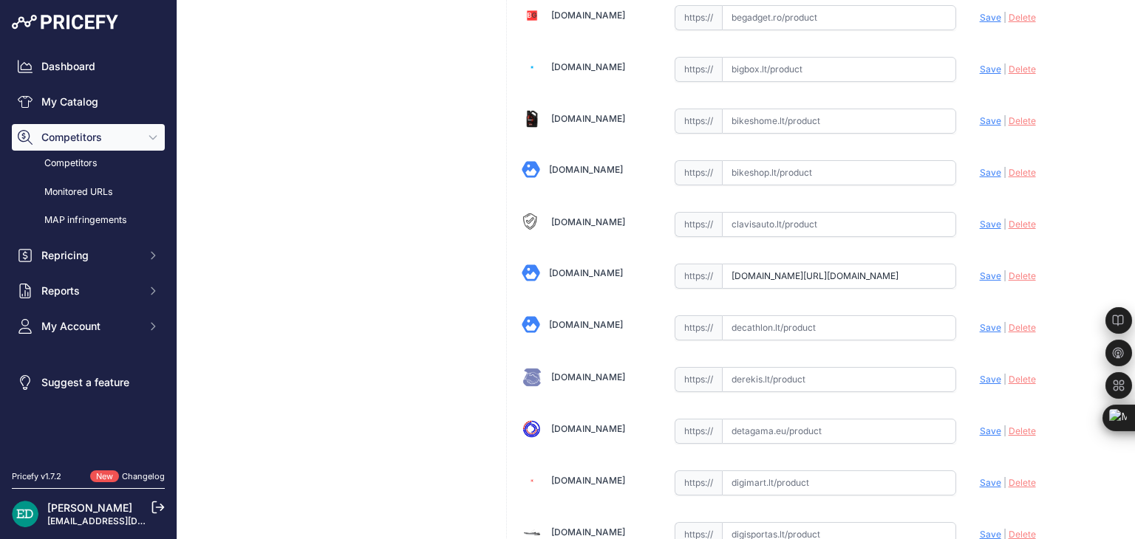
scroll to position [0, 0]
type input "https://complius.lt/wc810wab4k03-reolink-w330-4k-wifi-6-surveillance-camera-fas…"
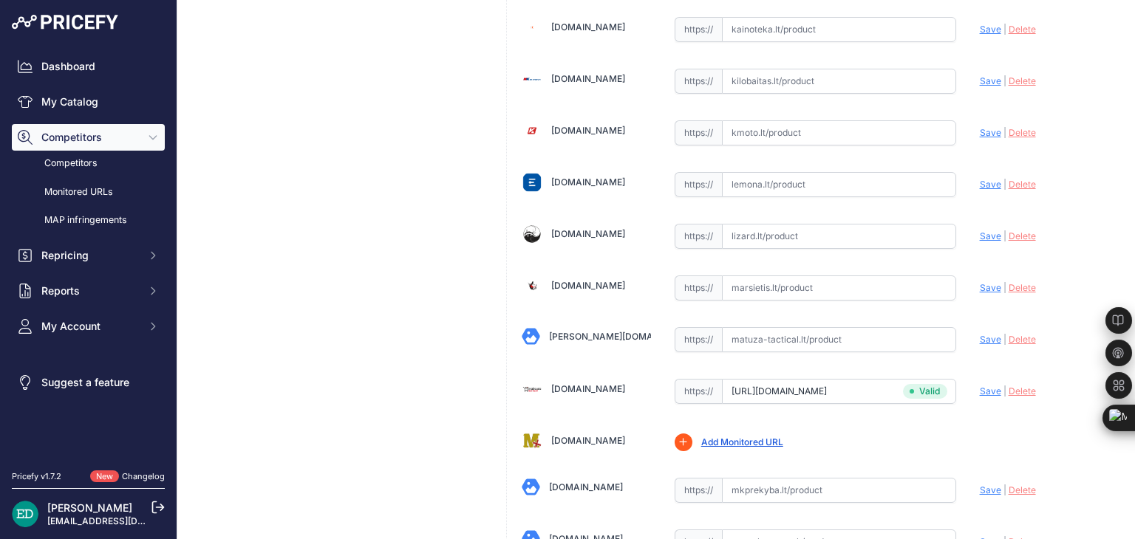
click at [774, 276] on input "text" at bounding box center [839, 288] width 234 height 25
paste input "https://marsietis.lt/reolink-w330-4k-wi-fi-6-kamera-24-5-ghz-dvieju-dazniu-wi-f…"
click at [980, 282] on span "Save" at bounding box center [990, 287] width 21 height 11
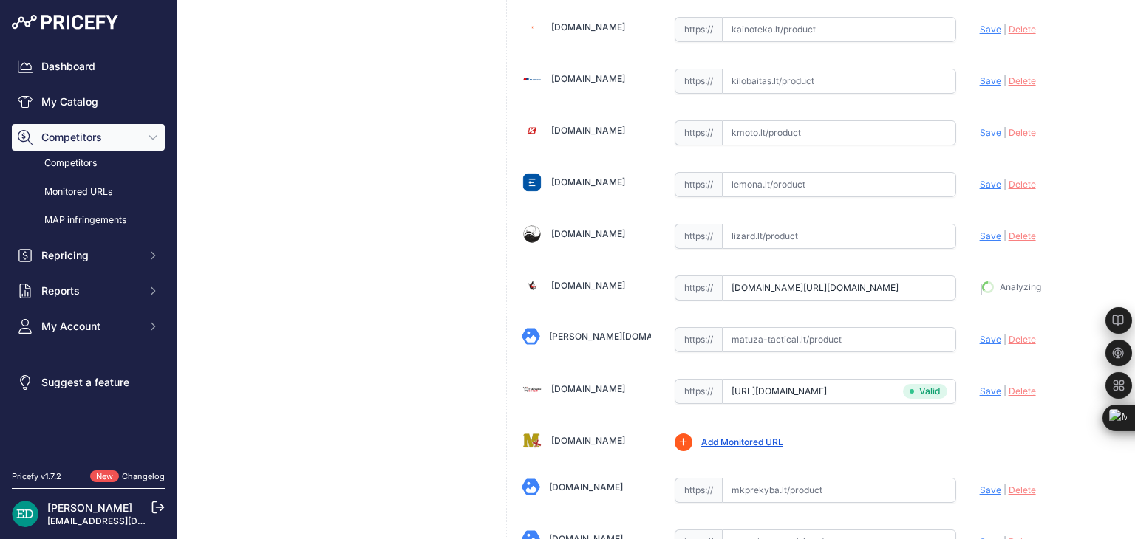
type input "https://marsietis.lt/reolink-w330-4k-wi-fi-6-kamera-24-5-ghz-dvieju-dazniu-wi-f…"
click at [792, 172] on input "text" at bounding box center [839, 184] width 234 height 25
paste input "https://www.lemona.lt/wi-fi-kamera-w330-bullet-8mp-4-3w-led-2-4ghz-5ghz-microsd…"
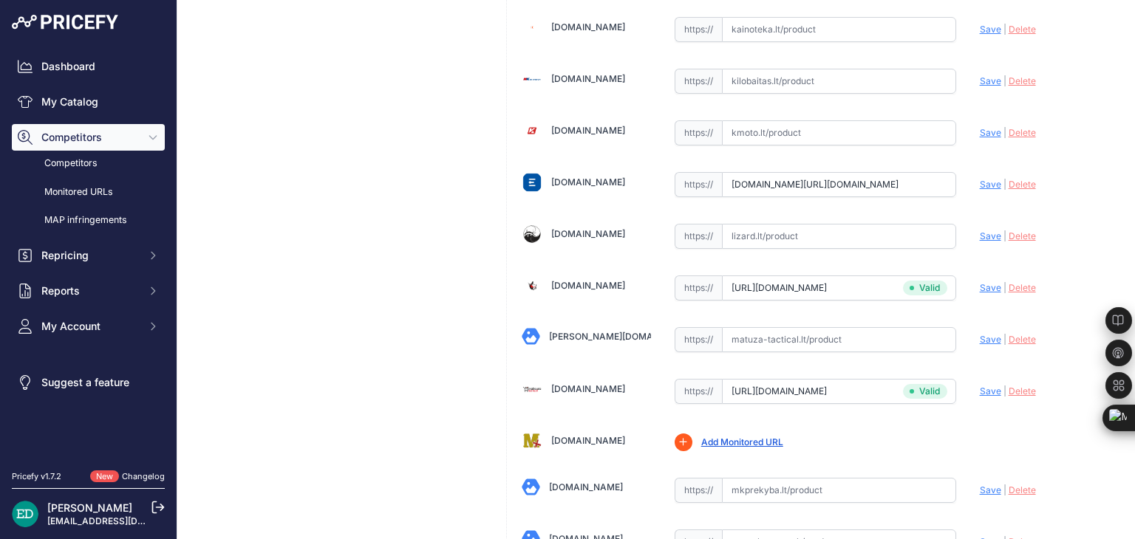
click at [981, 179] on span "Save" at bounding box center [990, 184] width 21 height 11
type input "https://www.lemona.lt/wi-fi-kamera-w330-bullet-8mp-4-3w-led-2-4ghz-5ghz-microsd…"
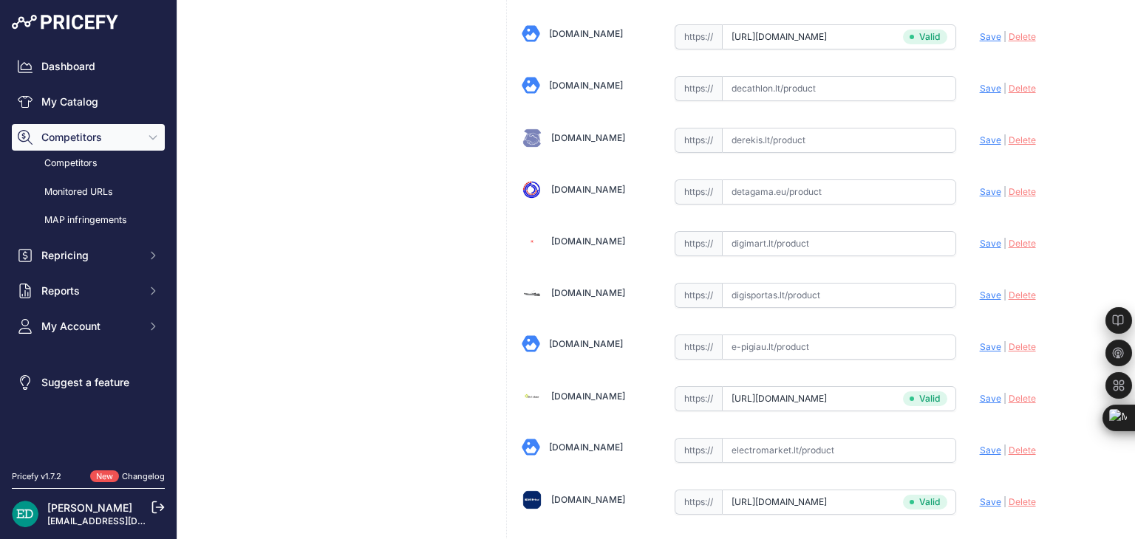
scroll to position [719, 0]
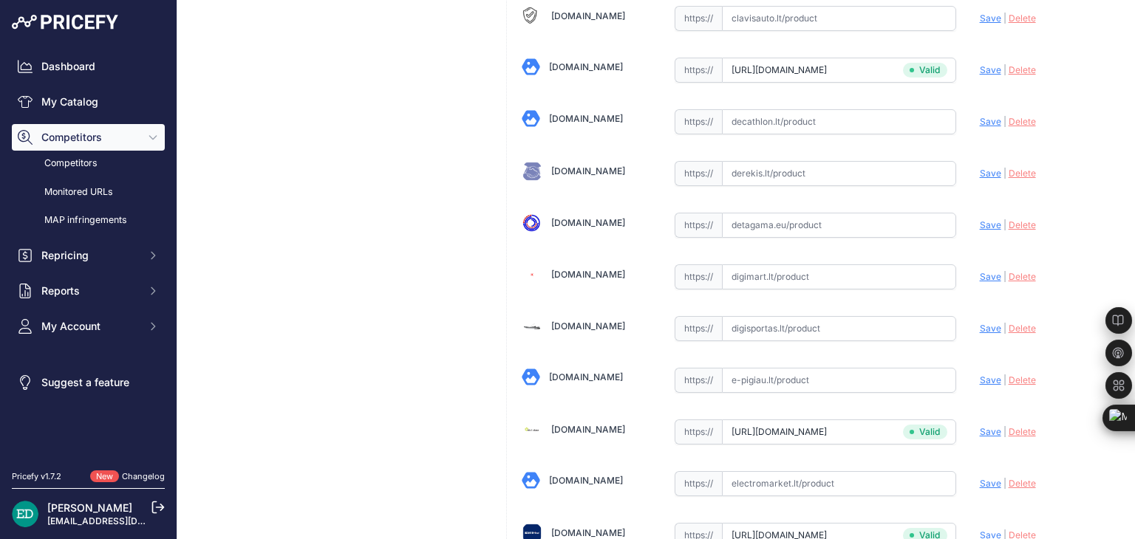
click at [783, 270] on input "text" at bounding box center [839, 276] width 234 height 25
paste input "https://digimart.lt/ismanieji-namai/namu-automatizavimas/w330-reolink-w330-surv…"
click at [980, 271] on span "Save" at bounding box center [990, 276] width 21 height 11
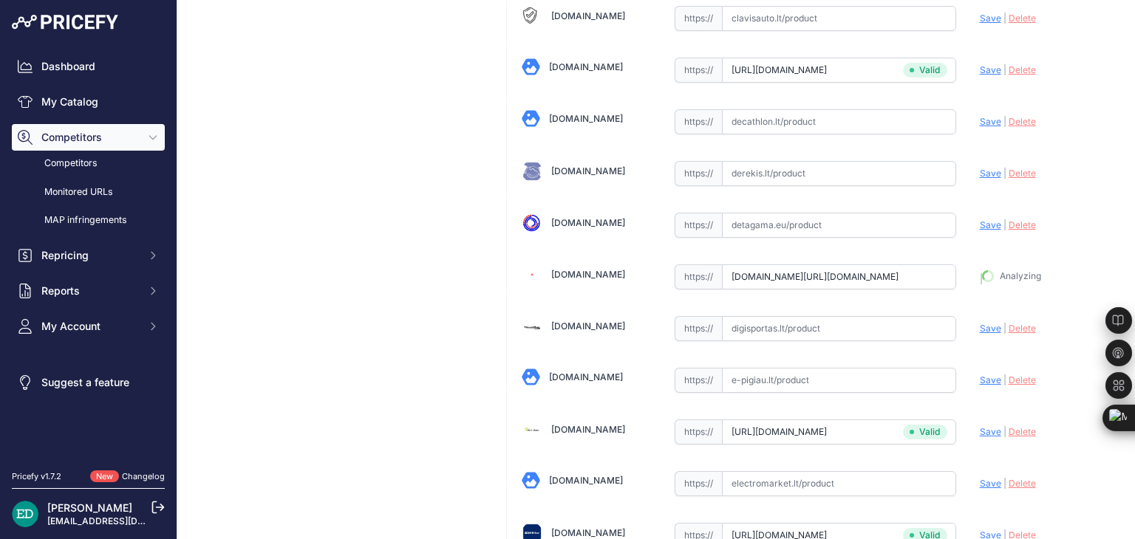
type input "https://digimart.lt/ismanieji-namai/namu-automatizavimas/w330-reolink-w330-surv…"
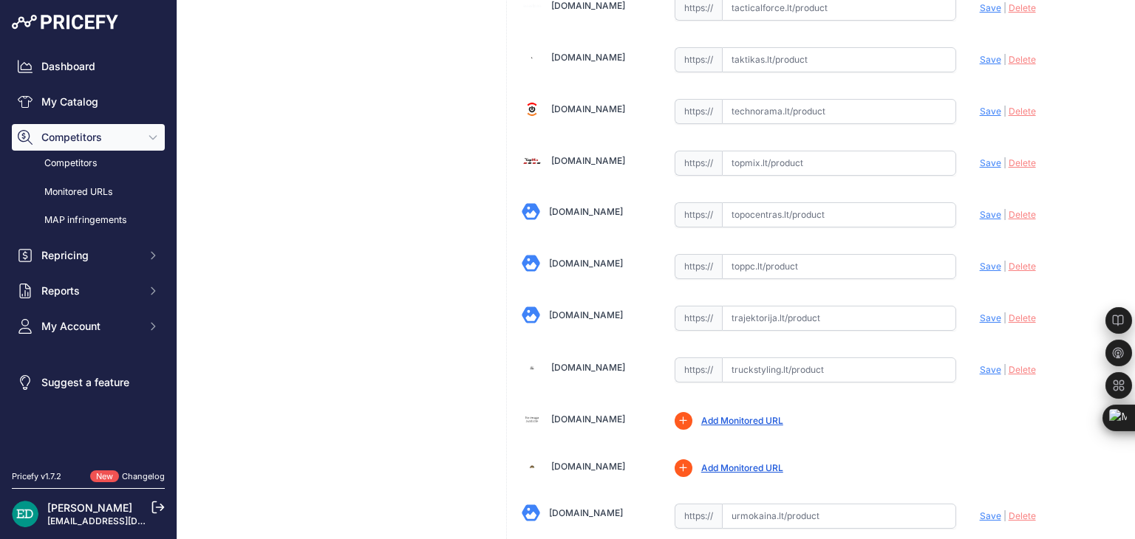
scroll to position [4674, 0]
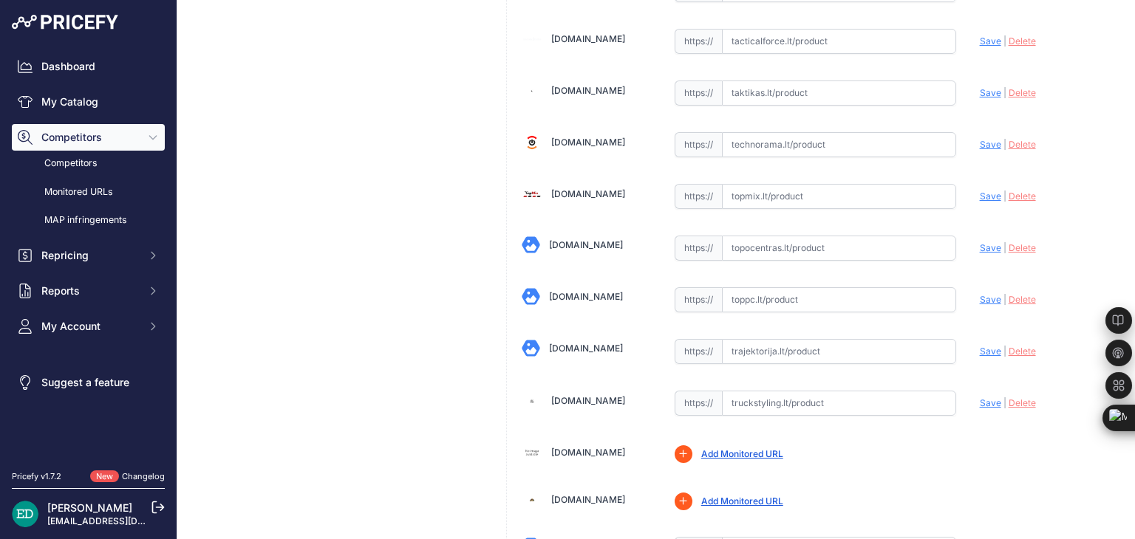
click at [739, 287] on input "text" at bounding box center [839, 299] width 234 height 25
paste input "https://www.toppc.lt/c/339-vaizdo-stebejimo-kameros/1096454-reolink-w330-2160p-…"
click at [980, 294] on span "Save" at bounding box center [990, 299] width 21 height 11
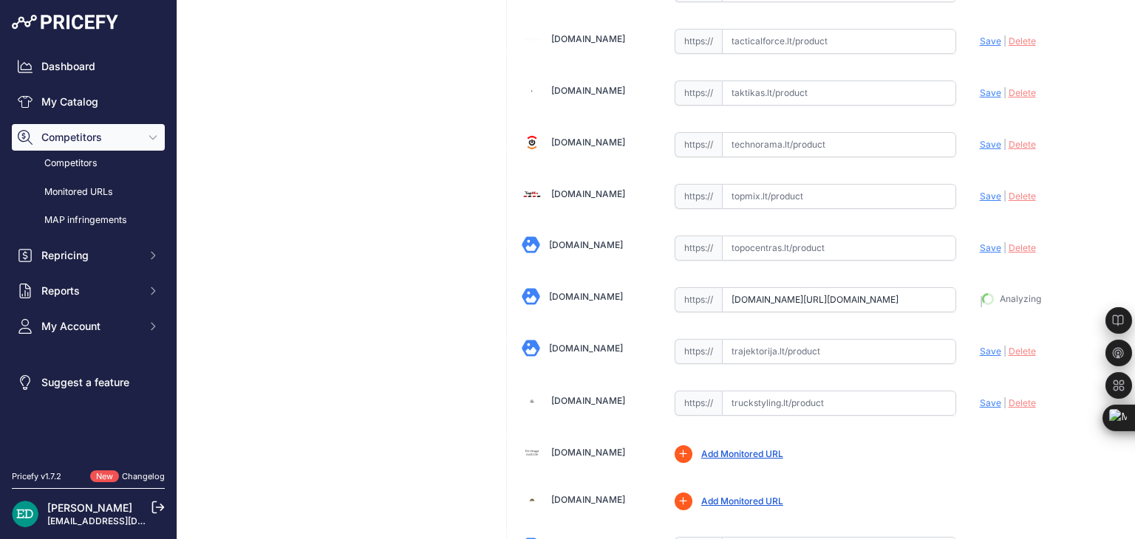
type input "https://www.toppc.lt/c/339-vaizdo-stebejimo-kameros/1096454-reolink-w330-2160p-…"
click at [799, 236] on input "text" at bounding box center [839, 248] width 234 height 25
paste input "https://www.topocentras.lt/ip-kamera-reolink-4k-wifi-6-surveillance-camera-w330…"
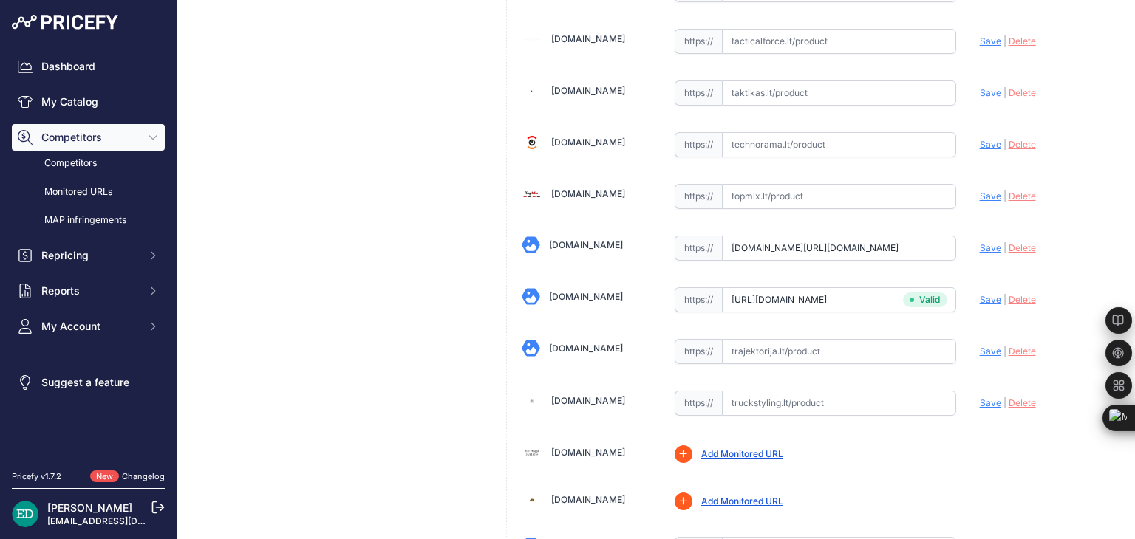
click at [980, 242] on span "Save" at bounding box center [990, 247] width 21 height 11
type input "https://www.topocentras.lt/ip-kamera-reolink-4k-wifi-6-surveillance-camera-w330…"
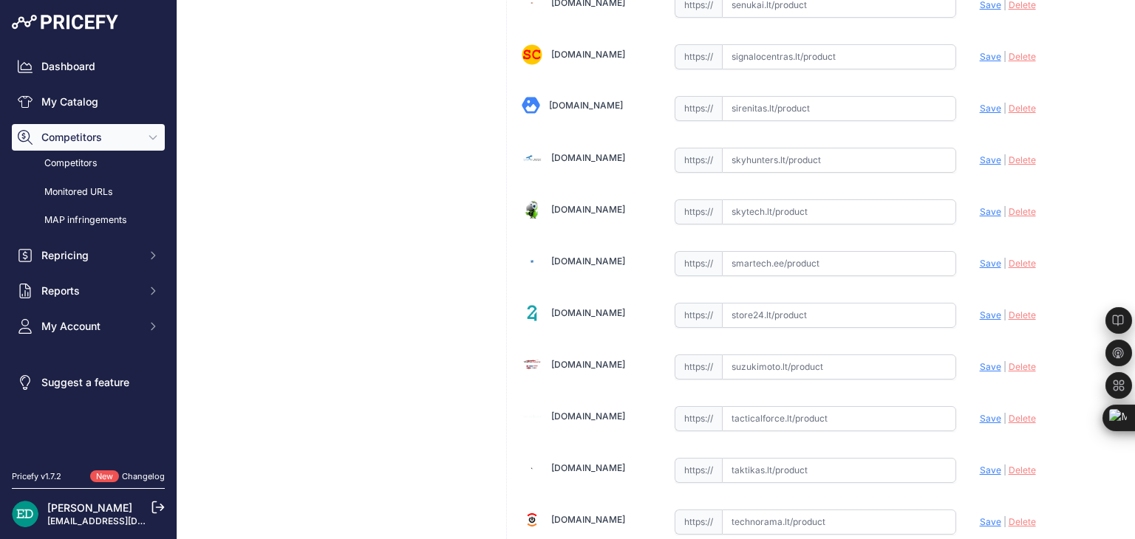
scroll to position [4263, 0]
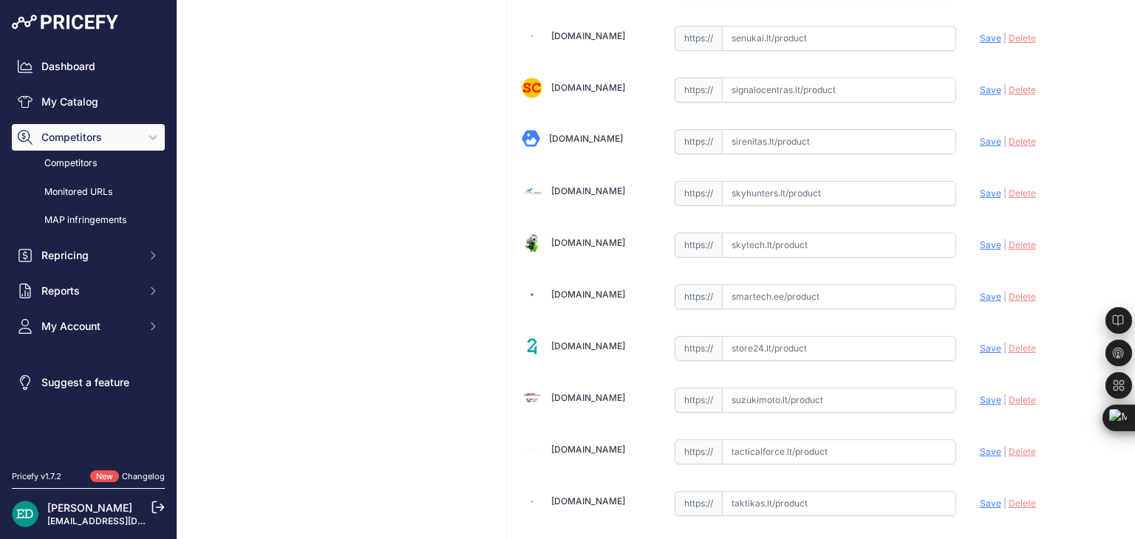
click at [795, 284] on input "text" at bounding box center [839, 296] width 234 height 25
paste input "https://www.smartech.ee/lt/products/photo-equipment-and-surveillance-cameras/se…"
click at [983, 291] on span "Save" at bounding box center [990, 296] width 21 height 11
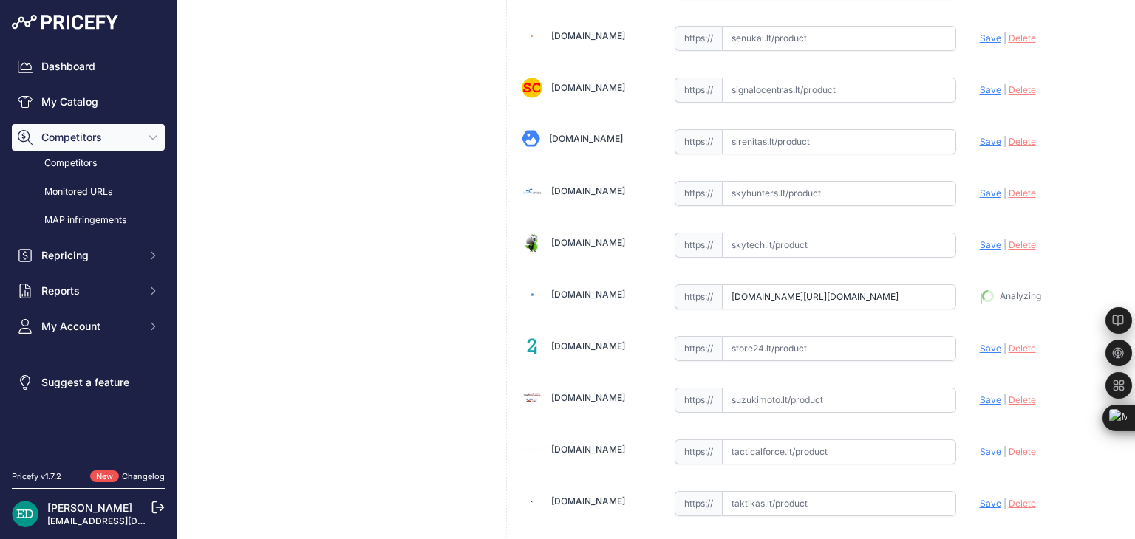
type input "https://www.smartech.ee/lt/products/photo-equipment-and-surveillance-cameras/se…"
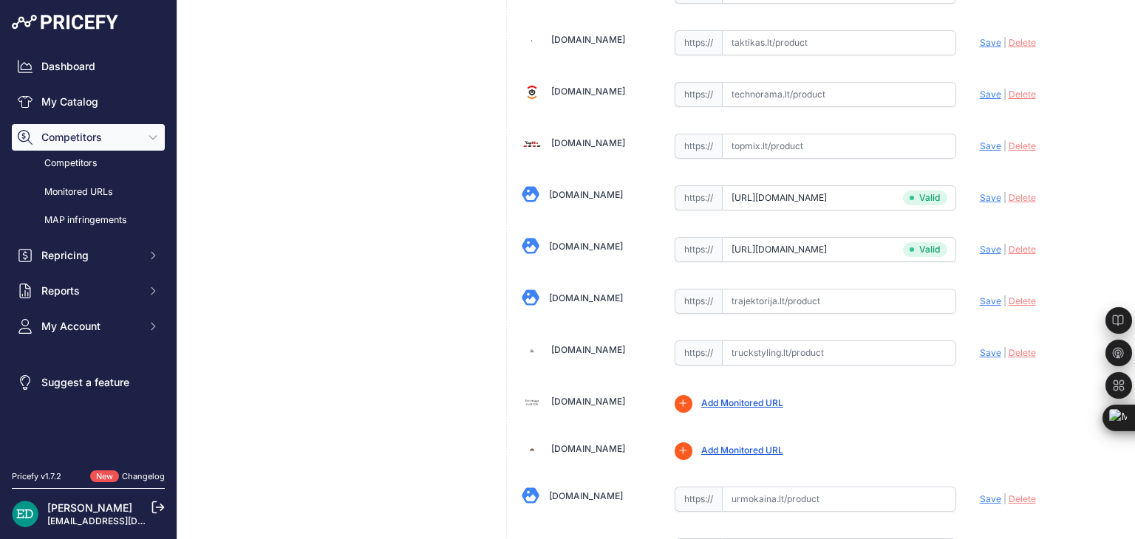
scroll to position [4725, 0]
click at [773, 287] on input "text" at bounding box center [839, 299] width 234 height 25
paste input "https://www.trajektorija.lt/ip-kameros/298769-reolink-w330-security-camera-bull…"
click at [982, 294] on span "Save" at bounding box center [990, 299] width 21 height 11
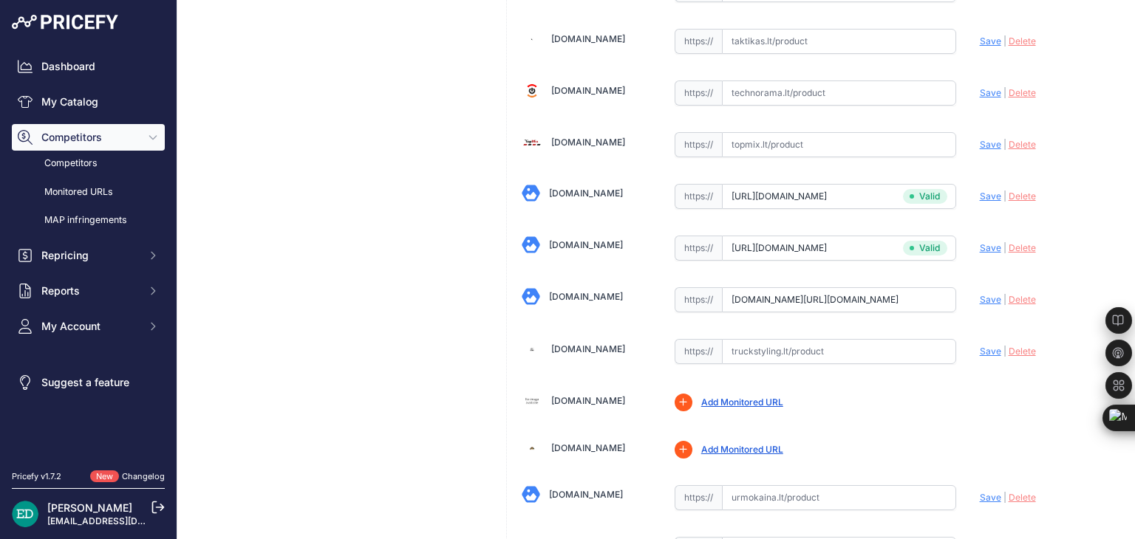
scroll to position [0, 0]
type input "https://www.trajektorija.lt/ip-kameros/298769-reolink-w330-security-camera-bull…"
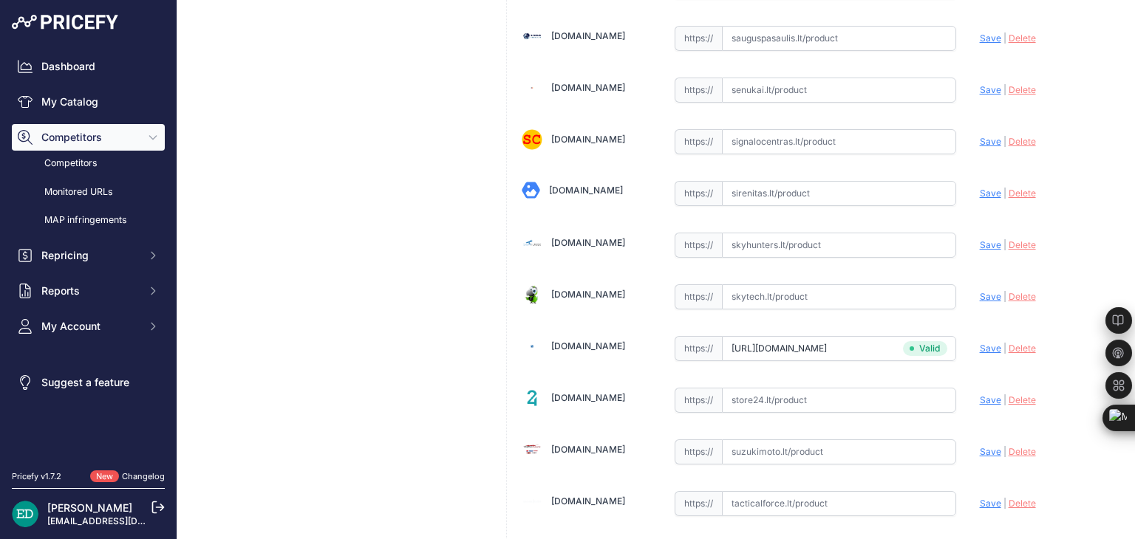
click at [805, 284] on input "text" at bounding box center [839, 296] width 234 height 25
paste input "https://www.skytech.lt/w330-reolink-w330-bullet-shape-apsaugos-kamera-vidaus-la…"
click at [980, 291] on span "Save" at bounding box center [990, 296] width 21 height 11
type input "https://www.skytech.lt/w330-reolink-w330-bullet-shape-apsaugos-kamera-vidaus-la…"
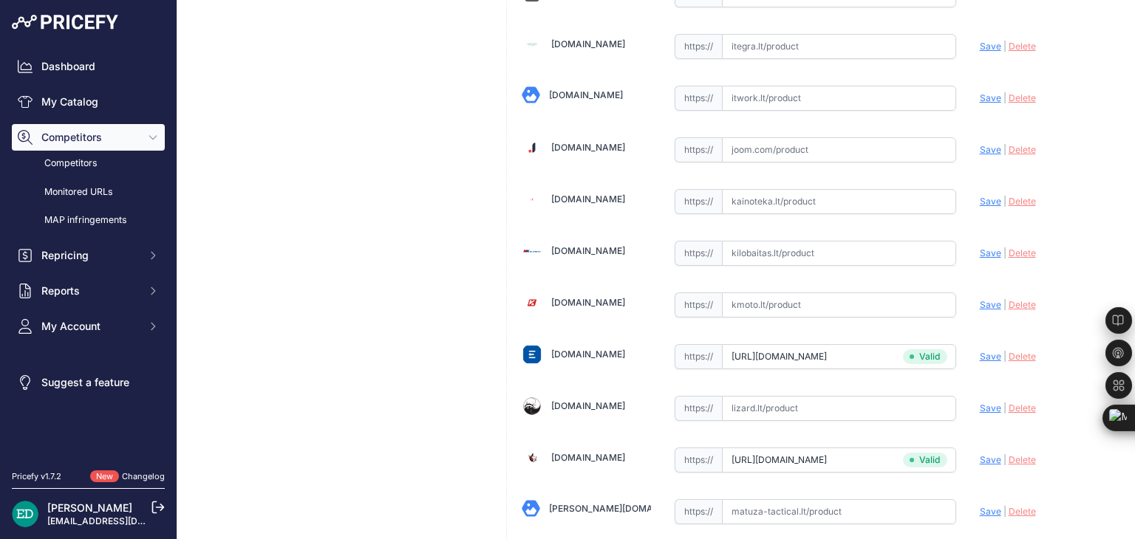
scroll to position [2364, 0]
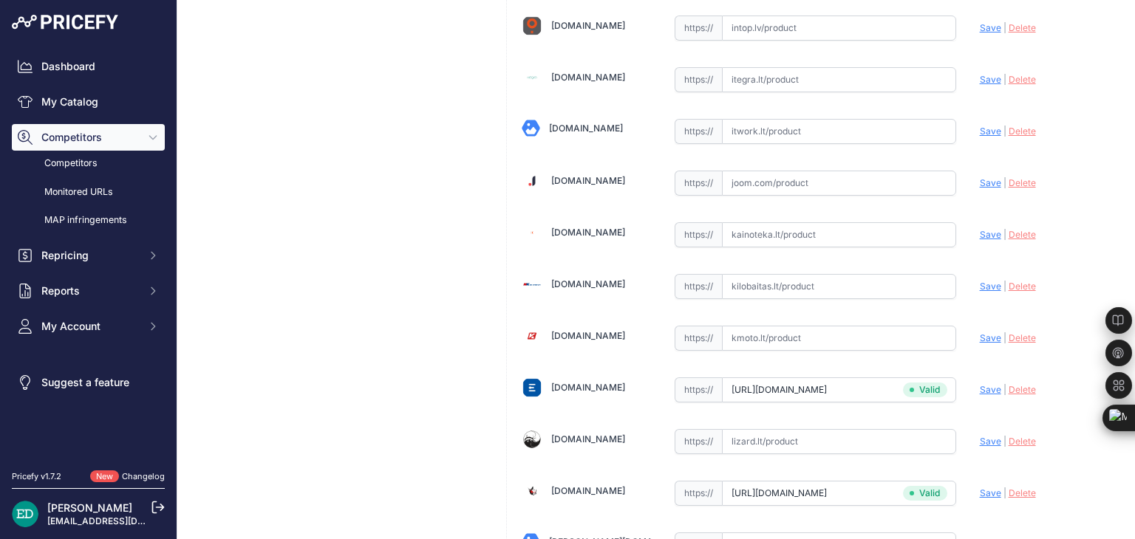
click at [781, 276] on input "text" at bounding box center [839, 286] width 234 height 25
paste input "https://www.kilobaitas.lt/vaizdo_garso_ir_foto_technika/protingas_namas/reolink…"
click at [980, 281] on span "Save" at bounding box center [990, 286] width 21 height 11
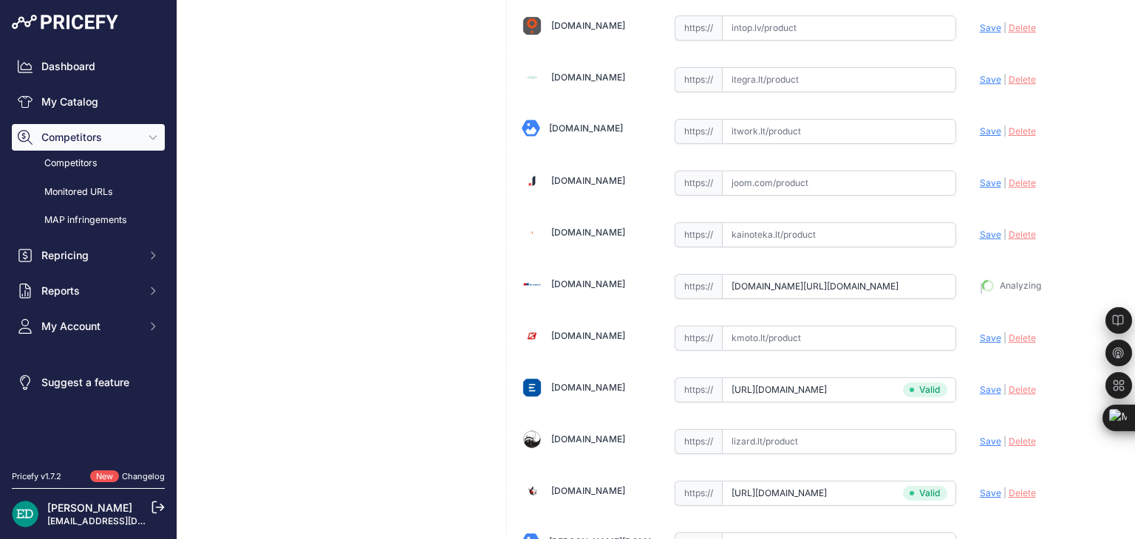
type input "https://www.kilobaitas.lt/vaizdo_garso_ir_foto_technika/protingas_namas/reolink…"
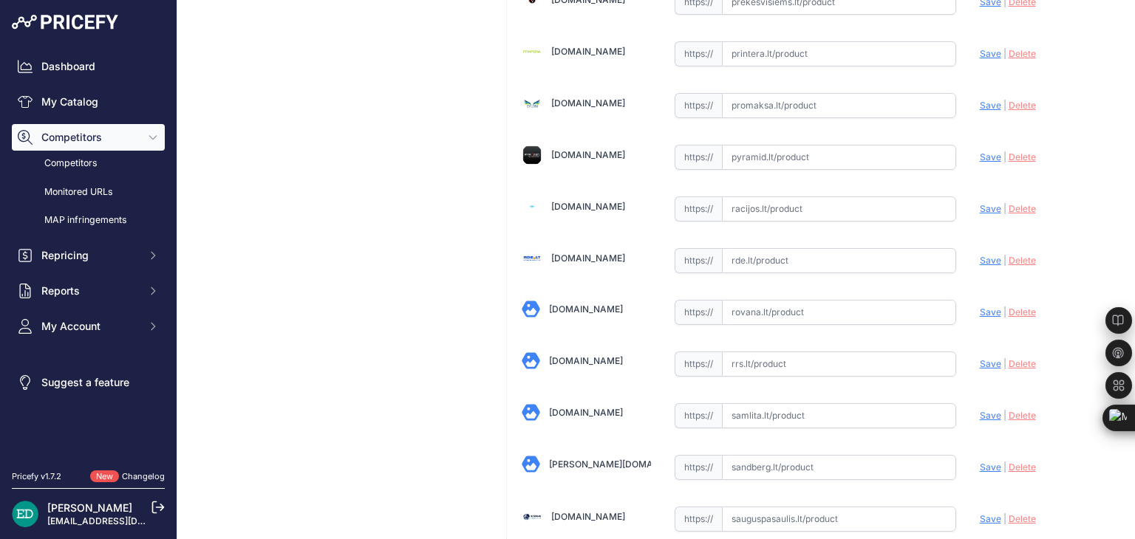
scroll to position [3697, 0]
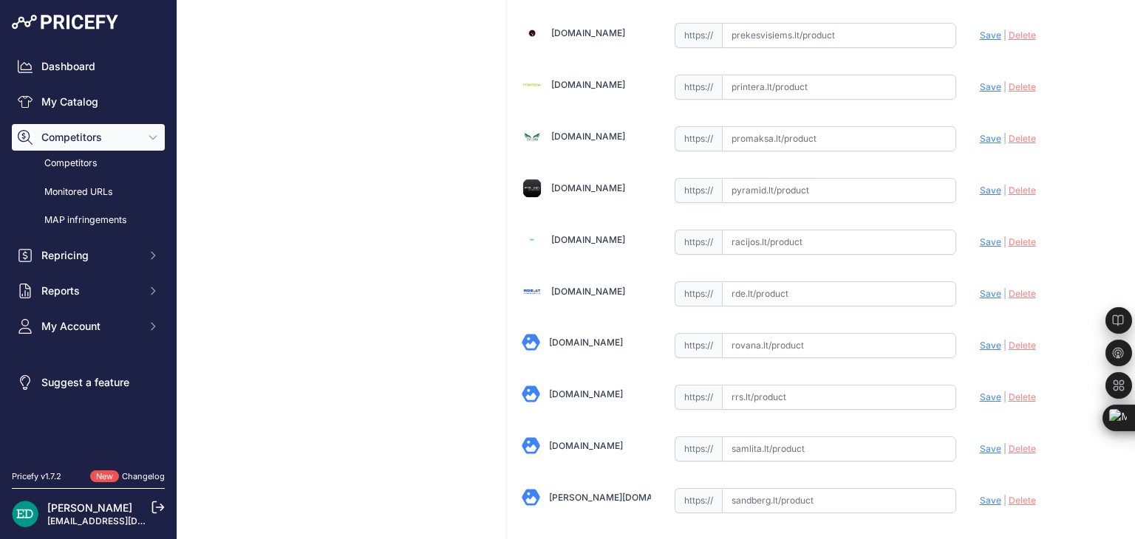
click at [818, 281] on input "text" at bounding box center [839, 293] width 234 height 25
paste input "https://www.rde.lt/products/lt/950/1345084/sort/5/filter/0_0_0_0/W330-White-vai…"
click at [980, 288] on span "Save" at bounding box center [990, 293] width 21 height 11
type input "https://www.rde.lt/products/lt/950/1345084/sort/5/filter/0_0_0_0/W330-White-vai…"
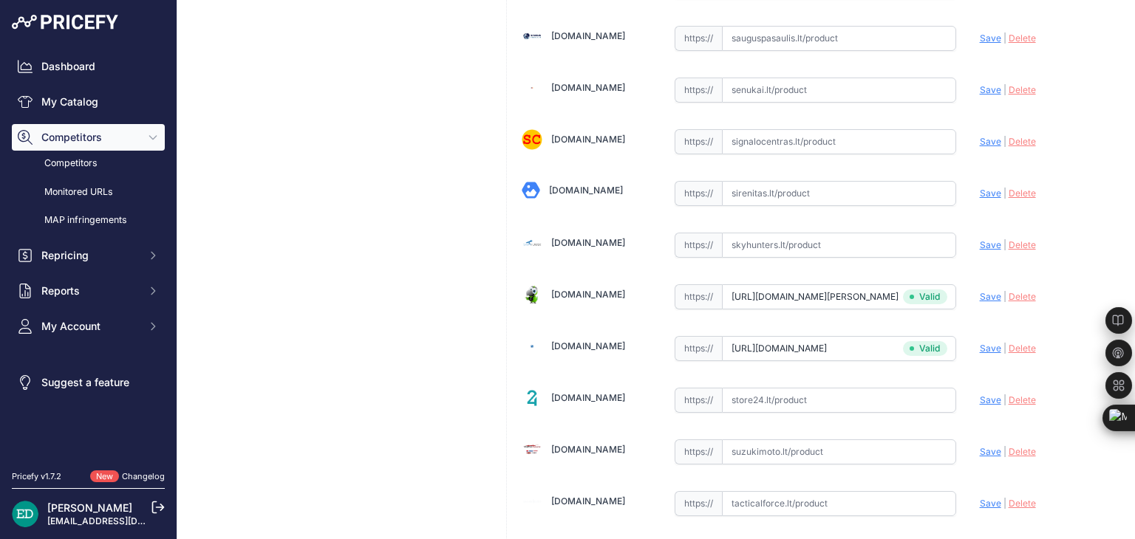
scroll to position [4519, 0]
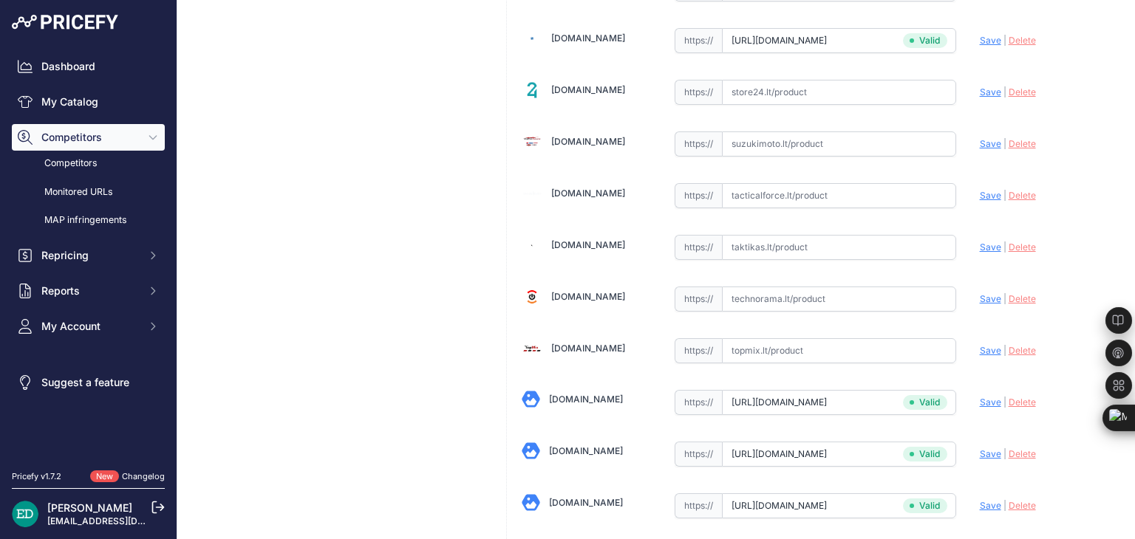
click at [784, 287] on input "text" at bounding box center [839, 299] width 234 height 25
paste input "https://www.technorama.lt/ismanieji-prietaisai/1725387-reolink-rlc-810wa-stebej…"
click at [980, 293] on span "Save" at bounding box center [990, 298] width 21 height 11
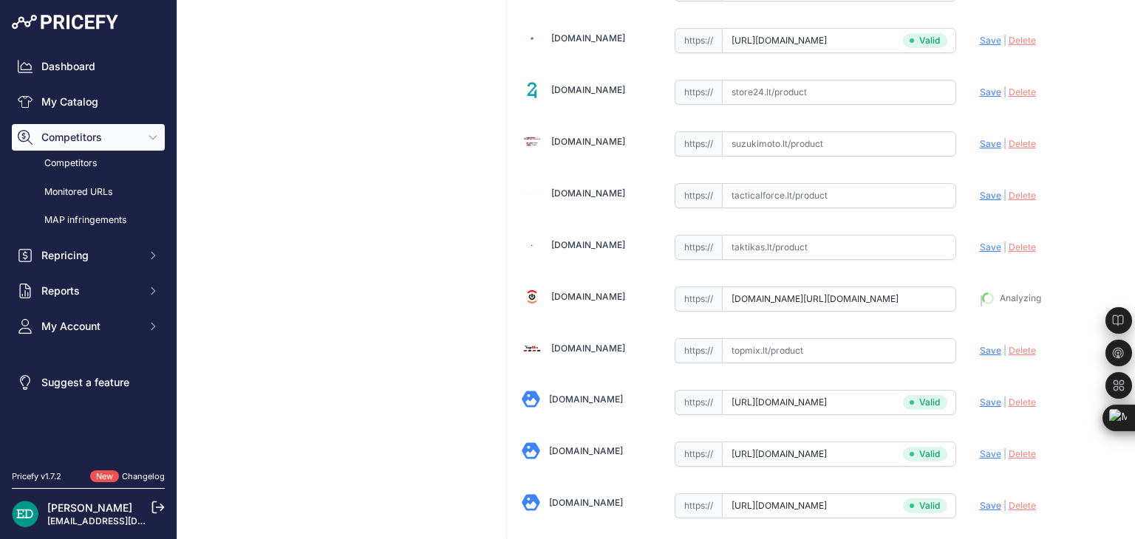
type input "https://www.technorama.lt/ismanieji-prietaisai/1725387-reolink-rlc-810wa-stebej…"
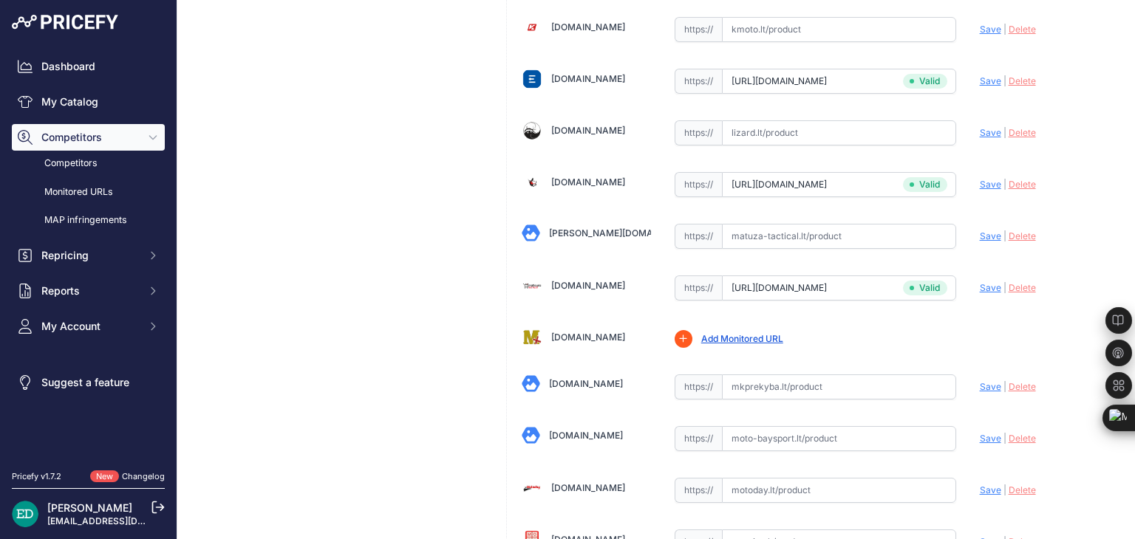
scroll to position [5087, 0]
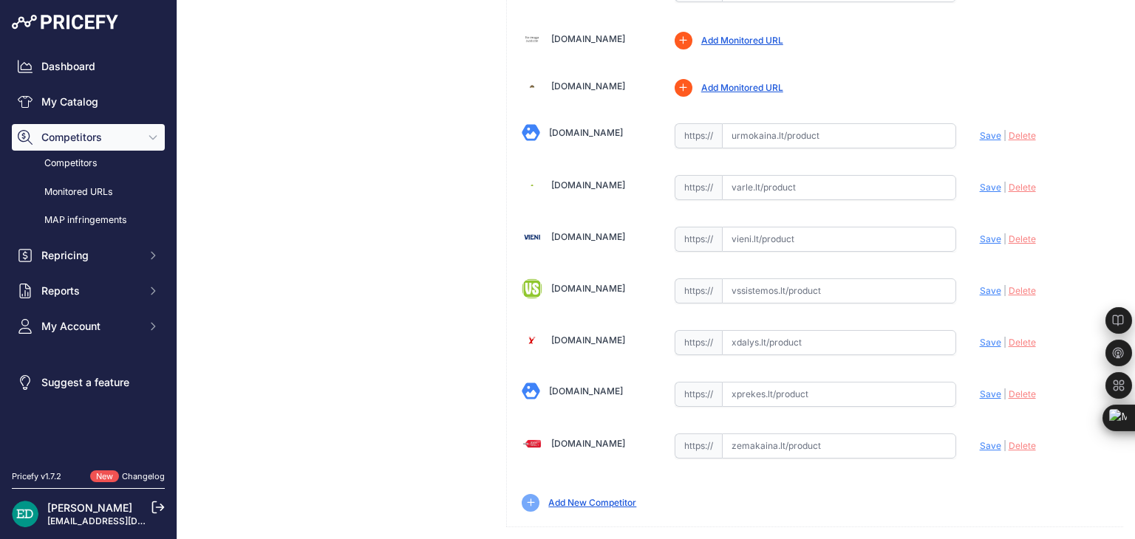
click at [774, 434] on input "text" at bounding box center [839, 446] width 234 height 25
paste input "https://www.zemakaina.lt/reolink-w330-apsaugos-stebejimo-kamera-sovinys-ip-apsa…"
click at [980, 440] on span "Save" at bounding box center [990, 445] width 21 height 11
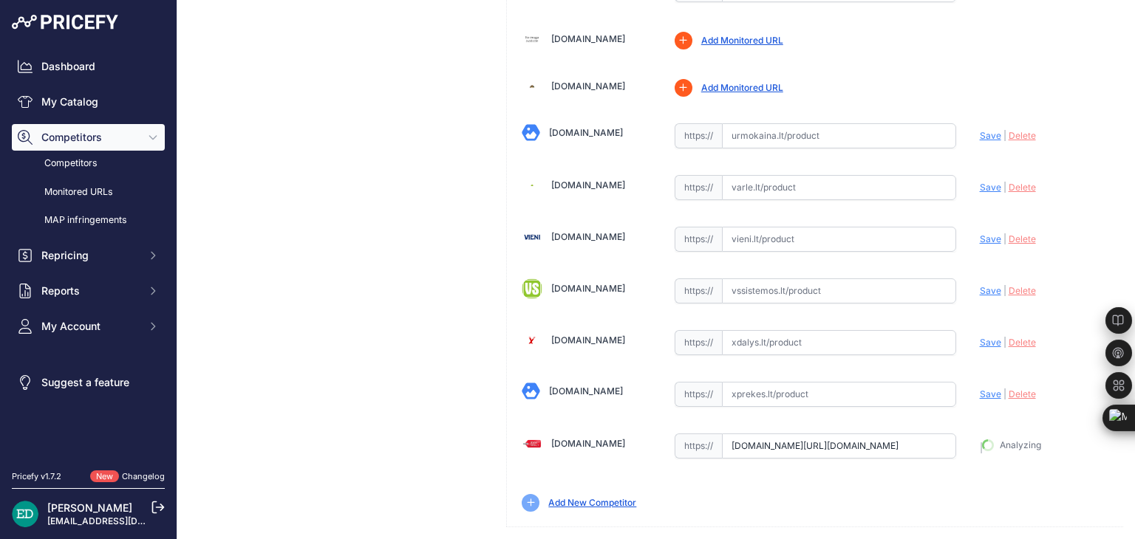
type input "https://www.zemakaina.lt/reolink-w330-apsaugos-stebejimo-kamera-sovinys-ip-apsa…"
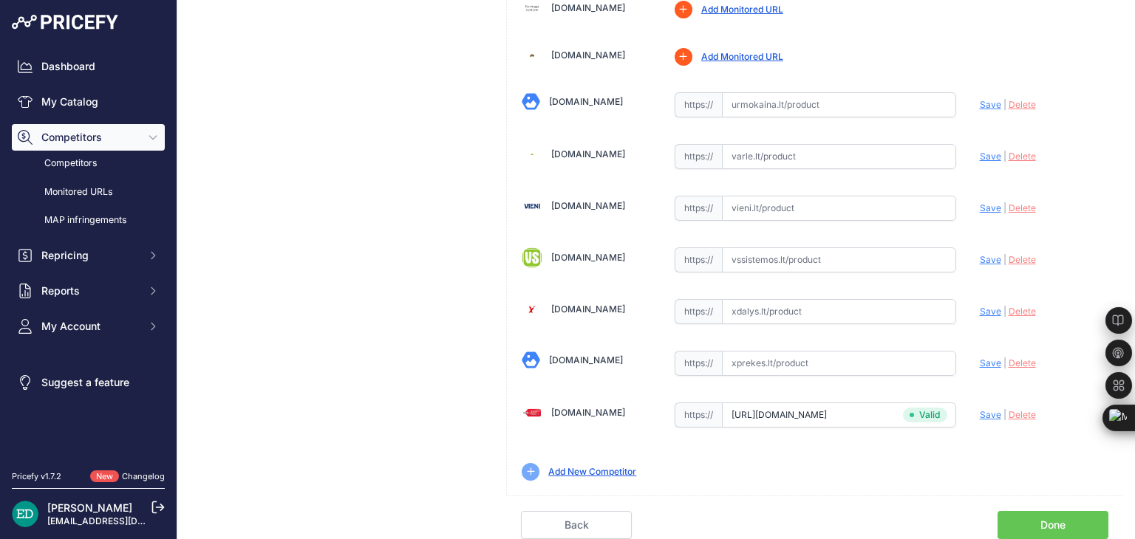
scroll to position [5087, 0]
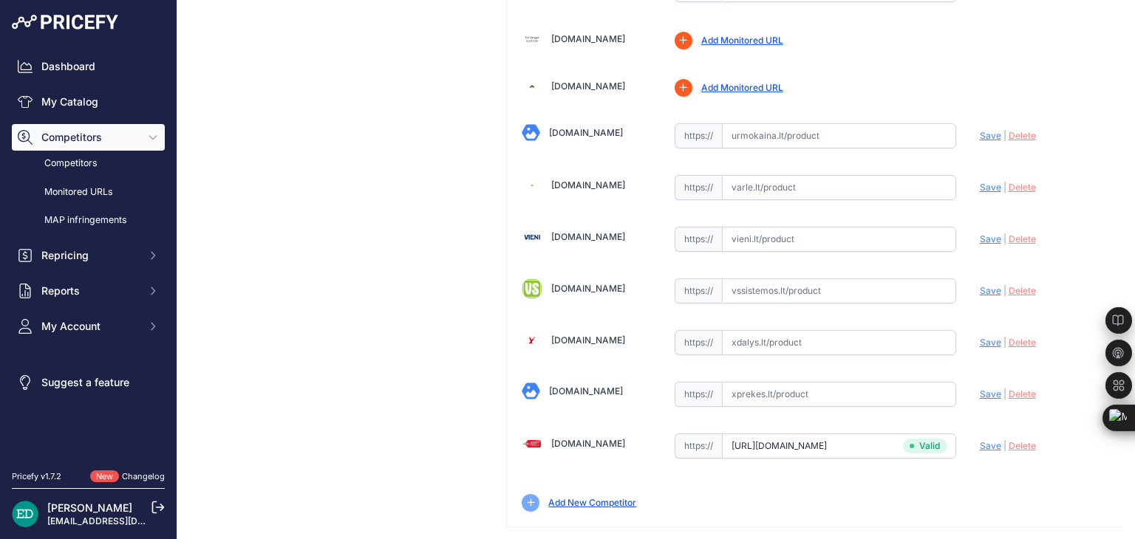
click at [799, 227] on input "text" at bounding box center [839, 239] width 234 height 25
paste input "https://vieni.lt/lt/vaizdo-steb%C4%97jimo-kameros/183291-reolink-w330-4k-wi-fi-…"
click at [980, 233] on span "Save" at bounding box center [990, 238] width 21 height 11
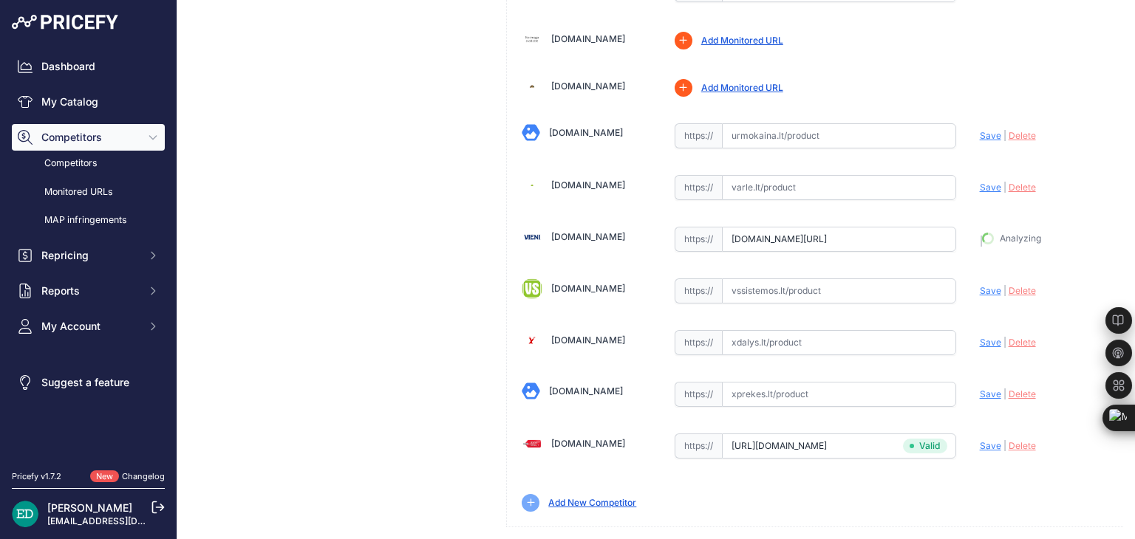
type input "https://vieni.lt/lt/vaizdo-steb%C4%97jimo-kameros/183291-reolink-w330-4k-wi-fi-…"
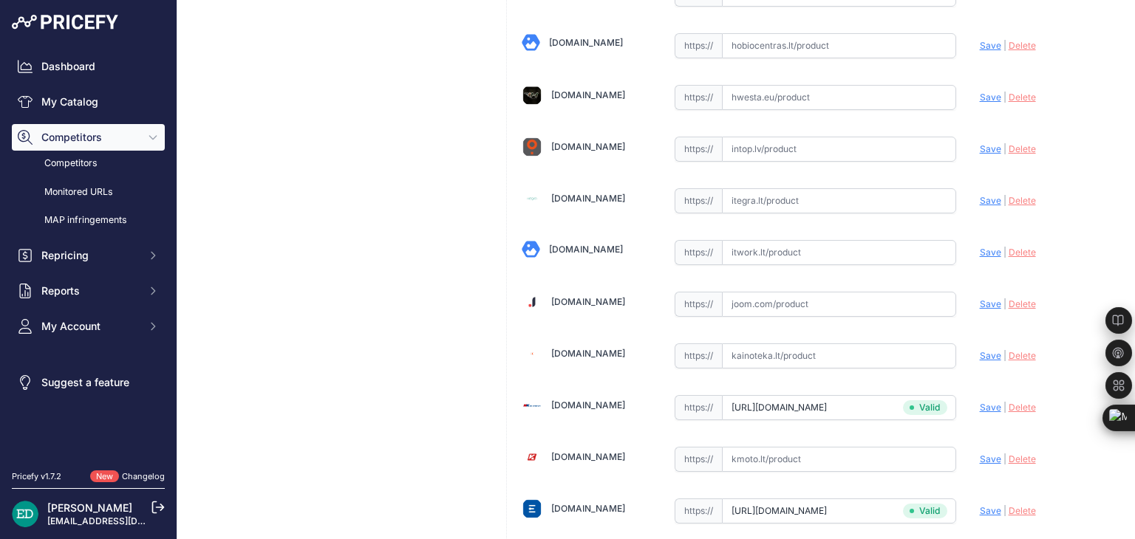
scroll to position [2210, 0]
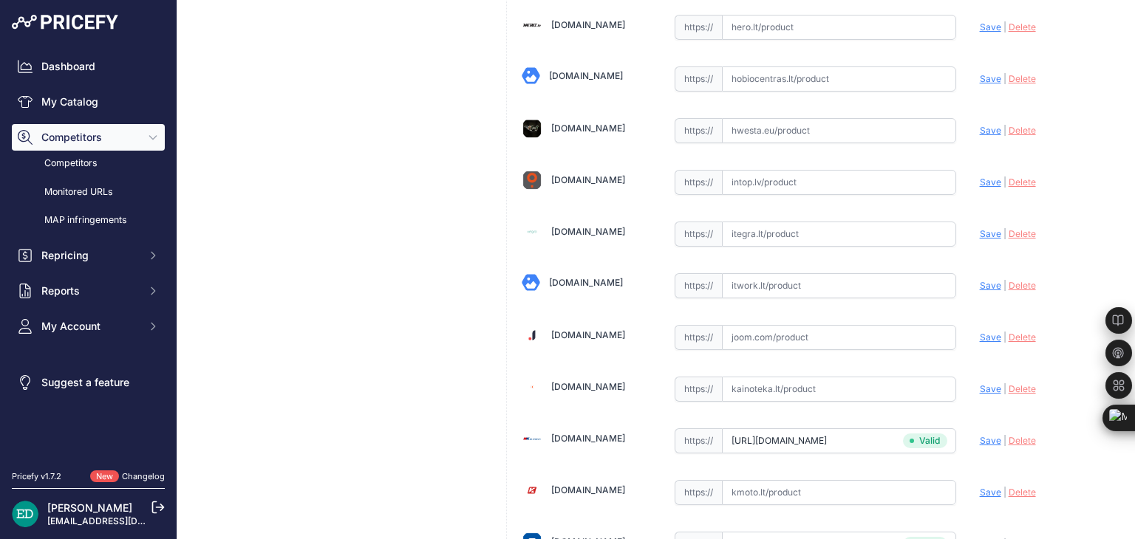
click at [826, 279] on input "text" at bounding box center [839, 285] width 234 height 25
paste input "https://www.itwork.lt/index.php?route=product/product&product_id=1255207&utm_so…"
click at [980, 280] on span "Save" at bounding box center [990, 285] width 21 height 11
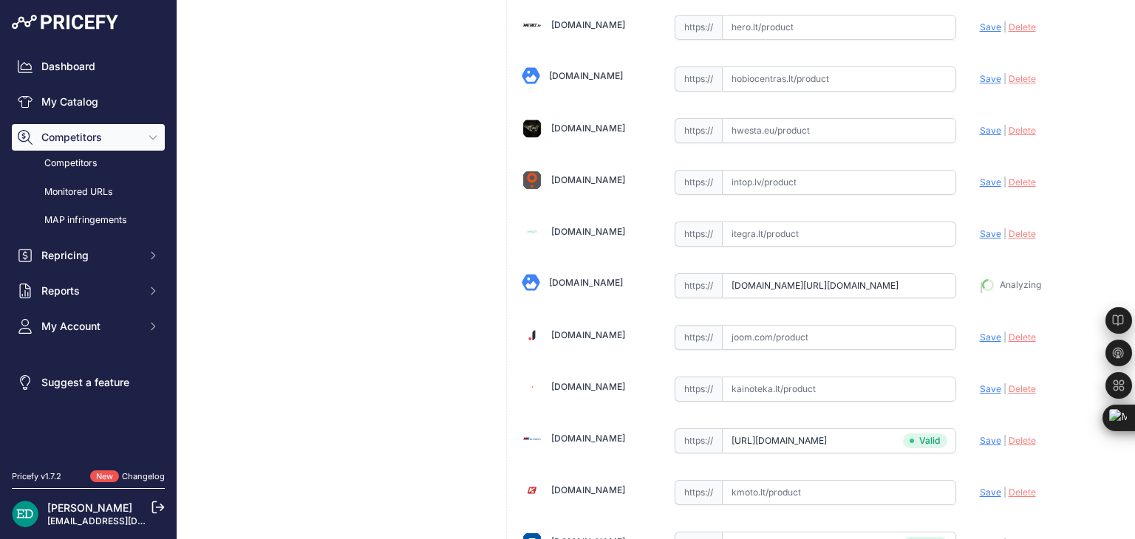
type input "https://www.itwork.lt/index.php?route=product%2Fproduct&product_id=1255207&prir…"
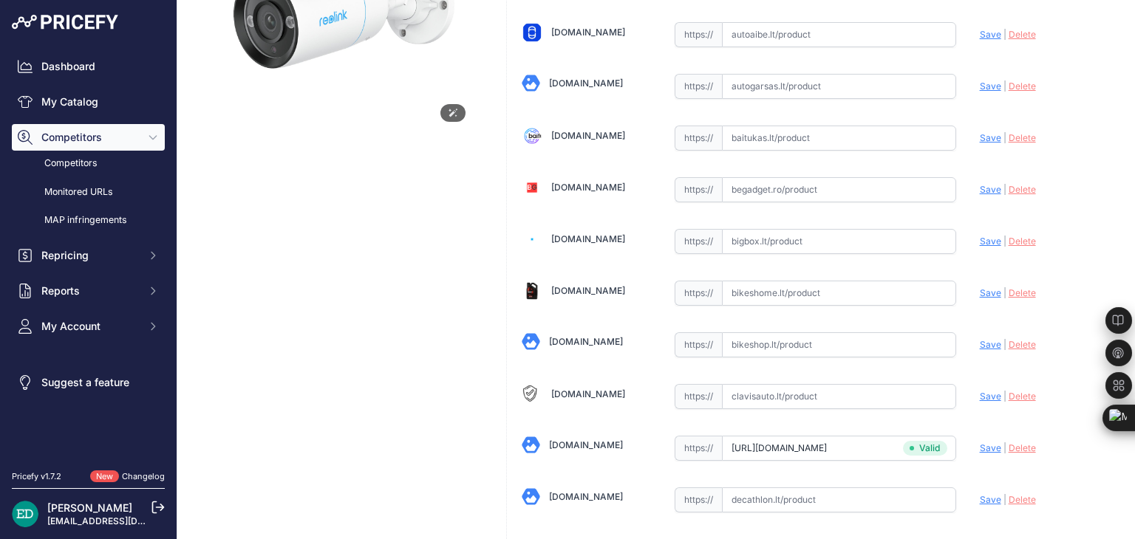
scroll to position [307, 0]
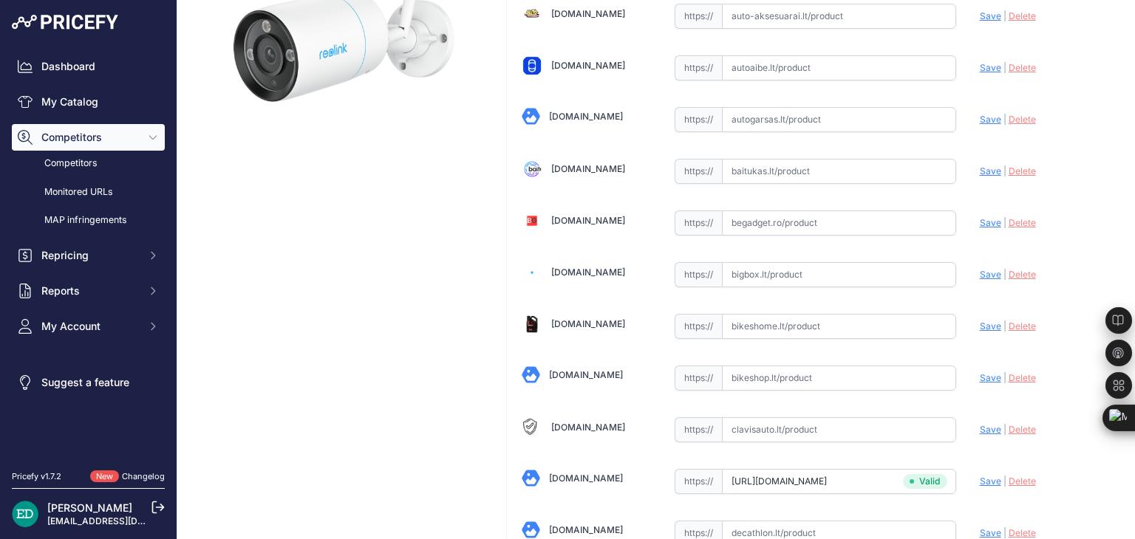
click at [810, 273] on input "text" at bounding box center [839, 274] width 234 height 25
paste input "https://bigbox.lt/product/4087802-reolink-rlc-810wa-stebejimo-kamera-skirta-nau…"
click at [980, 270] on span "Save" at bounding box center [990, 274] width 21 height 11
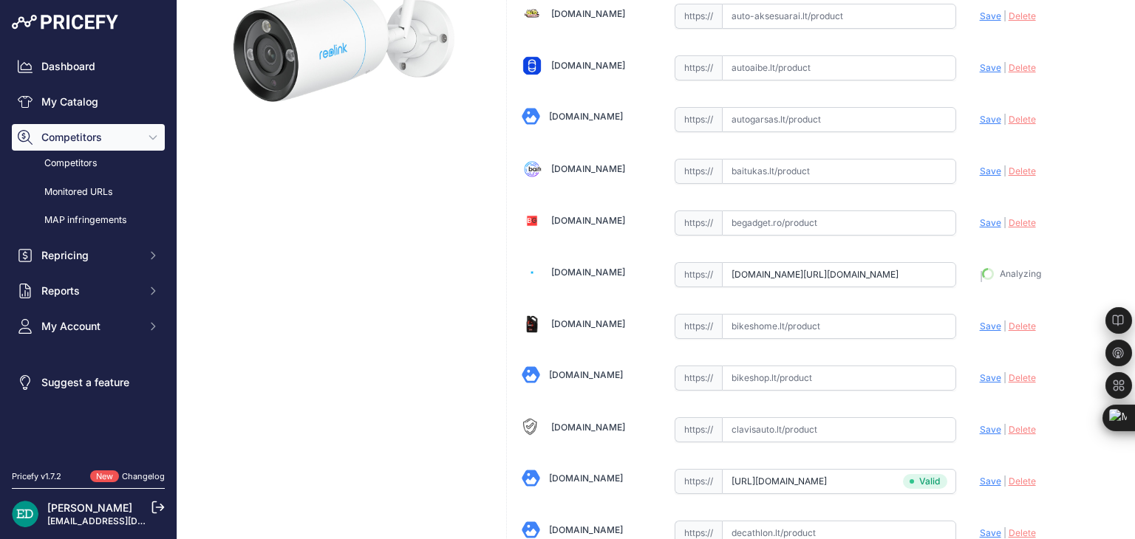
type input "https://bigbox.lt/product/4087802-reolink-rlc-810wa-stebejimo-kamera-skirta-nau…"
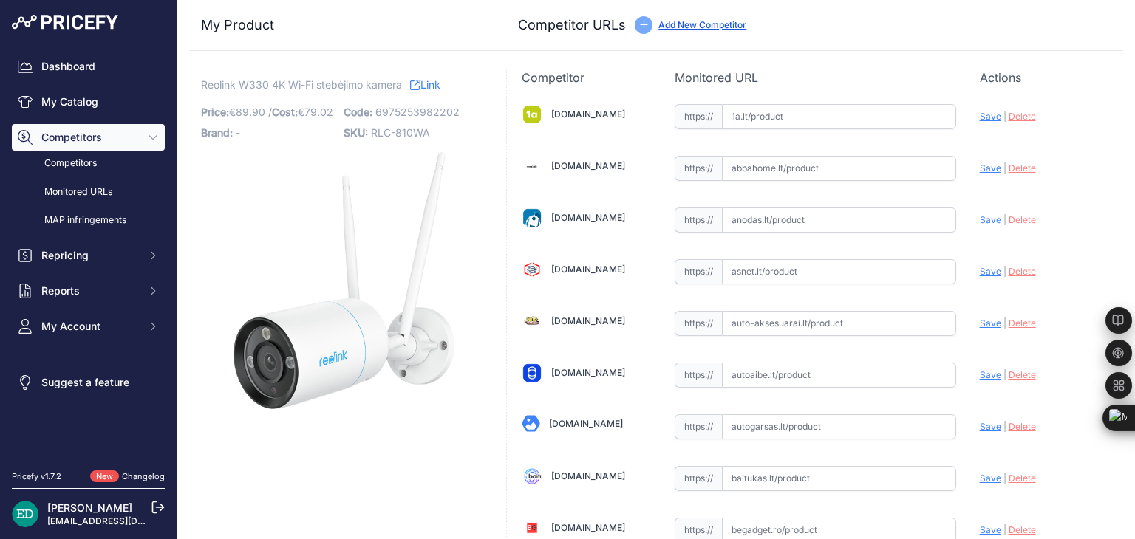
click at [780, 109] on input "text" at bounding box center [839, 116] width 234 height 25
paste input "https://www.1a.lt/p/kamera-su-korpusu-reolink-w330/t7wx?utm_medium=referral&utm…"
click at [980, 116] on span "Save" at bounding box center [990, 116] width 21 height 11
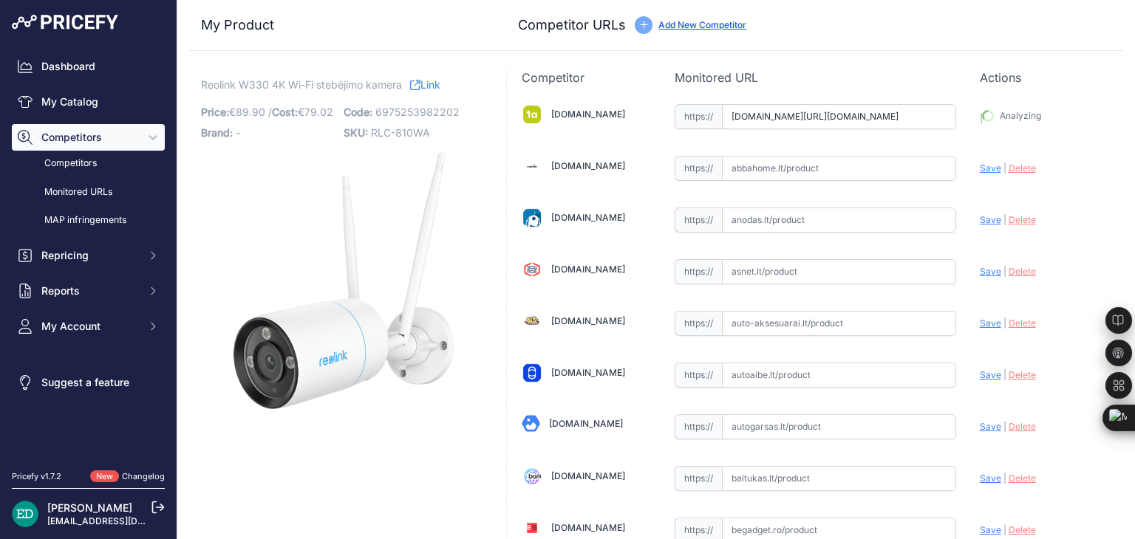
type input "https://www.1a.lt/p/kamera-su-korpusu-reolink-w330/t7wx?prirule_jdsnikfkfjsd=88…"
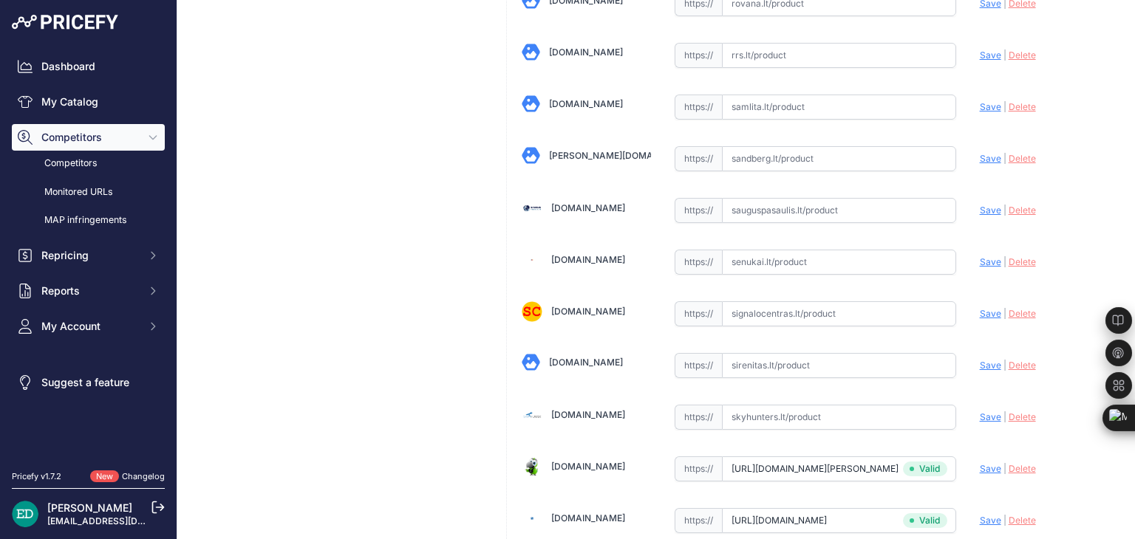
scroll to position [4006, 0]
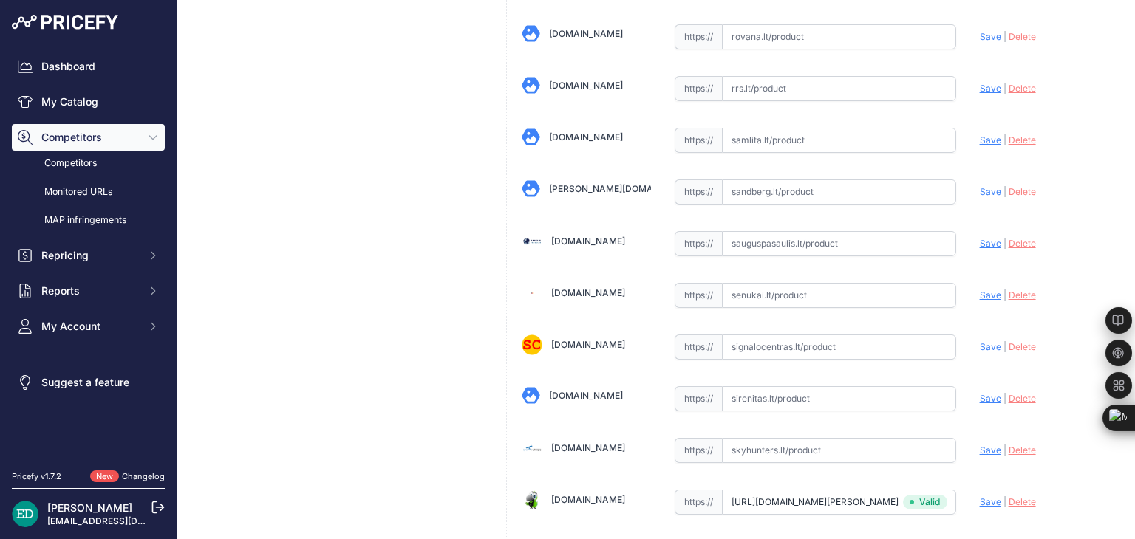
click at [788, 283] on input "text" at bounding box center [839, 295] width 234 height 25
paste input "https://www.senukai.lt/p/kamera-su-korpusu-reolink-w330/yvw1?utm_medium=referra…"
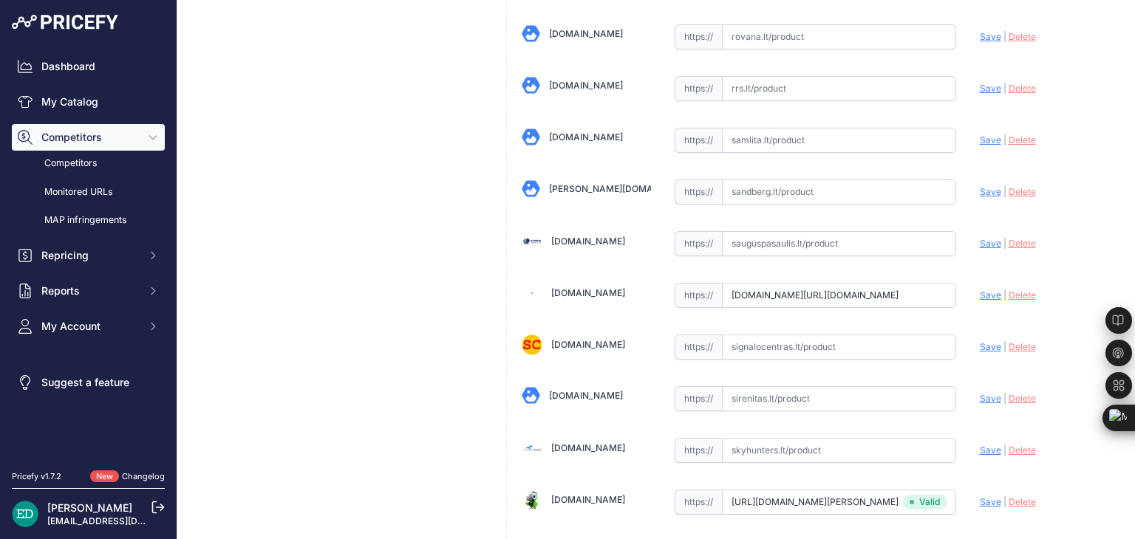
click at [980, 290] on span "Save" at bounding box center [990, 295] width 21 height 11
type input "https://www.senukai.lt/p/kamera-su-korpusu-reolink-w330/yvw1?prirule_jdsnikfkfj…"
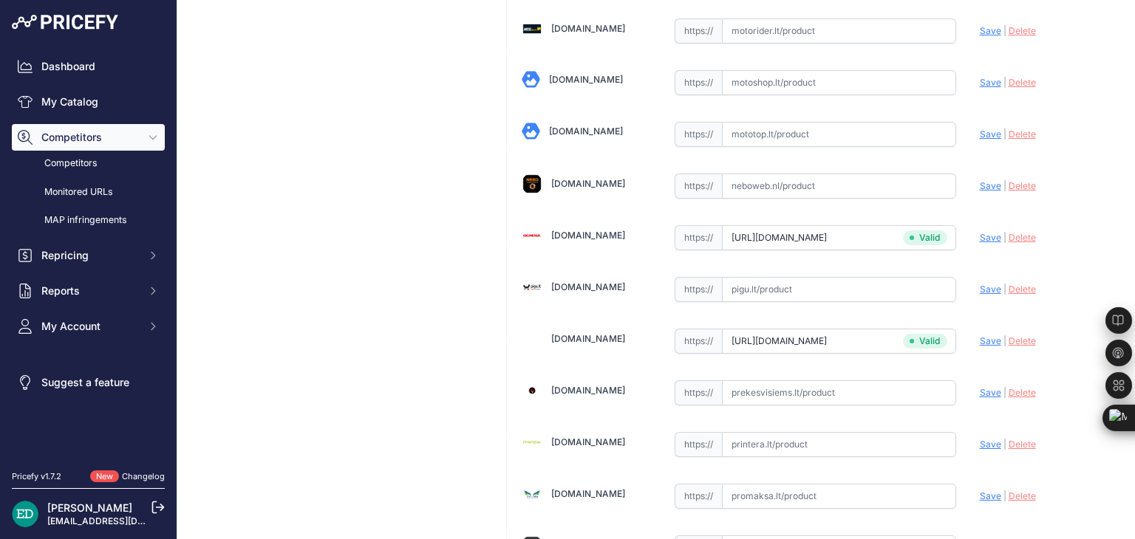
click at [780, 277] on input "text" at bounding box center [839, 289] width 234 height 25
paste input "https://pigu.lt/lt/santechnika-remontas-sildymas/namu-apsauga/stebejimo-kameros…"
click at [981, 284] on span "Save" at bounding box center [990, 289] width 21 height 11
type input "https://pigu.lt/lt/santechnika-remontas-sildymas/namu-apsauga/stebejimo-kameros…"
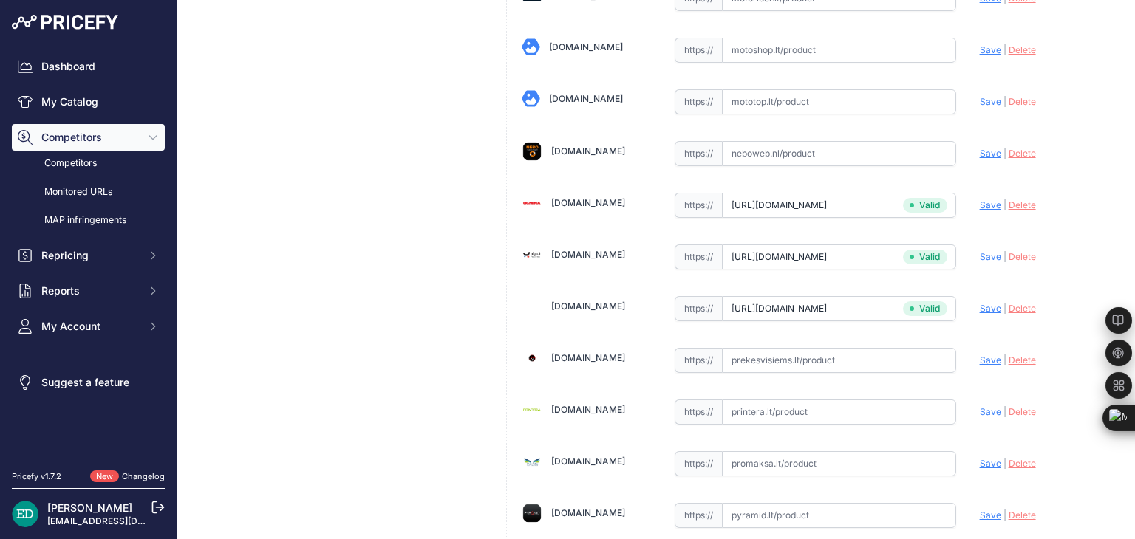
scroll to position [3339, 0]
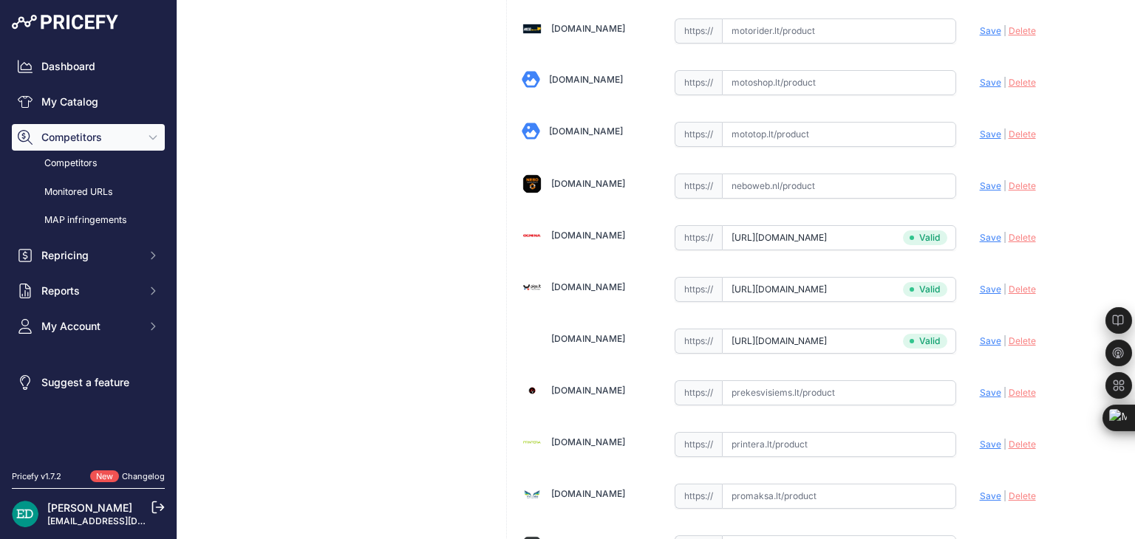
click at [809, 432] on input "text" at bounding box center [839, 444] width 234 height 25
paste input "https://www.printera.lt/c/p/reolink-w330-4k-wi-fi-6-camera-2-4-5-ghz-dual-band-…"
click at [983, 439] on span "Save" at bounding box center [990, 444] width 21 height 11
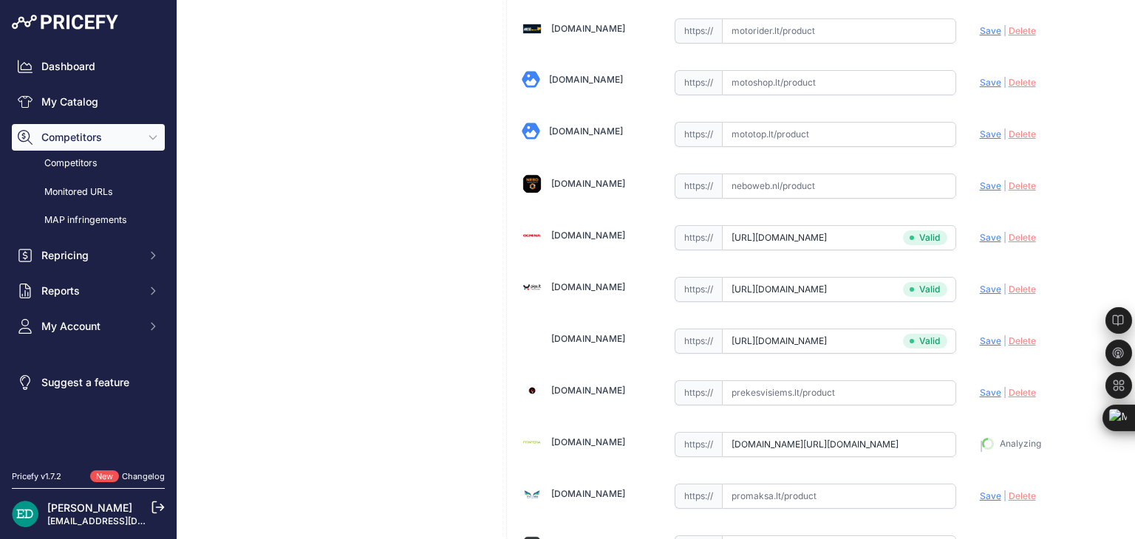
type input "https://www.printera.lt/c/p/reolink-w330-4k-wi-fi-6-camera-2-4-5-ghz-dual-band-…"
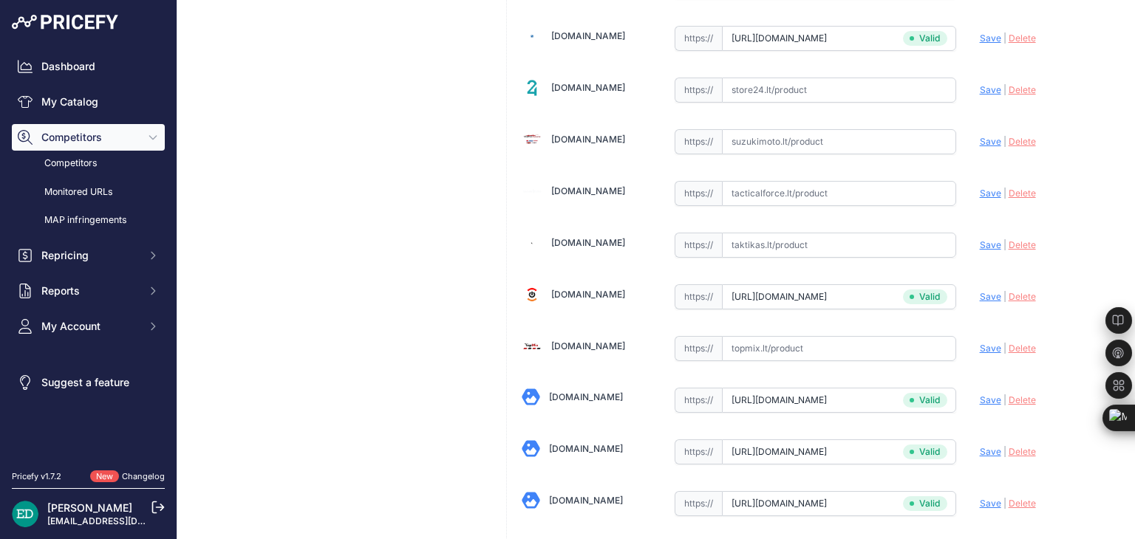
scroll to position [4974, 0]
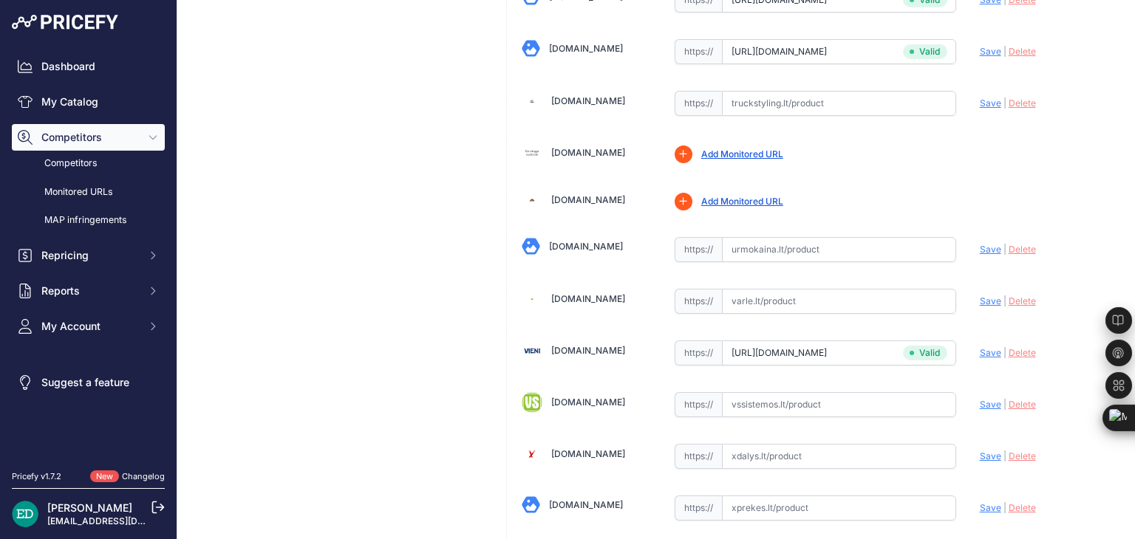
click at [810, 289] on input "text" at bounding box center [839, 301] width 234 height 25
paste input "https://www.varle.lt/tinklo-kameros-priedai-monitoringas/reolink-4k-wifi-6-steb…"
click at [980, 296] on span "Save" at bounding box center [990, 301] width 21 height 11
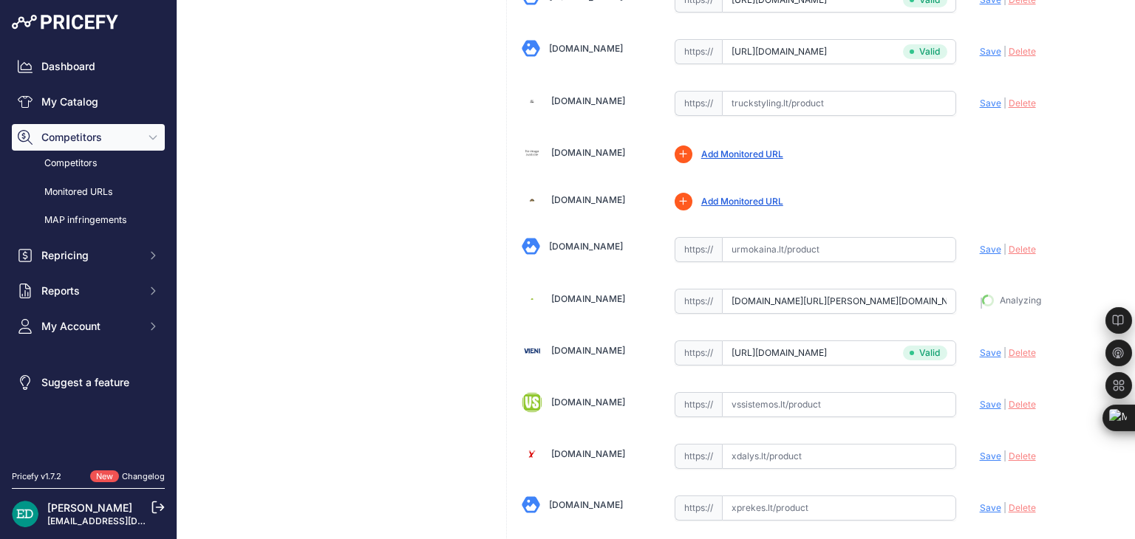
type input "https://www.varle.lt/tinklo-kameros-priedai-monitoringas/reolink-4k-wifi-6-steb…"
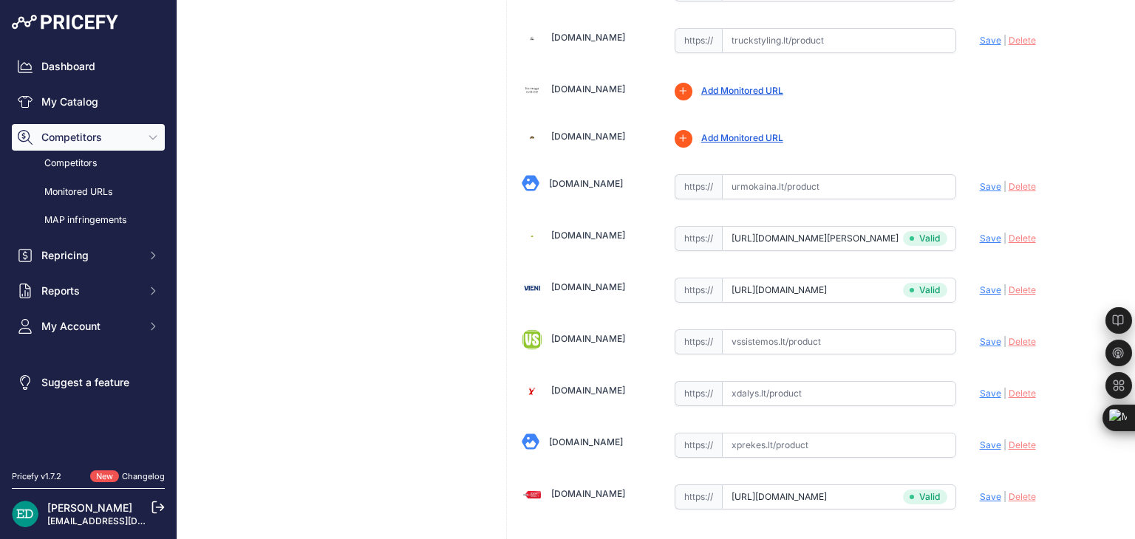
scroll to position [5121, 0]
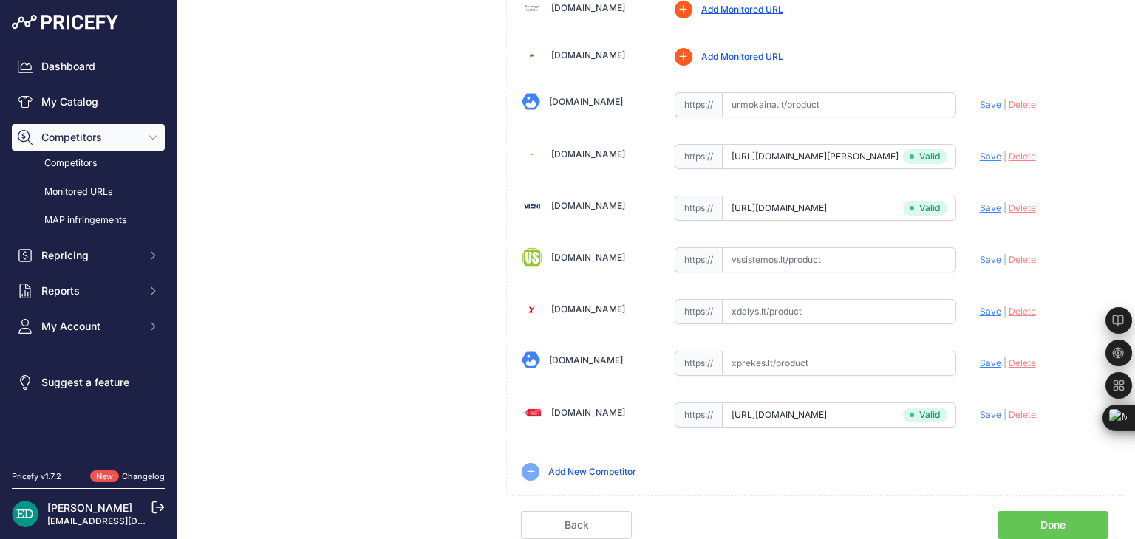
scroll to position [5087, 0]
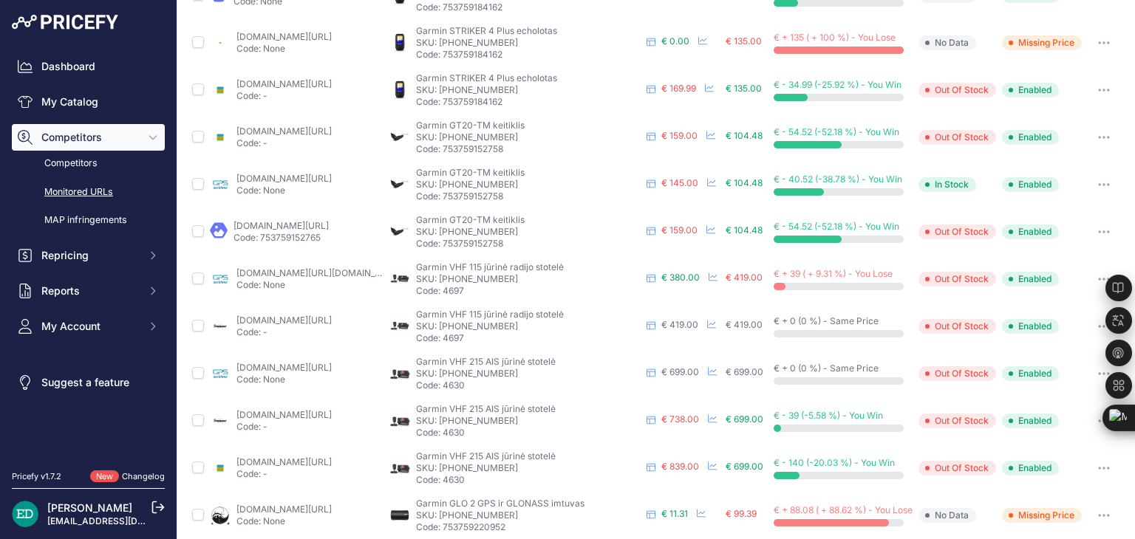
scroll to position [550, 0]
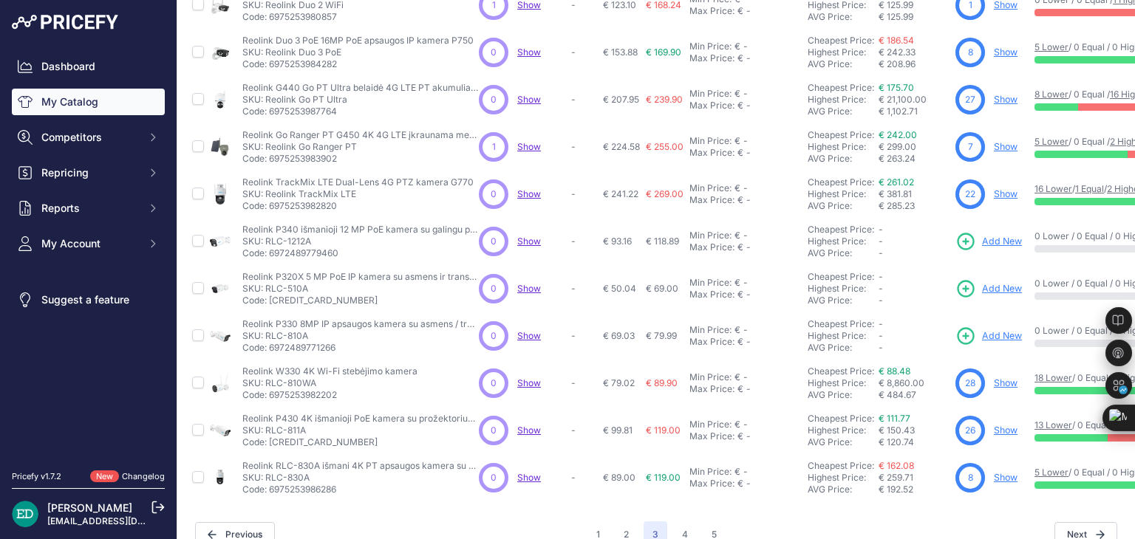
scroll to position [391, 0]
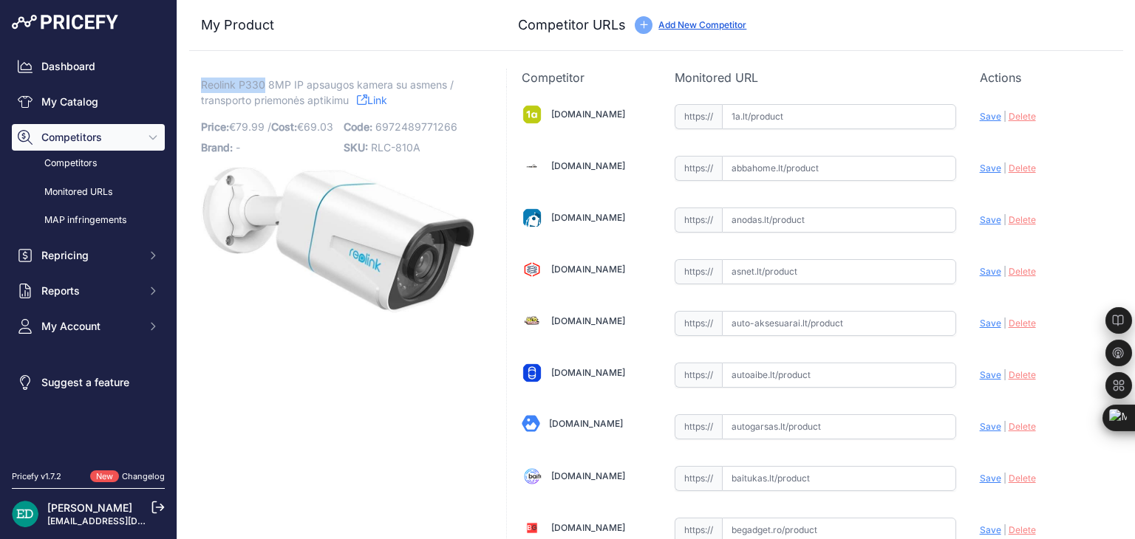
drag, startPoint x: 265, startPoint y: 83, endPoint x: 202, endPoint y: 89, distance: 63.2
click at [202, 89] on span "Reolink P330 8MP IP apsaugos kamera su asmens / transporto priemonės aptikimu" at bounding box center [327, 92] width 253 height 34
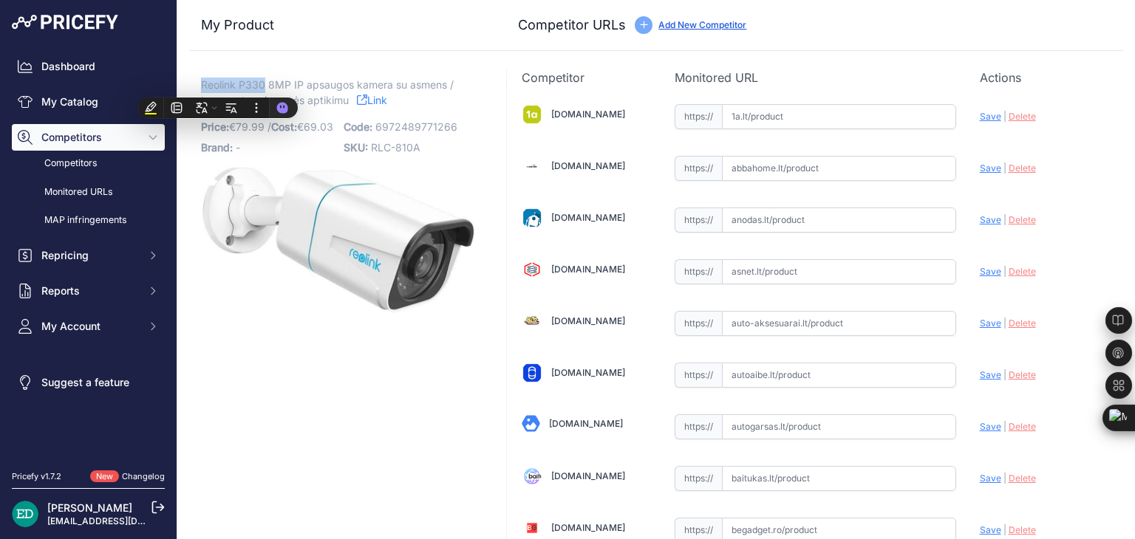
copy span "Reolink P330"
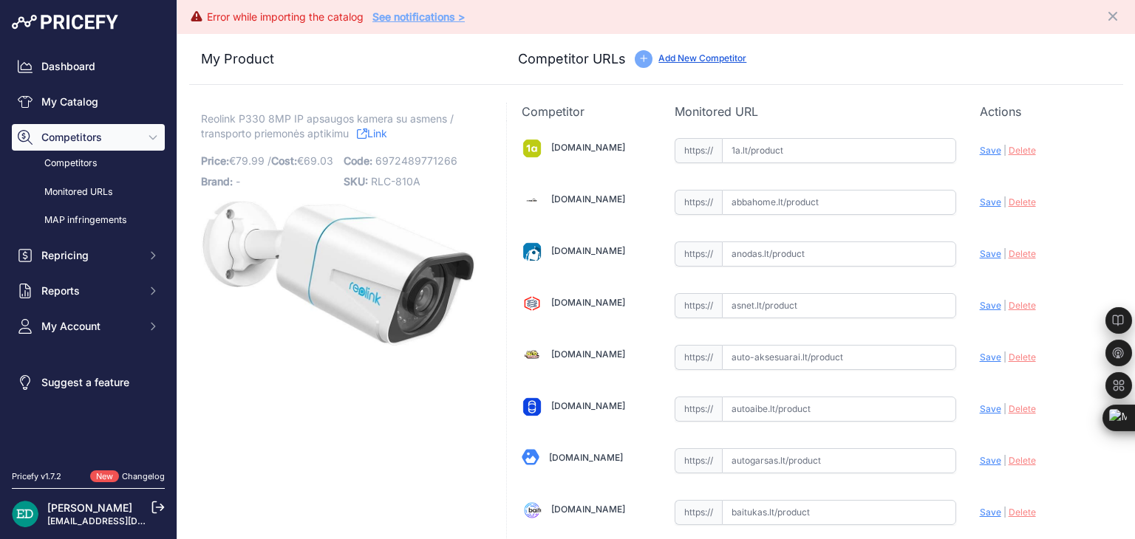
click at [1068, 61] on div "Competitor URLs Add New Competitor" at bounding box center [814, 59] width 593 height 21
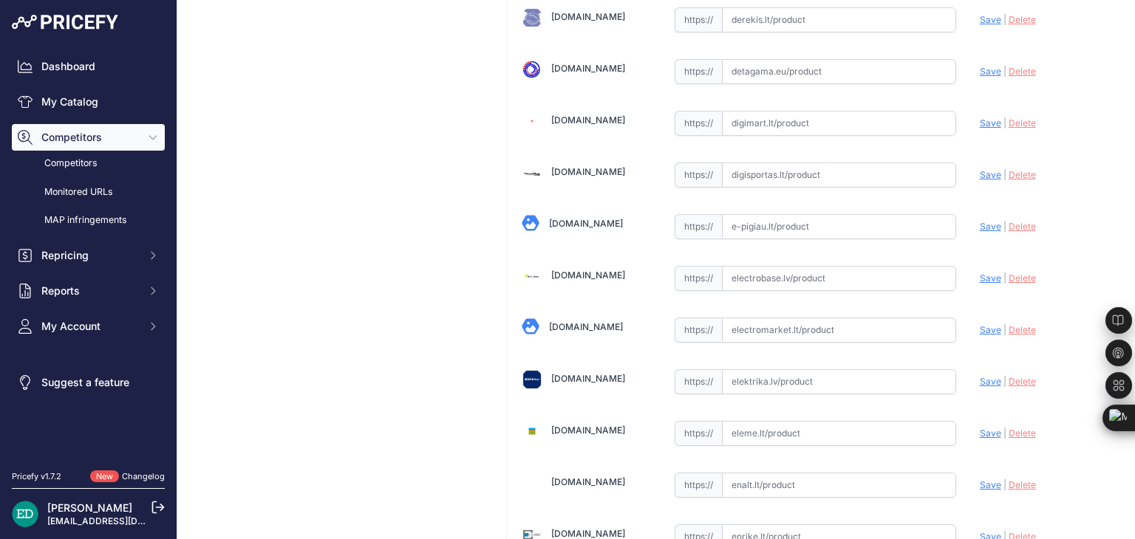
scroll to position [4655, 0]
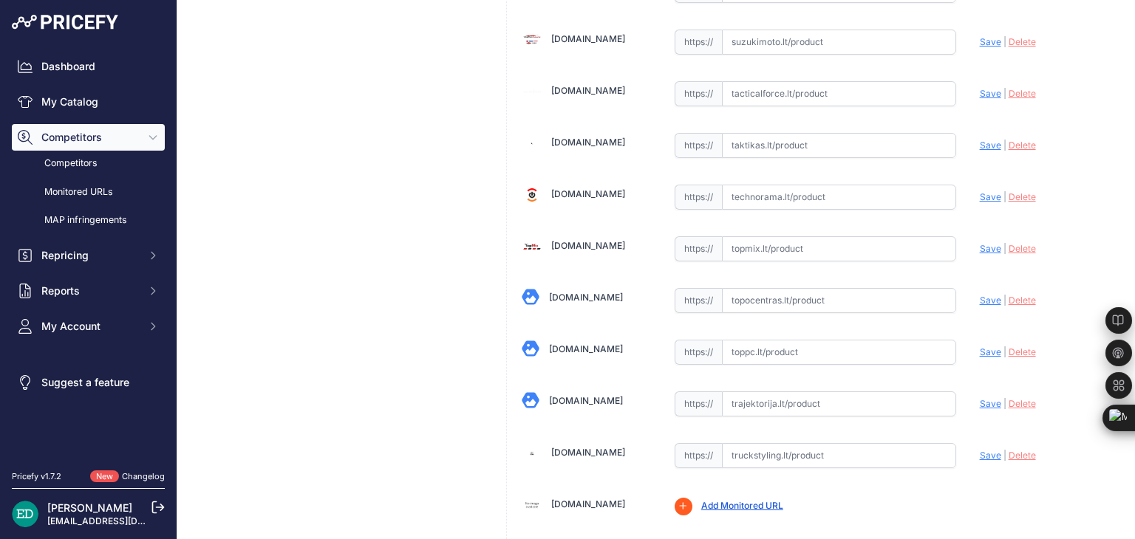
click at [825, 288] on input "text" at bounding box center [839, 300] width 234 height 25
paste input "[URL][DOMAIN_NAME][PERSON_NAME][DOMAIN_NAME]"
click at [986, 295] on span "Save" at bounding box center [990, 300] width 21 height 11
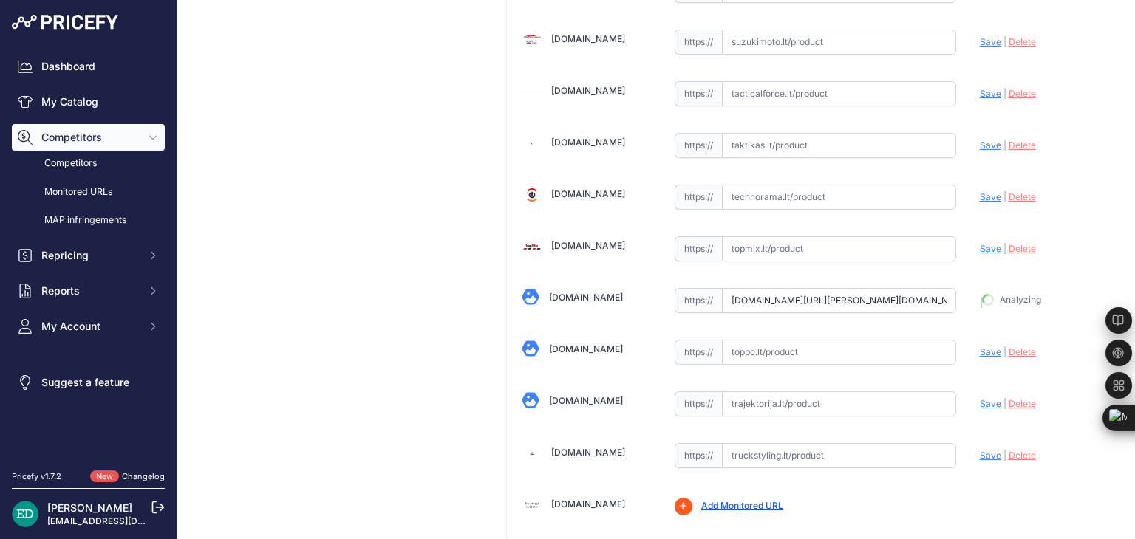
type input "[URL][DOMAIN_NAME][PERSON_NAME]"
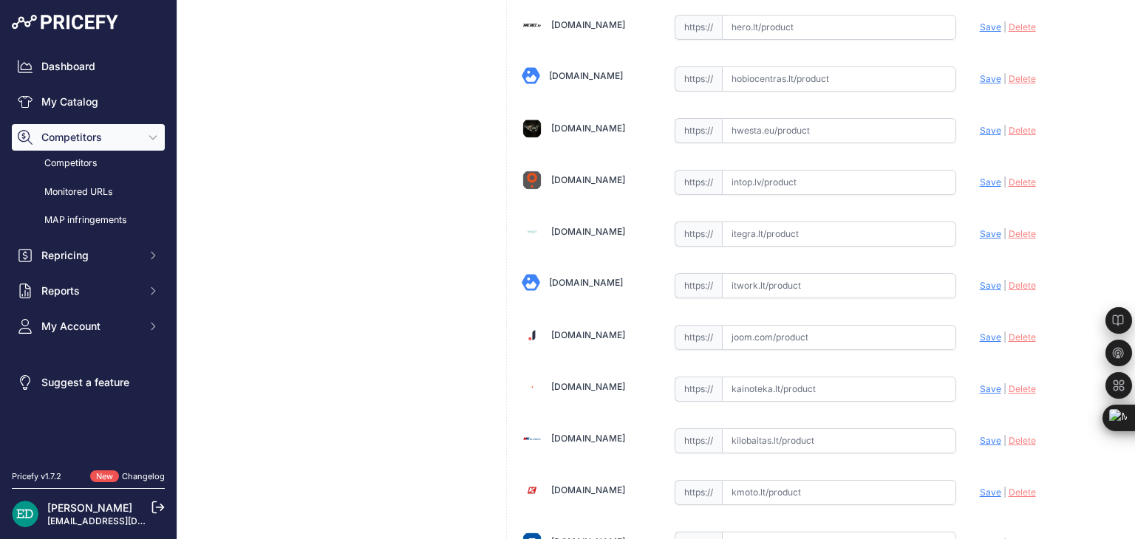
drag, startPoint x: 776, startPoint y: 287, endPoint x: 777, endPoint y: 276, distance: 11.1
click at [780, 273] on input "text" at bounding box center [839, 285] width 234 height 25
paste input "[URL][DOMAIN_NAME][DOMAIN_NAME]"
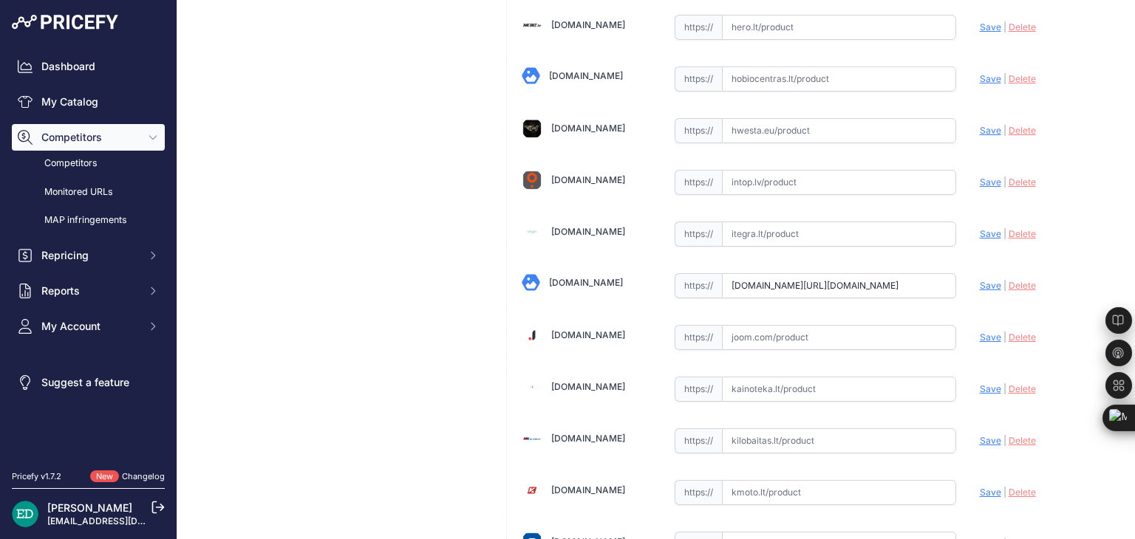
click at [980, 280] on span "Save" at bounding box center [990, 285] width 21 height 11
type input "[URL][DOMAIN_NAME]"
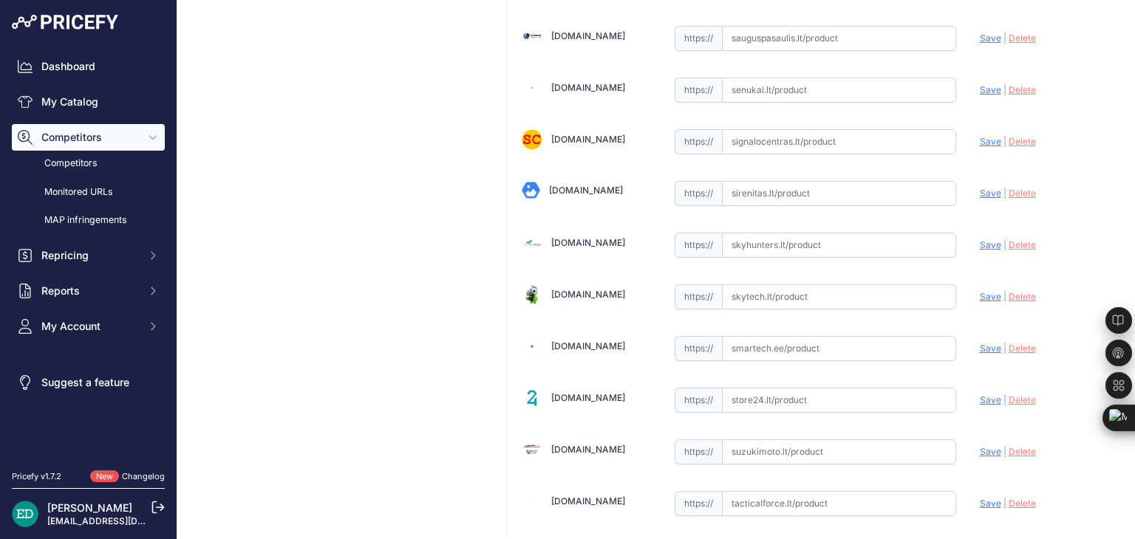
scroll to position [4519, 0]
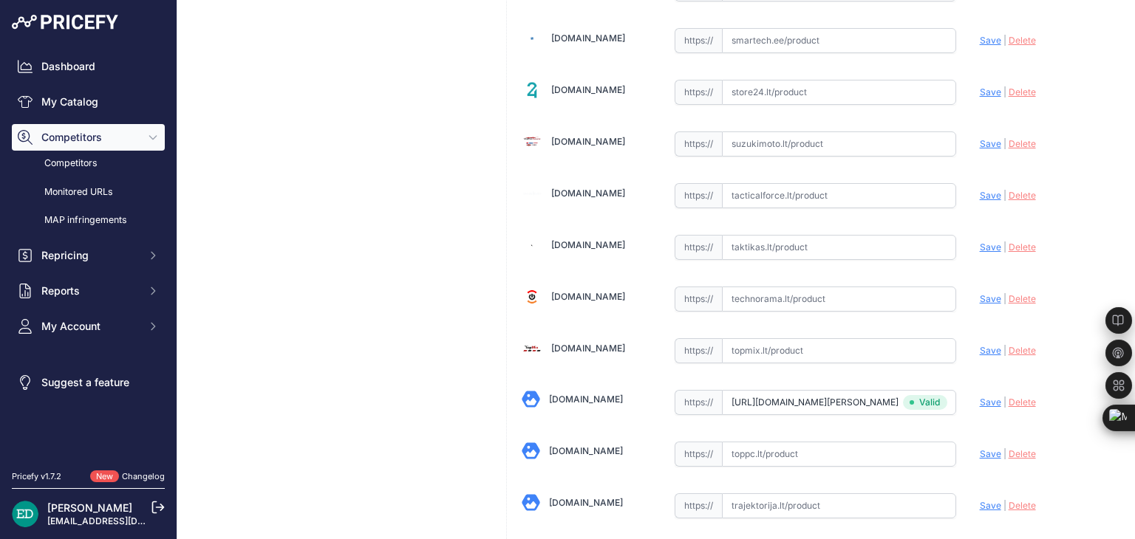
click at [806, 287] on input "text" at bounding box center [839, 299] width 234 height 25
paste input "[URL][DOMAIN_NAME][PERSON_NAME][DOMAIN_NAME]"
click at [980, 293] on span "Save" at bounding box center [990, 298] width 21 height 11
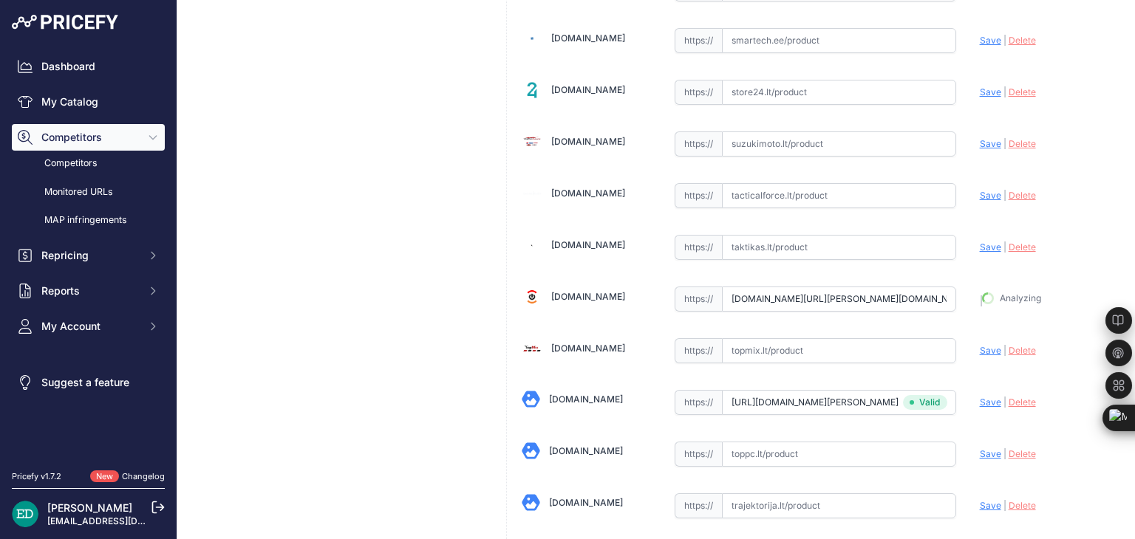
type input "[URL][DOMAIN_NAME][PERSON_NAME]"
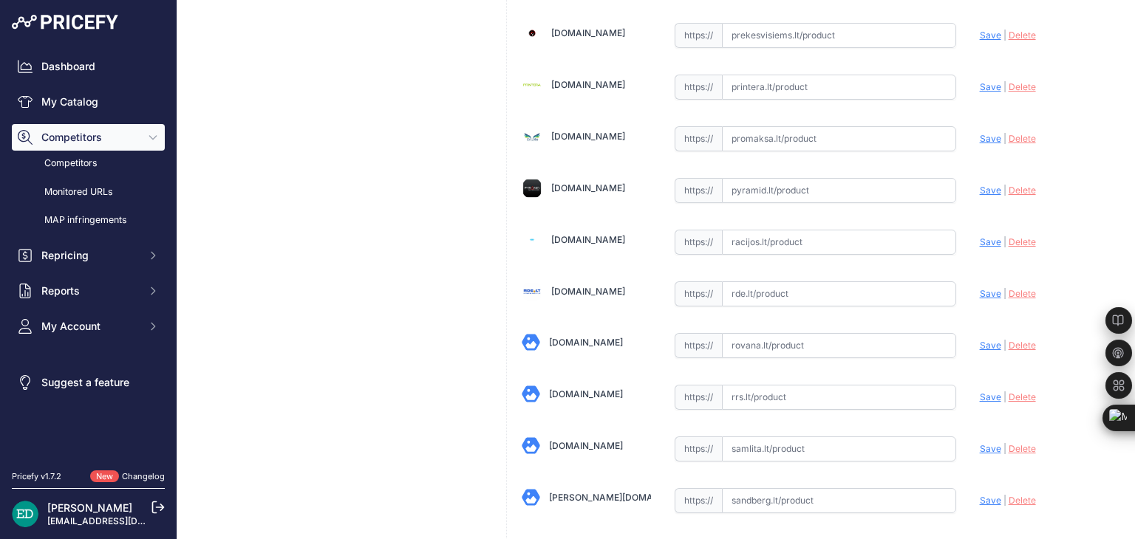
click at [737, 281] on input "text" at bounding box center [839, 293] width 234 height 25
paste input "[URL][DOMAIN_NAME][DOMAIN_NAME]"
click at [980, 279] on div "Update Profile Save | Delete Analyzing" at bounding box center [1044, 290] width 129 height 23
click at [980, 288] on span "Save" at bounding box center [990, 293] width 21 height 11
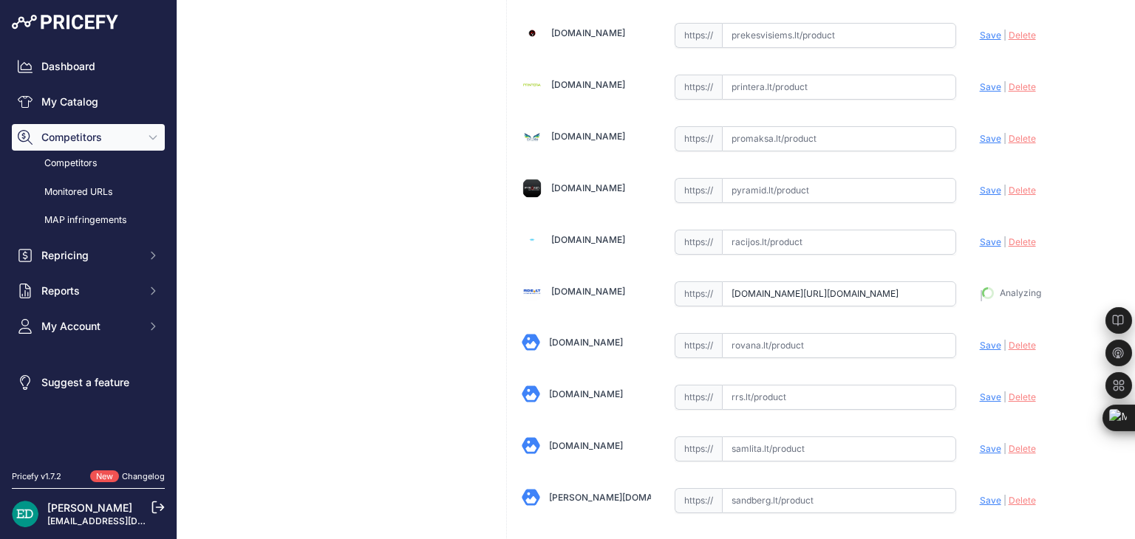
type input "https://www.rde.lt/products/lt/950/1345071/sort/5/filter/0_0_0_0/P330-White-vai…"
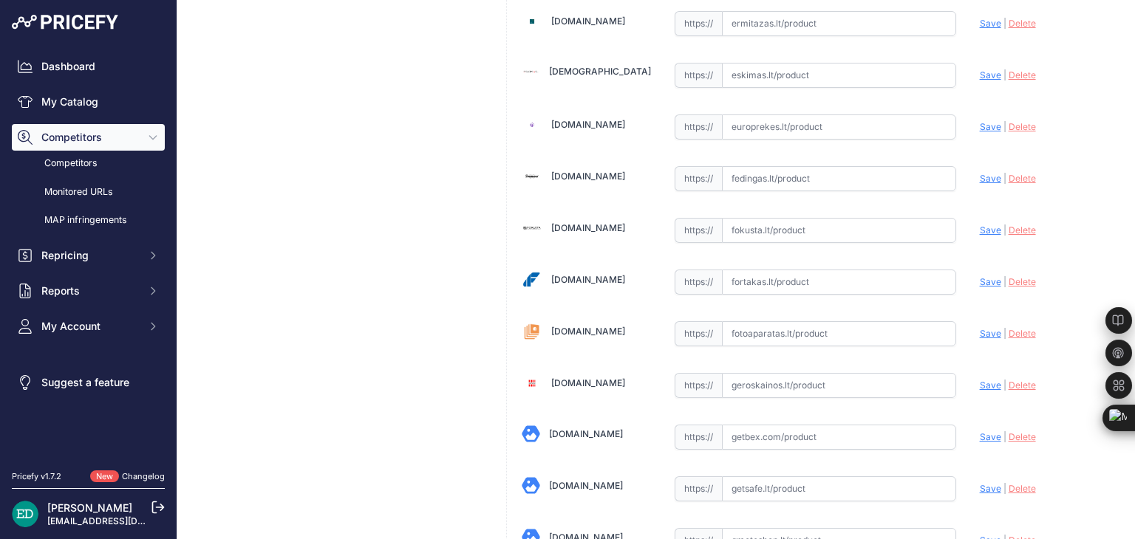
click at [813, 270] on input "text" at bounding box center [839, 282] width 234 height 25
paste input "https://fortakas.lt/preke/960964-reolink-smart-4k-ultra-hd-poe-security-ip-came…"
click at [980, 276] on span "Save" at bounding box center [990, 281] width 21 height 11
type input "https://fortakas.lt/preke/960964-reolink-smart-4k-ultra-hd-poe-security-ip-came…"
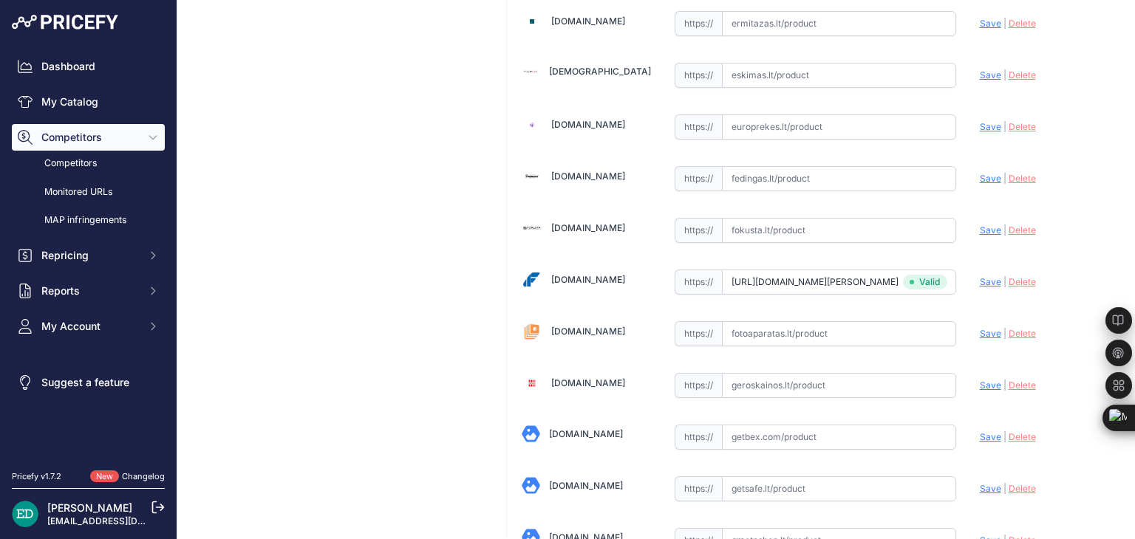
scroll to position [4725, 0]
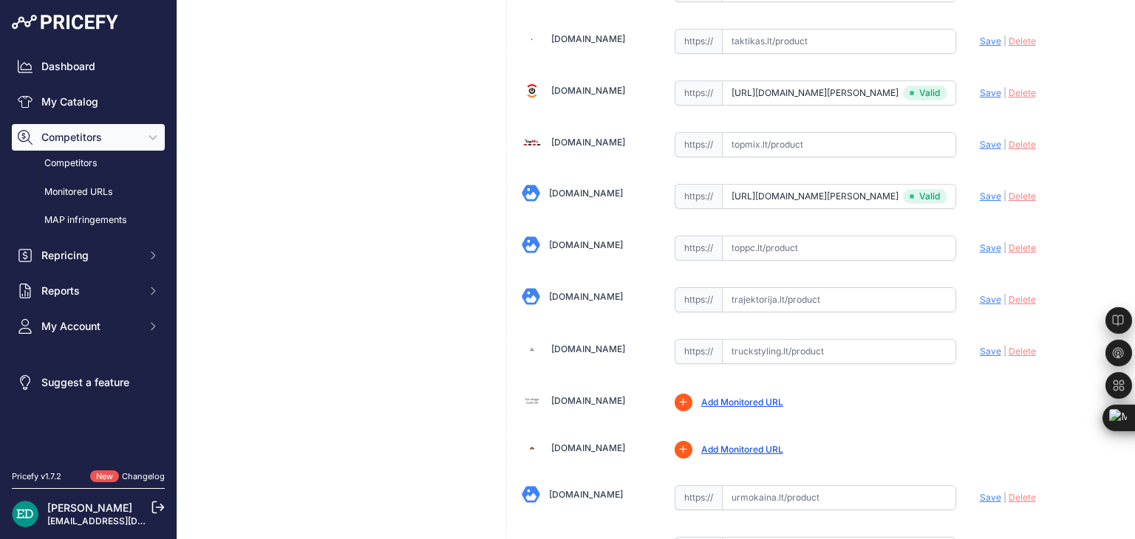
click at [820, 287] on input "text" at bounding box center [839, 299] width 234 height 25
paste input "https://www.trajektorija.lt/ip-kameros/298779-reolink-smart-4k-ultra-hd-poe-sec…"
click at [980, 294] on span "Save" at bounding box center [990, 299] width 21 height 11
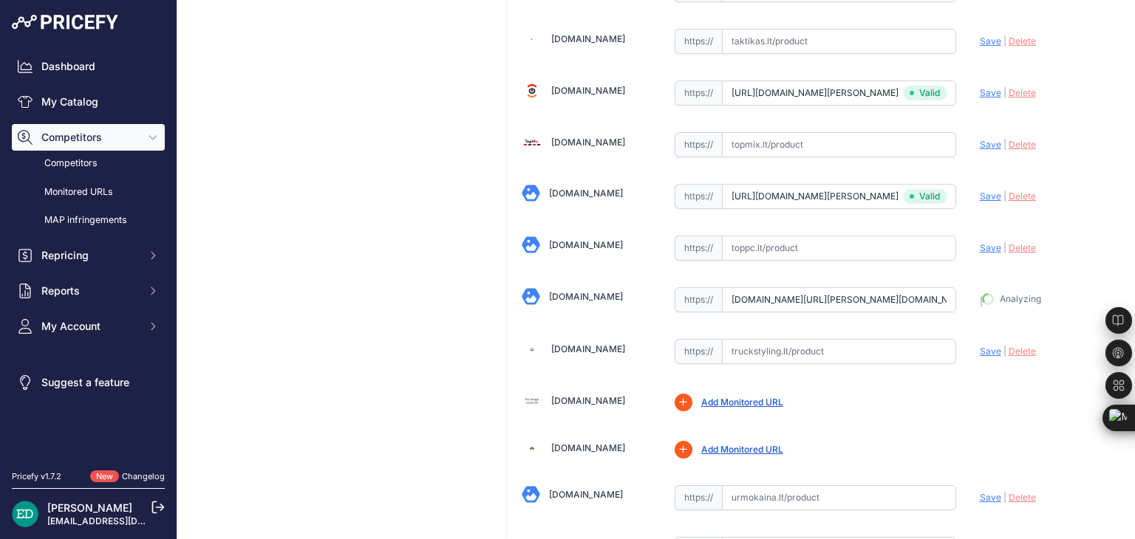
type input "https://www.trajektorija.lt/ip-kameros/298779-reolink-smart-4k-ultra-hd-poe-sec…"
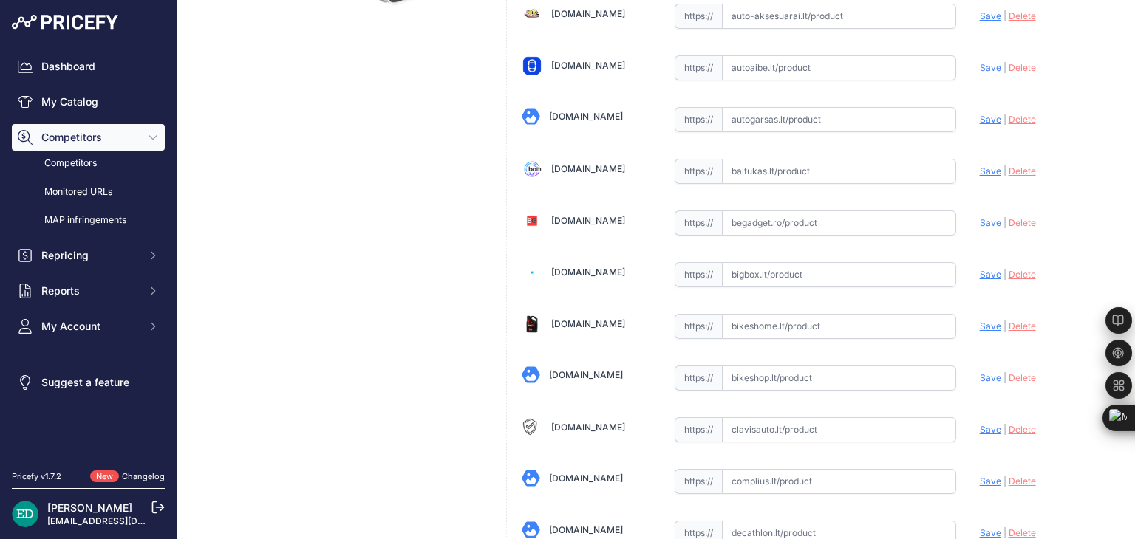
click at [792, 276] on input "text" at bounding box center [839, 274] width 234 height 25
paste input "https://bigbox.lt/product/4177314-reolink-p330-smart-4k-ultra-hd-poe-security-i…"
click at [981, 274] on span "Save" at bounding box center [990, 274] width 21 height 11
type input "https://bigbox.lt/product/4177314-reolink-p330-smart-4k-ultra-hd-poe-security-i…"
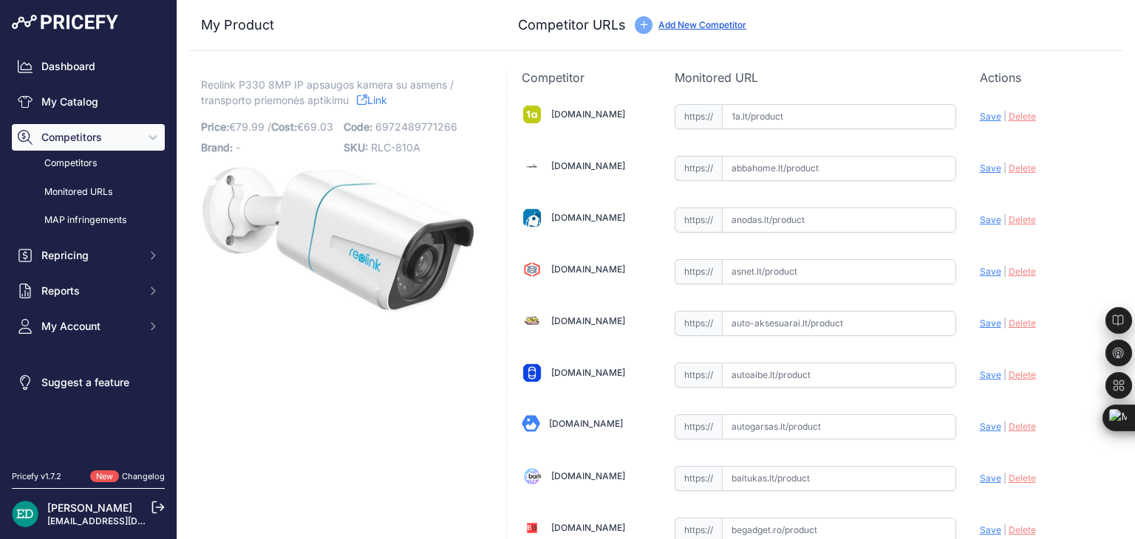
click at [821, 119] on input "text" at bounding box center [839, 116] width 234 height 25
paste input "https://www.1a.lt/p/kamera-su-korpusu-reolink-p330/t7kp?utm_medium=referral&utm…"
click at [984, 117] on span "Save" at bounding box center [990, 116] width 21 height 11
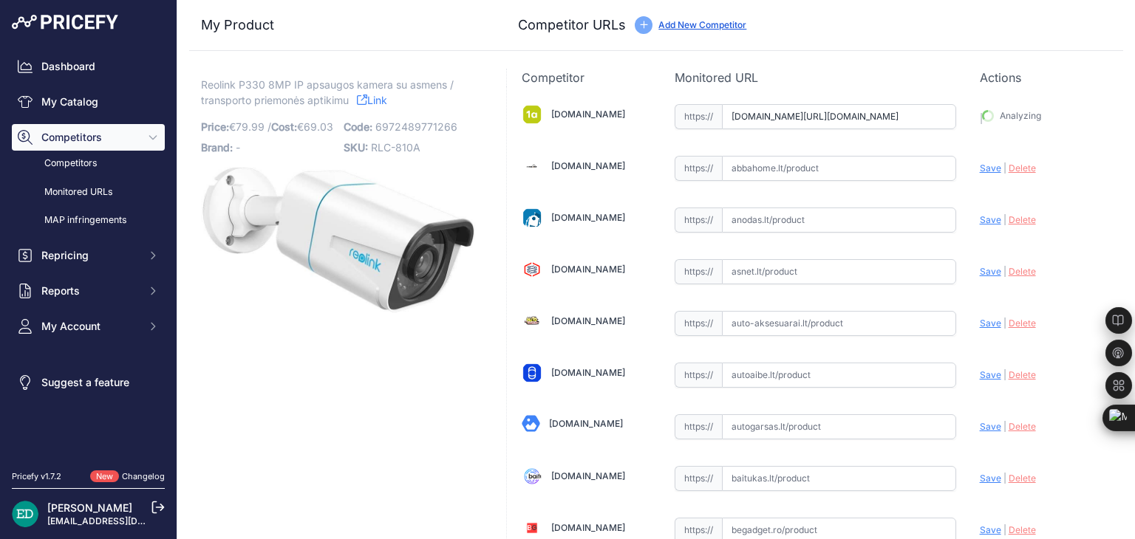
type input "https://www.1a.lt/p/kamera-su-korpusu-reolink-p330/t7kp?prirule_jdsnikfkfjsd=88…"
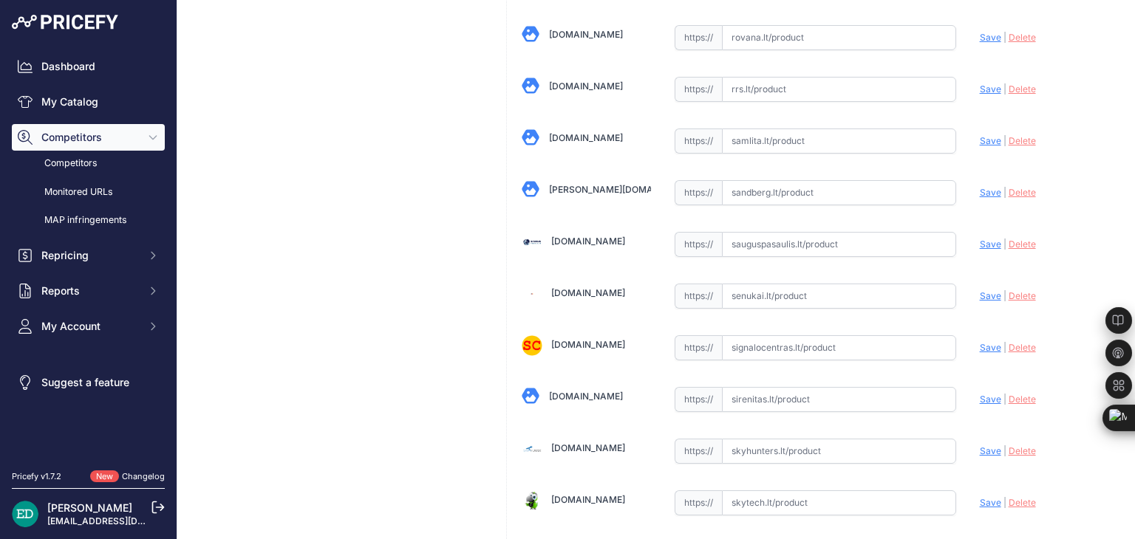
scroll to position [4006, 0]
click at [734, 283] on input "text" at bounding box center [839, 295] width 234 height 25
paste input "https://www.senukai.lt/p/kamera-su-korpusu-reolink-p330/yvjs?utm_medium=referra…"
click at [980, 290] on span "Save" at bounding box center [990, 295] width 21 height 11
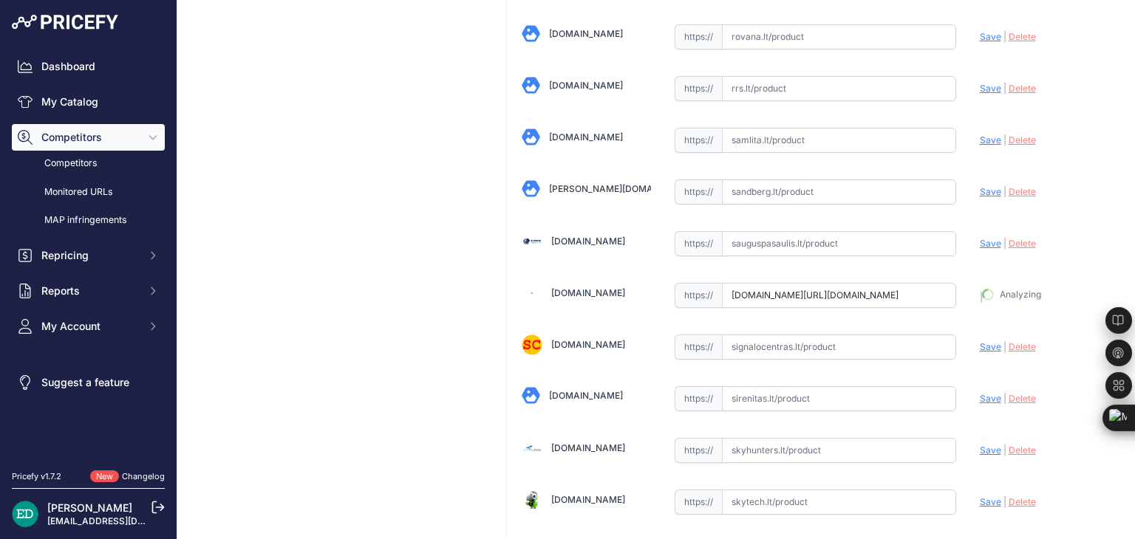
type input "https://www.senukai.lt/p/kamera-su-korpusu-reolink-p330/yvjs?prirule_jdsnikfkfj…"
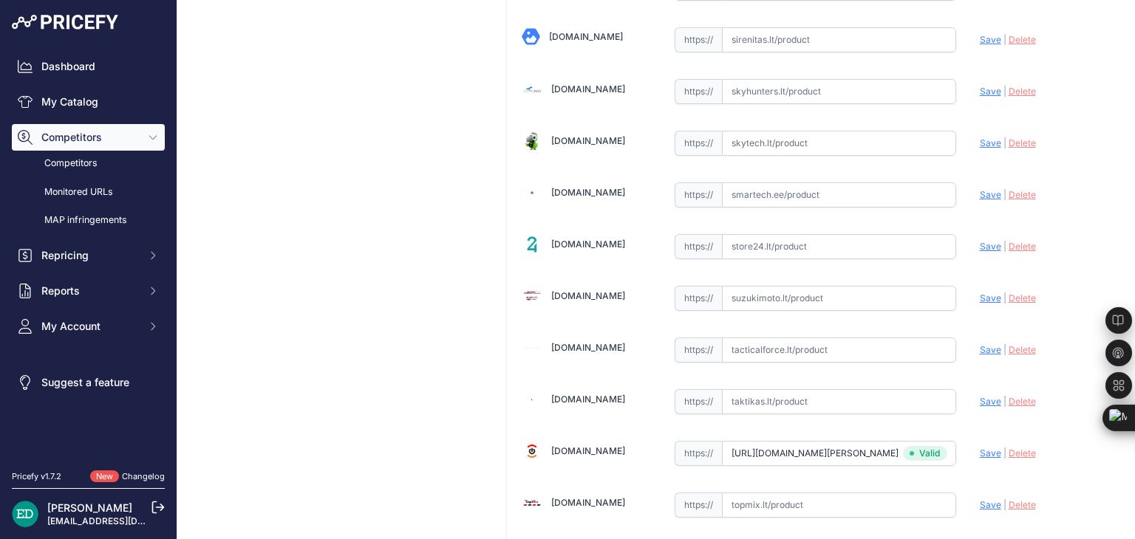
scroll to position [5087, 0]
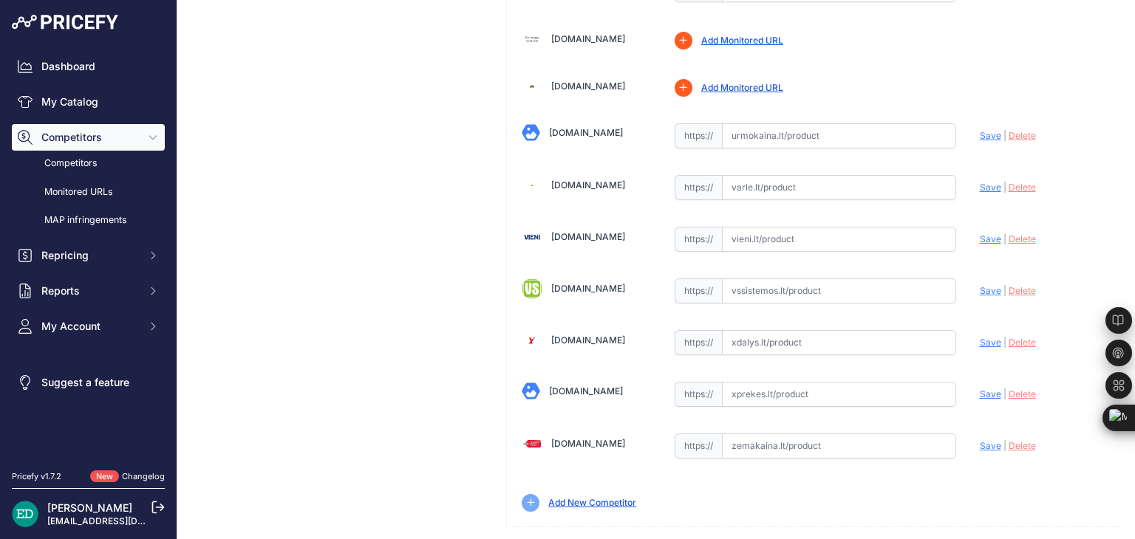
paste input "https://www.zemakaina.lt/reolink-p330-bullet-shape-ip-apsaugos-kamera-vidaus-ir…"
click at [980, 440] on span "Save" at bounding box center [990, 445] width 21 height 11
type input "https://www.zemakaina.lt/reolink-p330-bullet-shape-ip-apsaugos-kamera-vidaus-ir…"
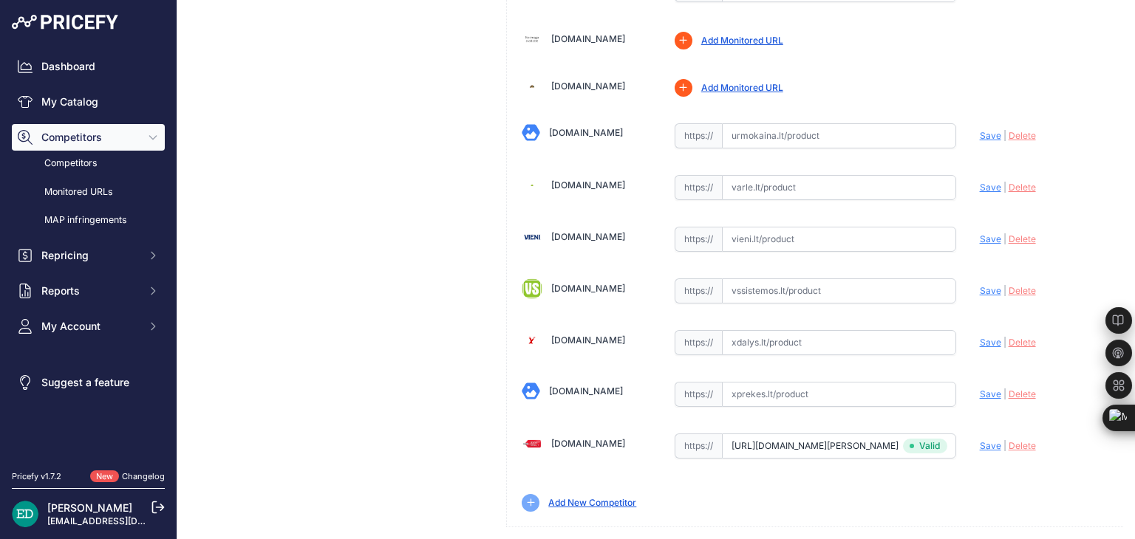
scroll to position [3336, 0]
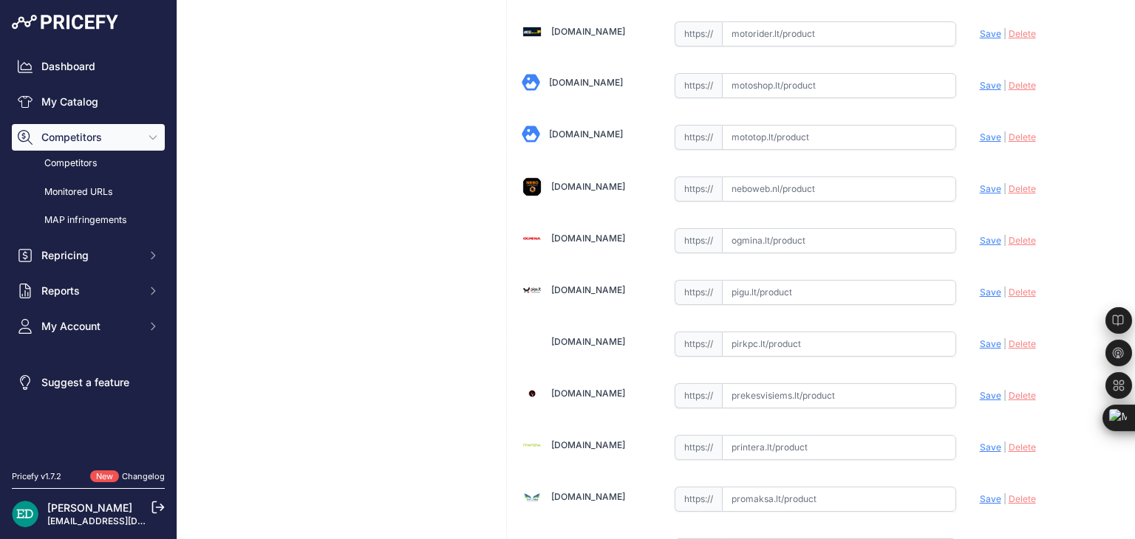
paste input "https://pigu.lt/lt/santechnika-remontas-sildymas/namu-apsauga/stebejimo-kameros…"
click at [980, 287] on span "Save" at bounding box center [990, 292] width 21 height 11
type input "https://pigu.lt/lt/santechnika-remontas-sildymas/namu-apsauga/stebejimo-kameros…"
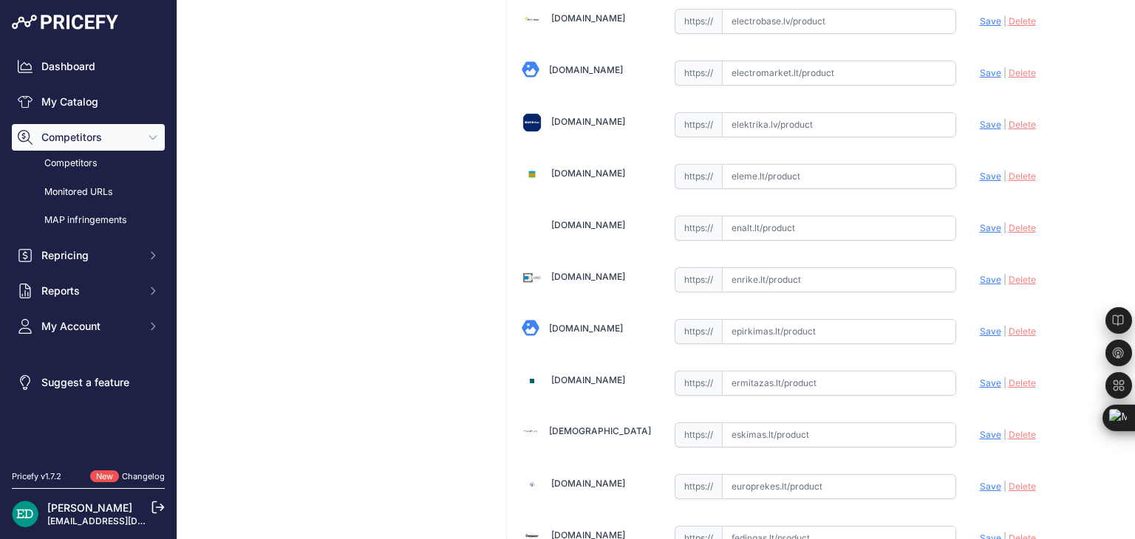
scroll to position [1130, 0]
click at [833, 267] on input "text" at bounding box center [839, 279] width 234 height 25
paste input "https://enrike.lt/lt/27414-reolink-smart-4k-ultra-hd-poe-security-ip-camera-wit…"
click at [983, 273] on span "Save" at bounding box center [990, 278] width 21 height 11
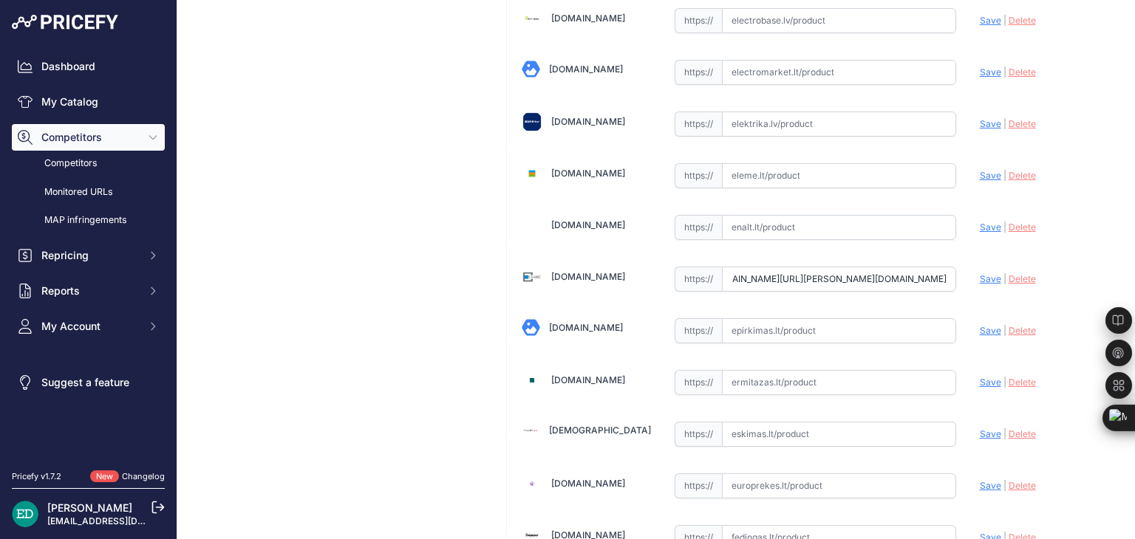
scroll to position [0, 0]
type input "https://enrike.lt/lt/27414-reolink-smart-4k-ultra-hd-poe-security-ip-camera-wit…"
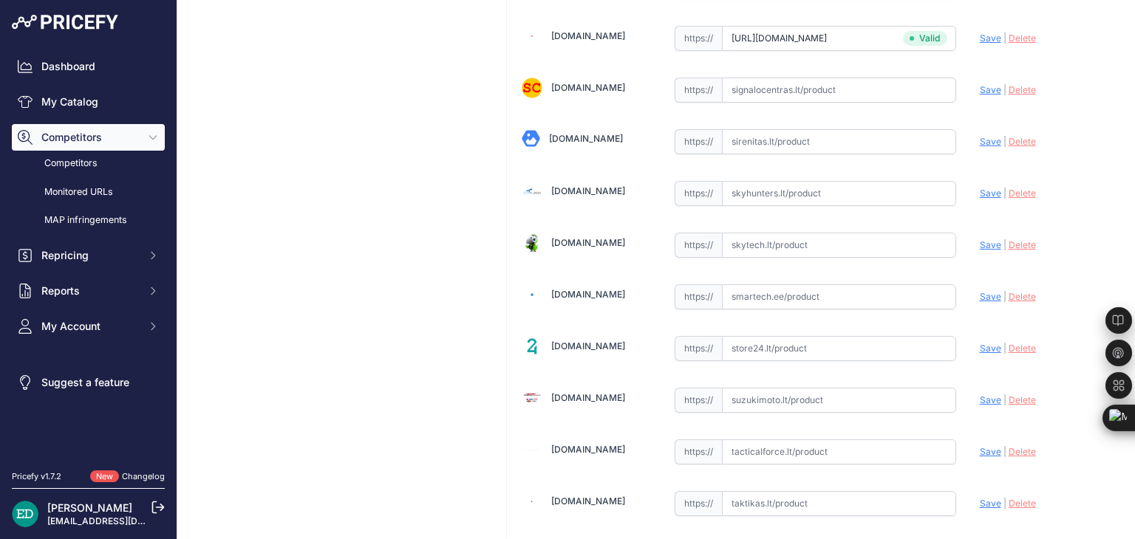
scroll to position [5025, 0]
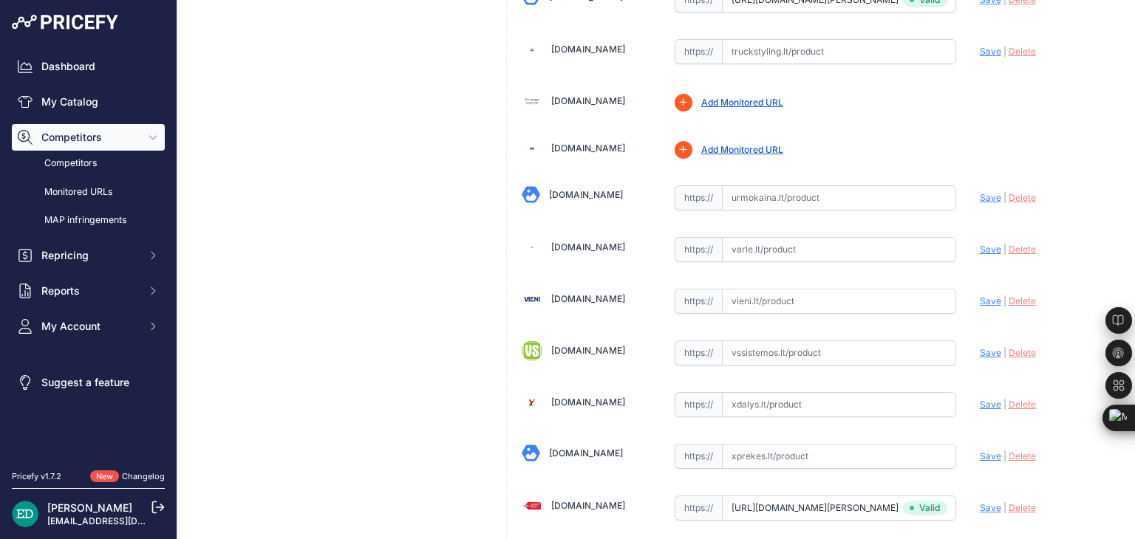
click at [752, 289] on input "text" at bounding box center [839, 301] width 234 height 25
paste input "https://vieni.lt/lt/vaizdo-steb%C4%97jimo-kameros/161253-reolink-p330-4k-8mp-uh…"
click at [983, 296] on span "Save" at bounding box center [990, 301] width 21 height 11
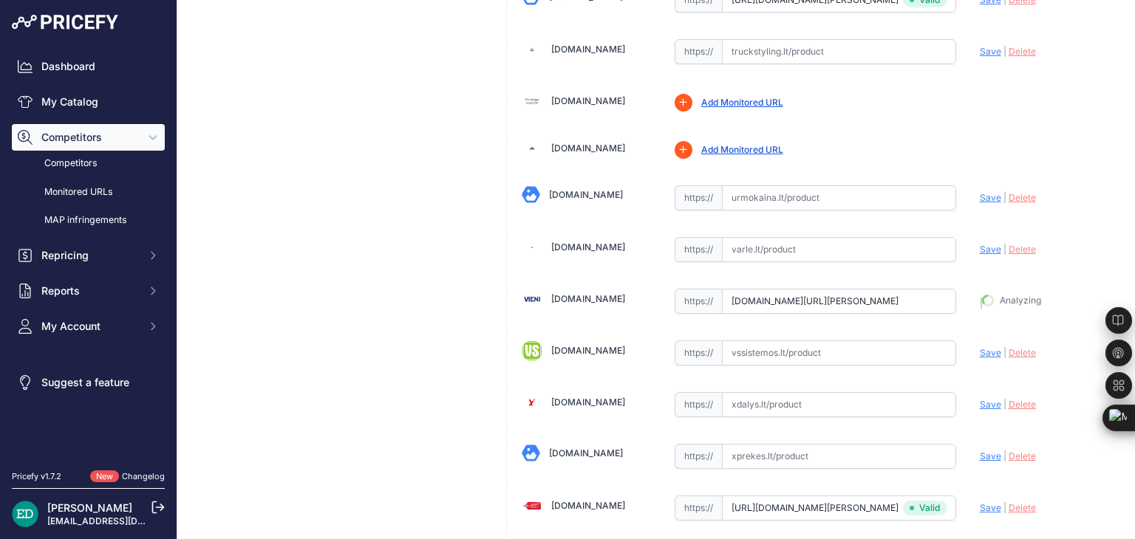
type input "https://vieni.lt/lt/vaizdo-steb%C4%97jimo-kameros/161253-reolink-p330-4k-8mp-uh…"
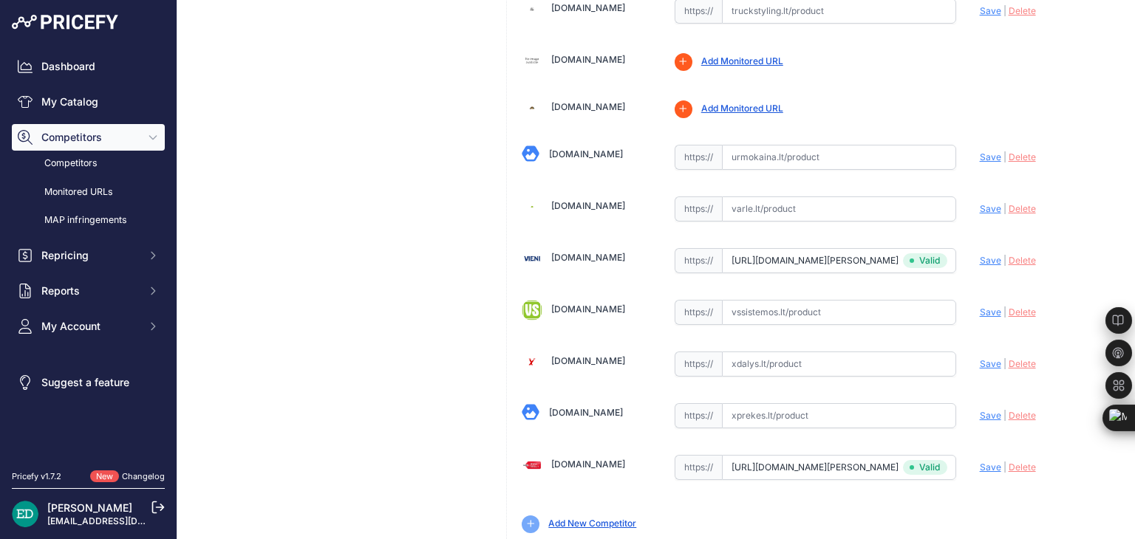
scroll to position [5121, 0]
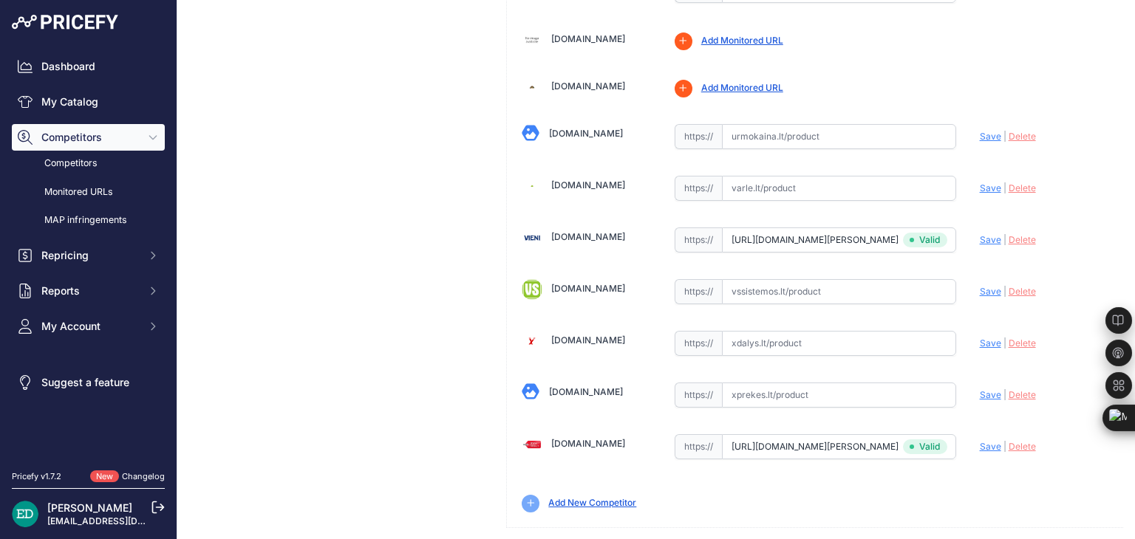
drag, startPoint x: 1058, startPoint y: 522, endPoint x: 958, endPoint y: 462, distance: 117.0
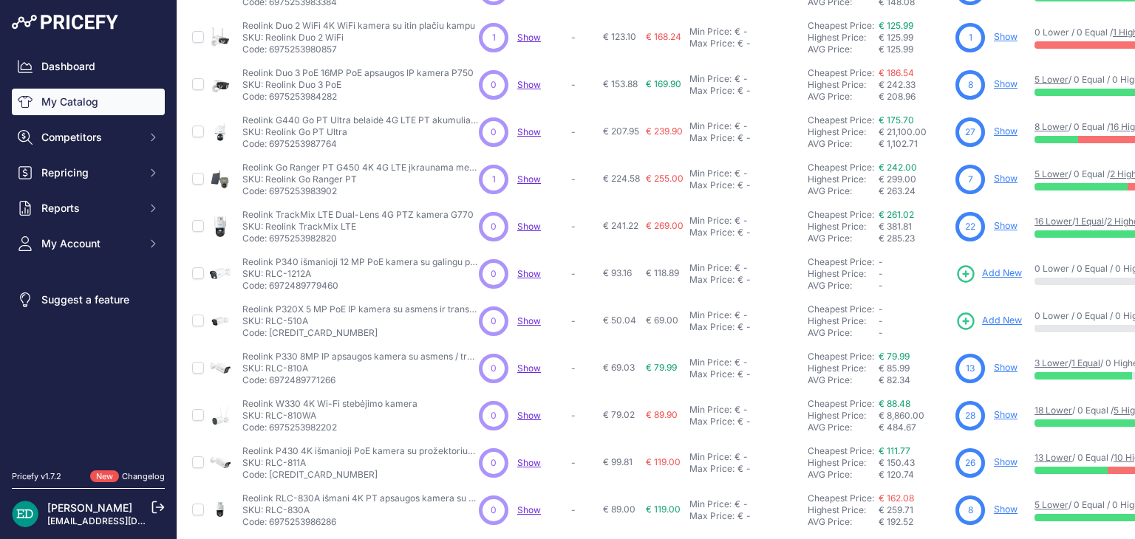
scroll to position [358, 0]
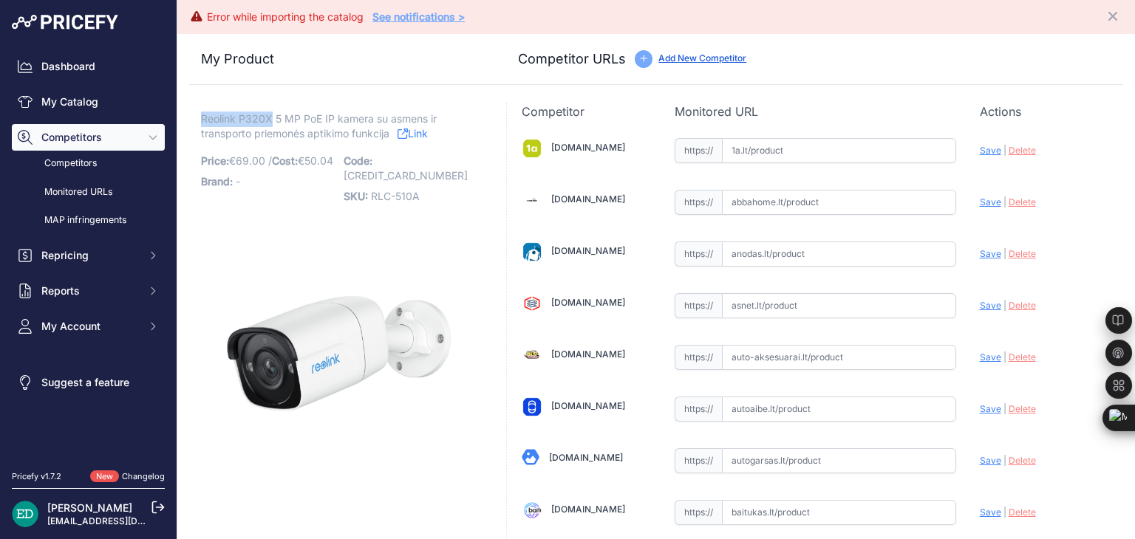
drag, startPoint x: 269, startPoint y: 117, endPoint x: 229, endPoint y: 116, distance: 39.9
click at [201, 117] on span "Reolink P320X 5 MP PoE IP kamera su asmens ir transporto priemonės aptikimo fun…" at bounding box center [319, 126] width 236 height 34
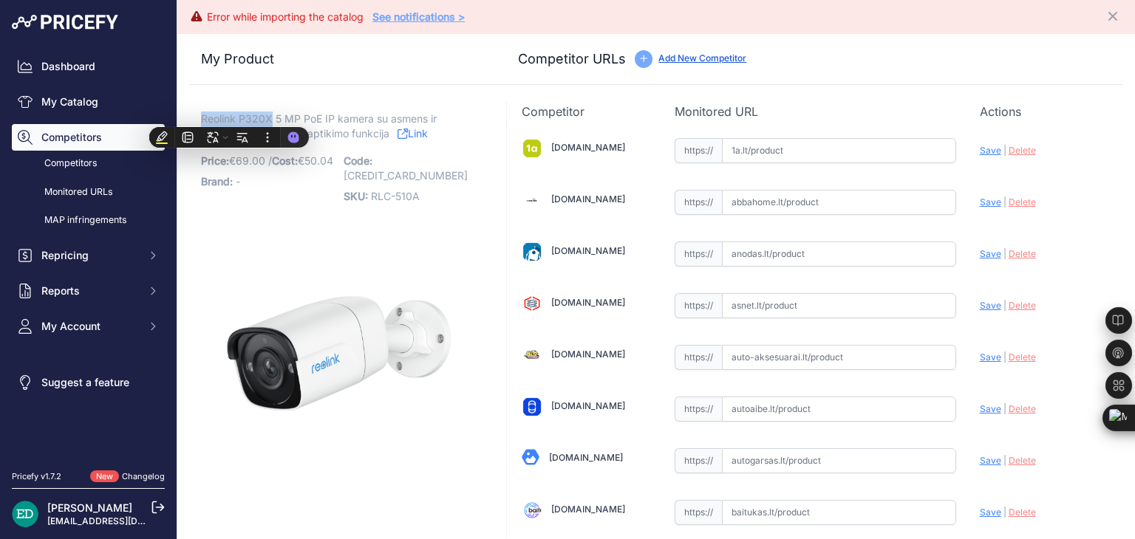
copy span "Reolink P320X"
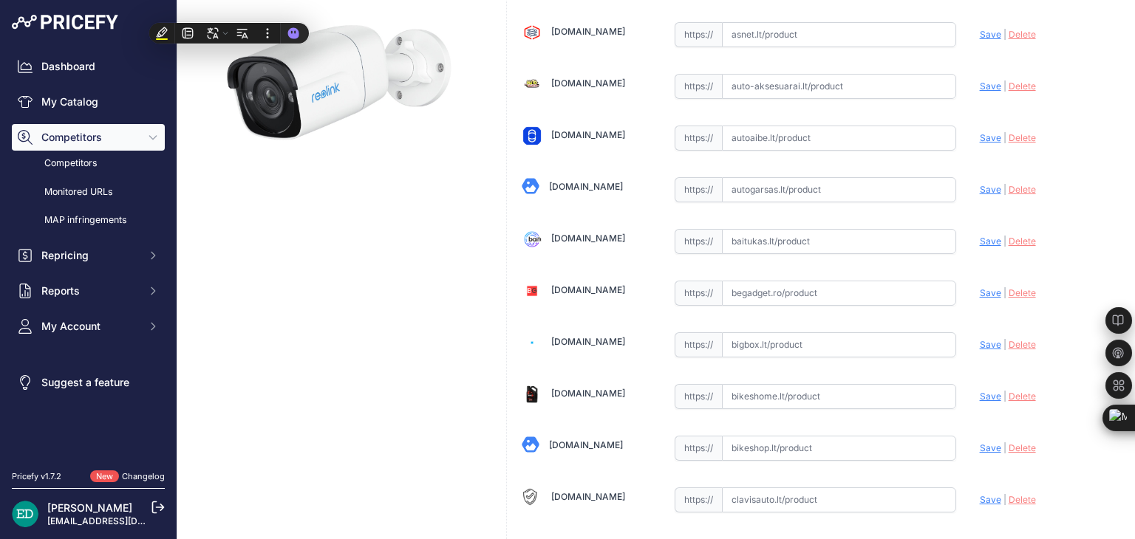
scroll to position [74, 0]
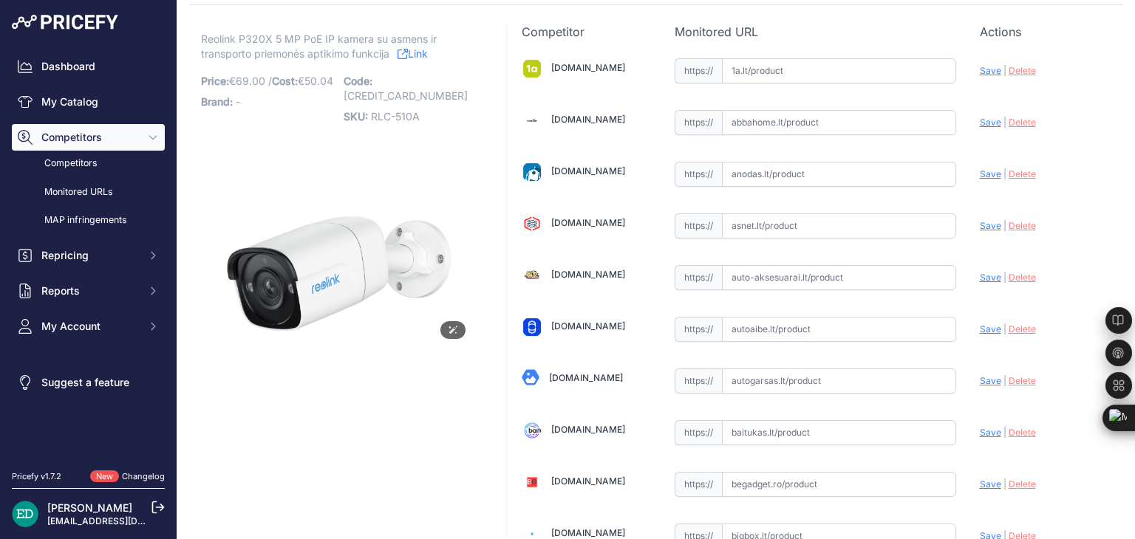
scroll to position [0, 0]
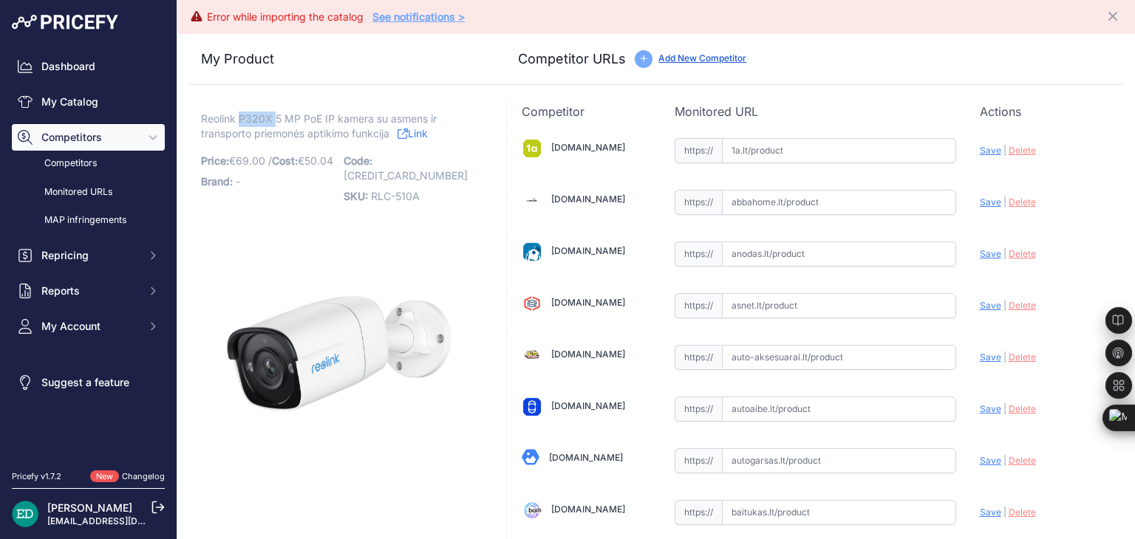
drag, startPoint x: 273, startPoint y: 118, endPoint x: 242, endPoint y: 122, distance: 32.0
click at [242, 122] on span "Reolink P320X 5 MP PoE IP kamera su asmens ir transporto priemonės aptikimo fun…" at bounding box center [319, 126] width 236 height 34
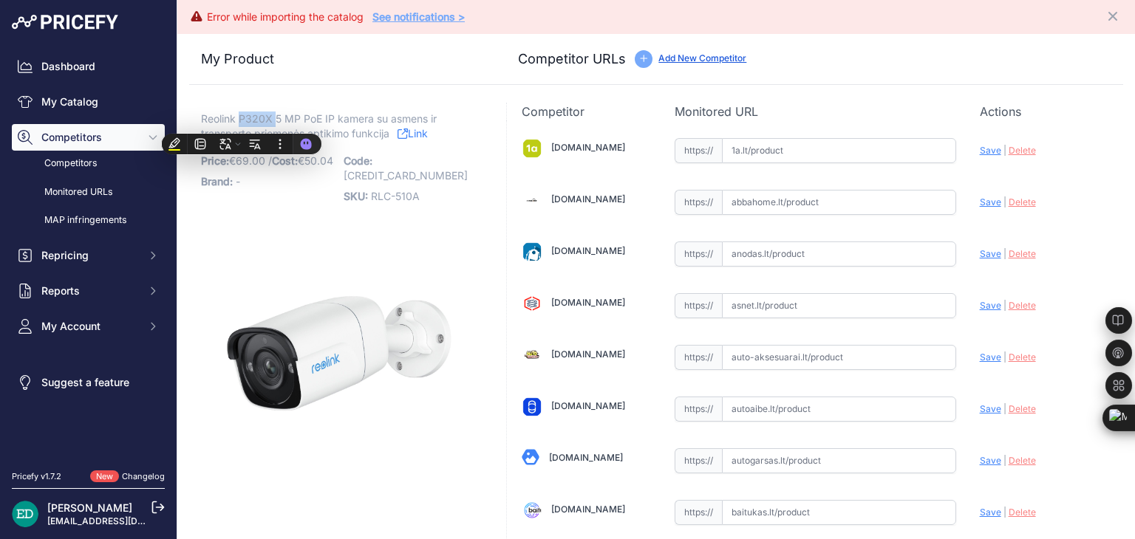
click at [239, 122] on span "Reolink P320X 5 MP PoE IP kamera su asmens ir transporto priemonės aptikimo fun…" at bounding box center [319, 126] width 236 height 34
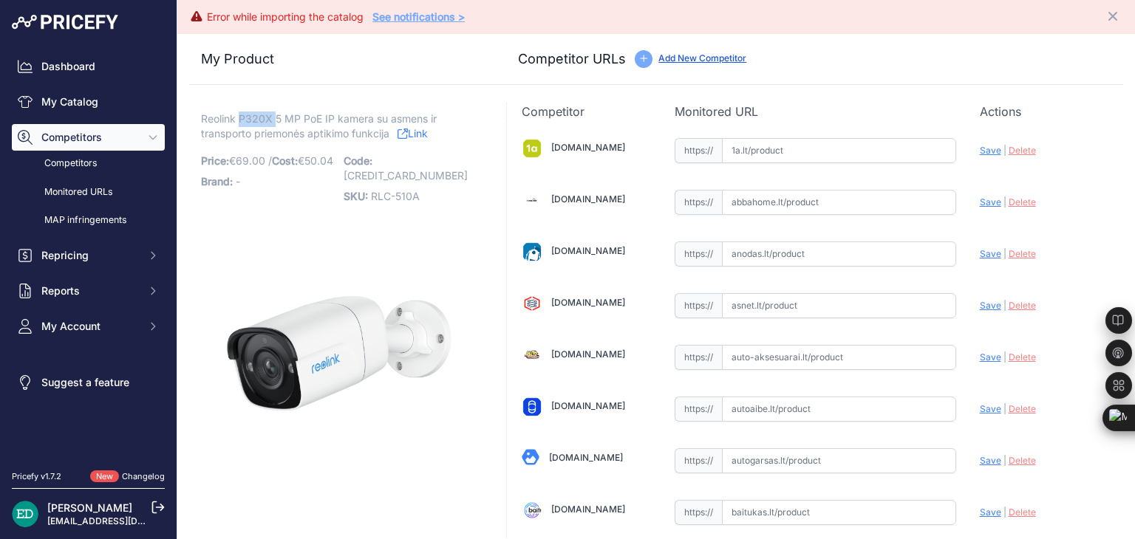
click at [239, 122] on span "Reolink P320X 5 MP PoE IP kamera su asmens ir transporto priemonės aptikimo fun…" at bounding box center [319, 126] width 236 height 34
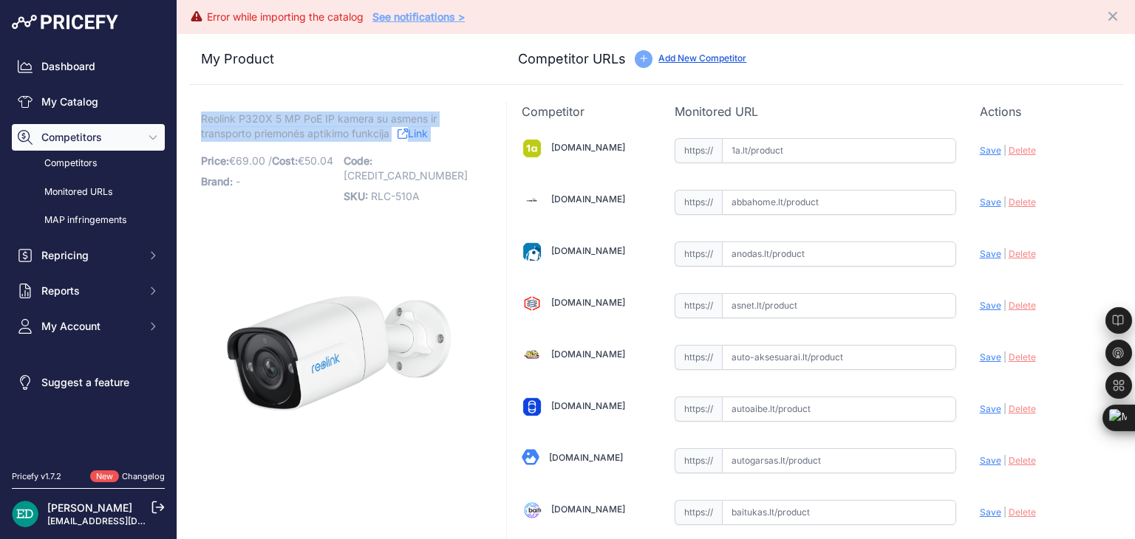
click at [239, 122] on span "Reolink P320X 5 MP PoE IP kamera su asmens ir transporto priemonės aptikimo fun…" at bounding box center [319, 126] width 236 height 34
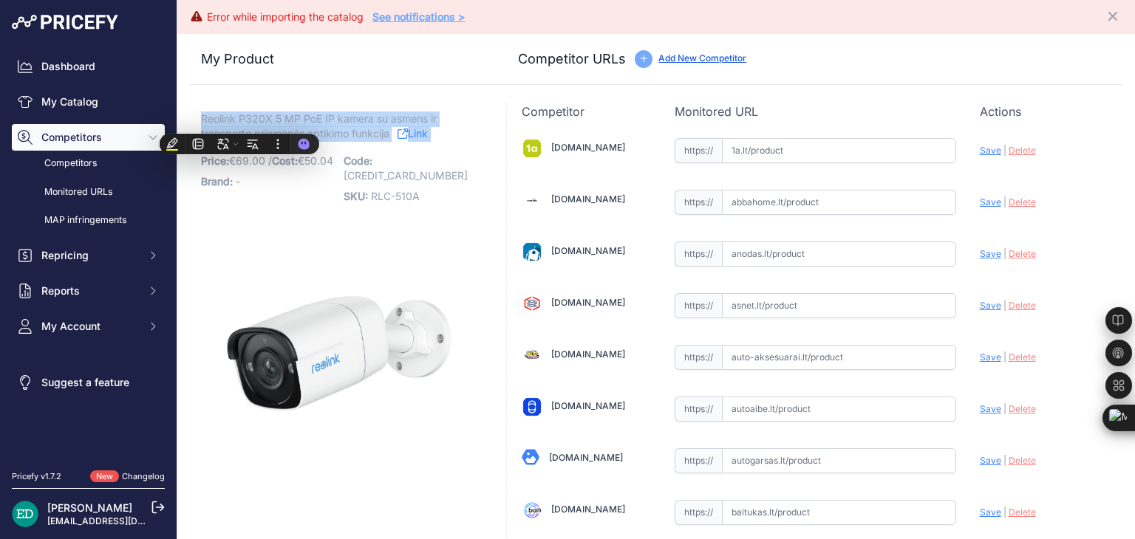
click at [241, 120] on span "Reolink P320X 5 MP PoE IP kamera su asmens ir transporto priemonės aptikimo fun…" at bounding box center [319, 126] width 236 height 34
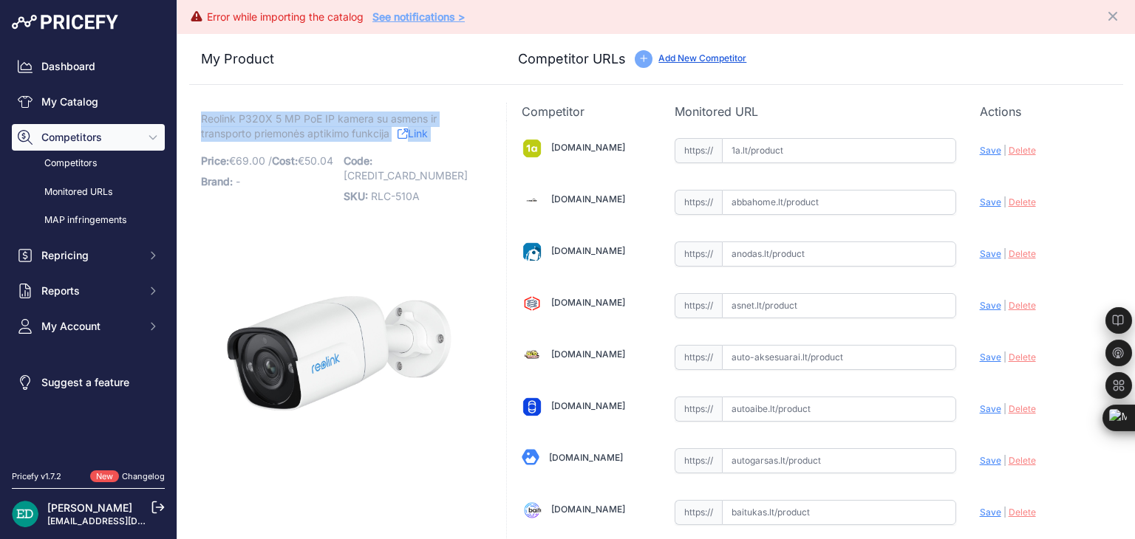
click at [281, 112] on span "Reolink P320X 5 MP PoE IP kamera su asmens ir transporto priemonės aptikimo fun…" at bounding box center [319, 126] width 236 height 34
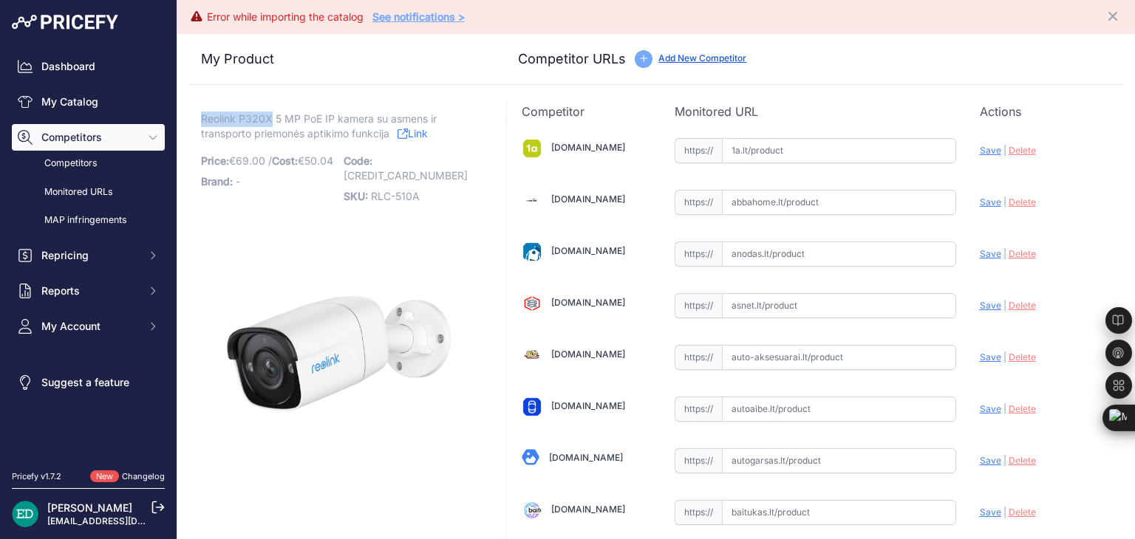
drag, startPoint x: 269, startPoint y: 119, endPoint x: 203, endPoint y: 123, distance: 65.9
click at [203, 123] on span "Reolink P320X 5 MP PoE IP kamera su asmens ir transporto priemonės aptikimo fun…" at bounding box center [319, 126] width 236 height 34
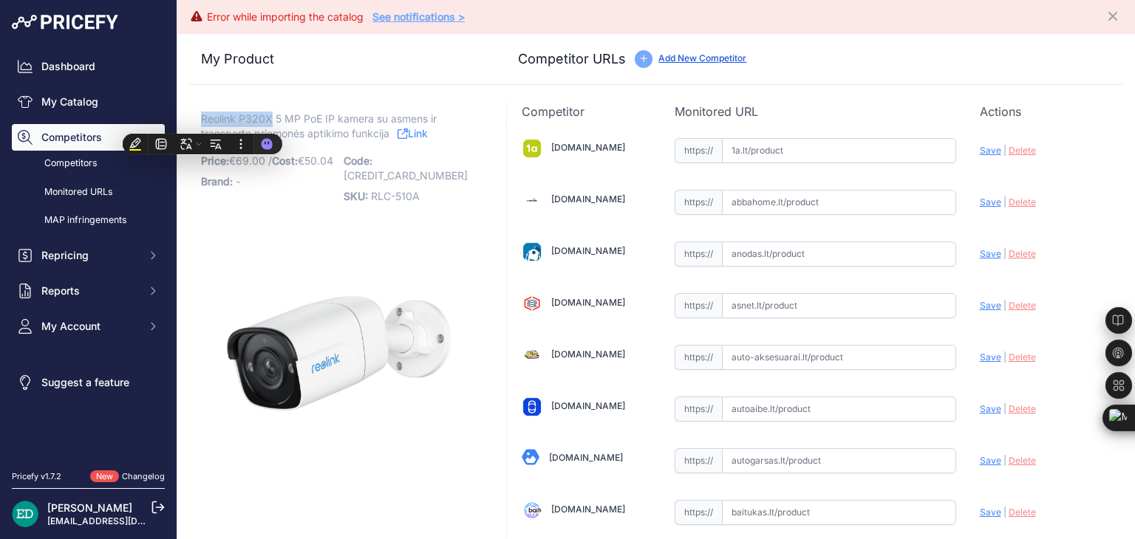
copy span "Reolink P320X"
